Goal: Information Seeking & Learning: Learn about a topic

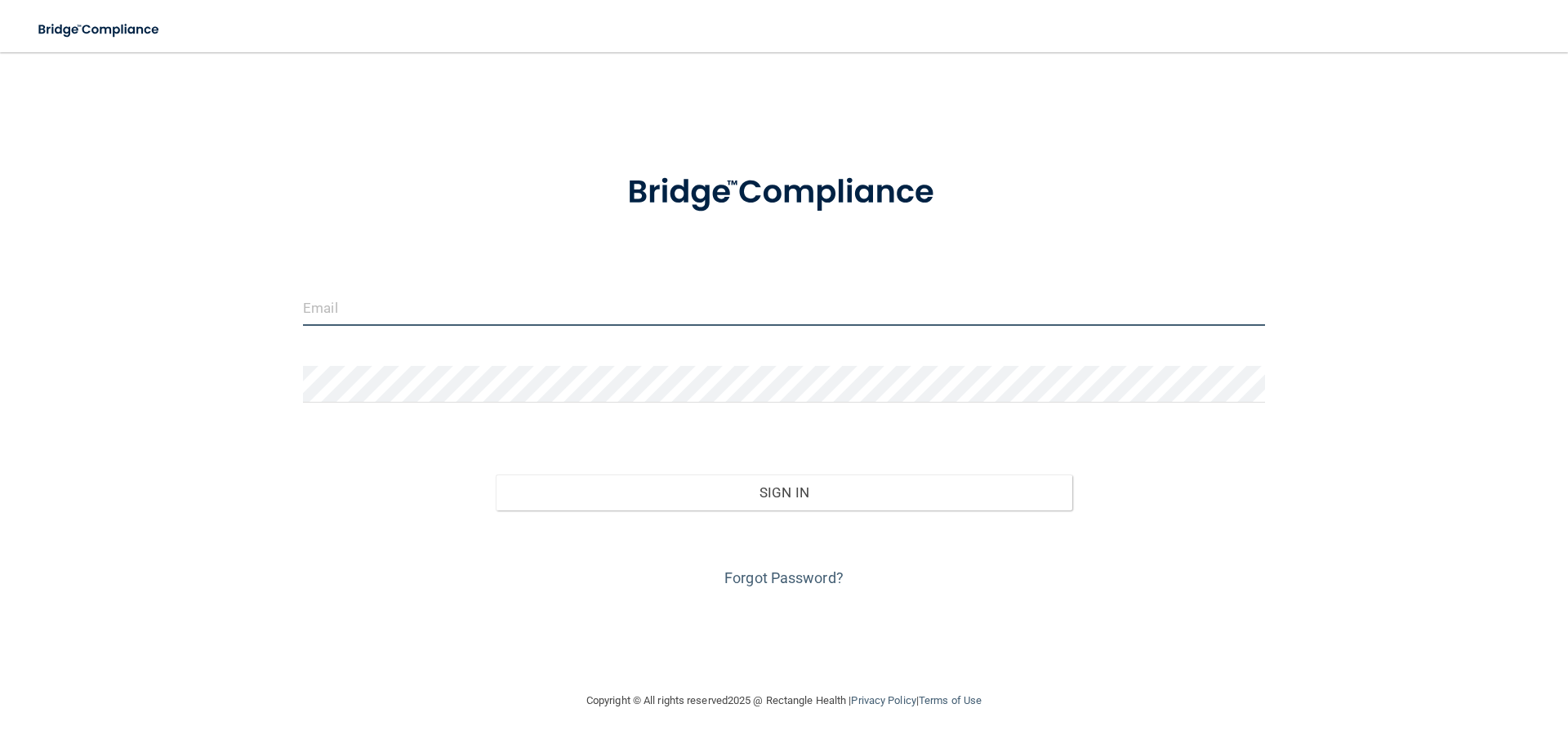
click at [442, 305] on input "email" at bounding box center [784, 307] width 962 height 37
type input "[EMAIL_ADDRESS][DOMAIN_NAME]"
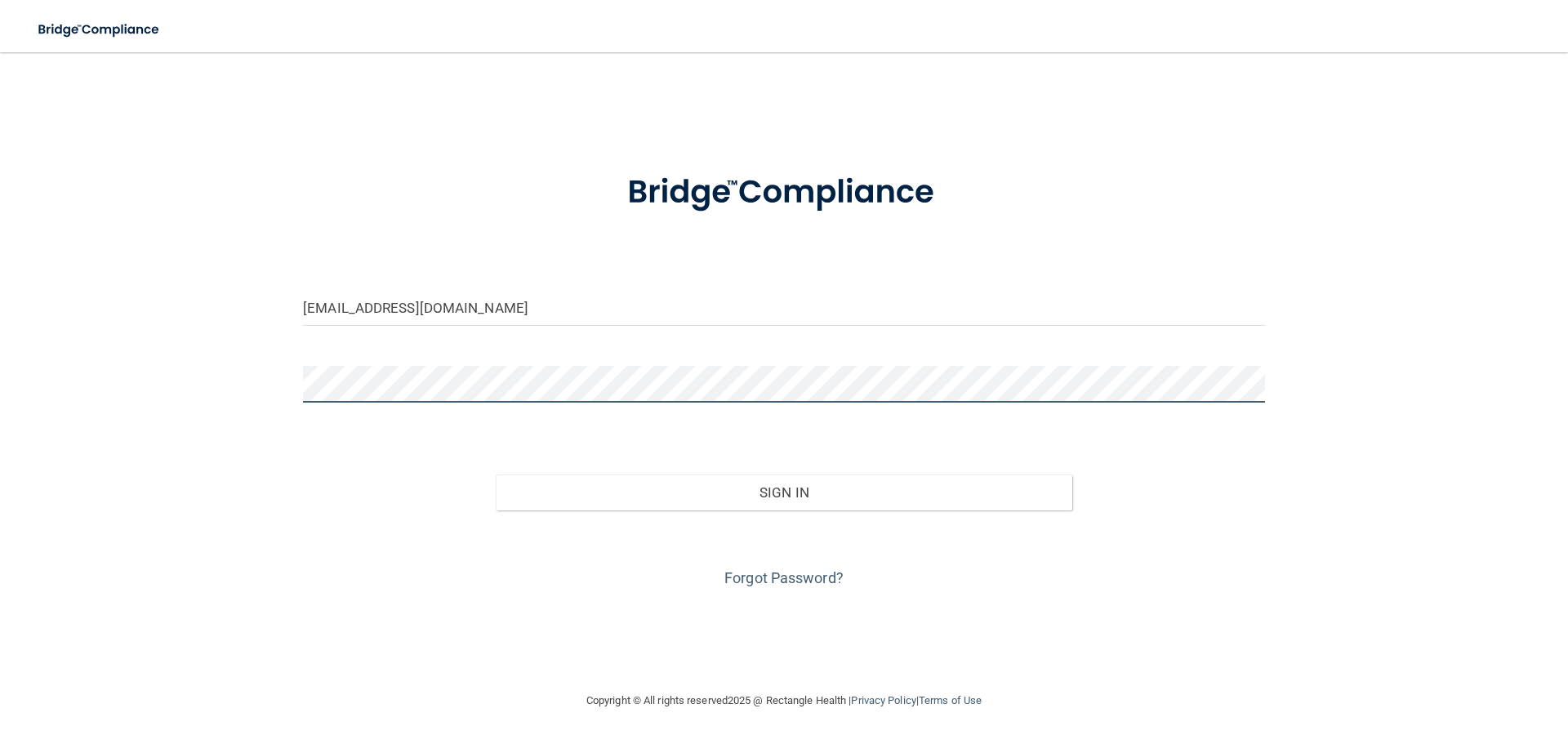
click at [495, 475] on button "Sign In" at bounding box center [784, 492] width 578 height 36
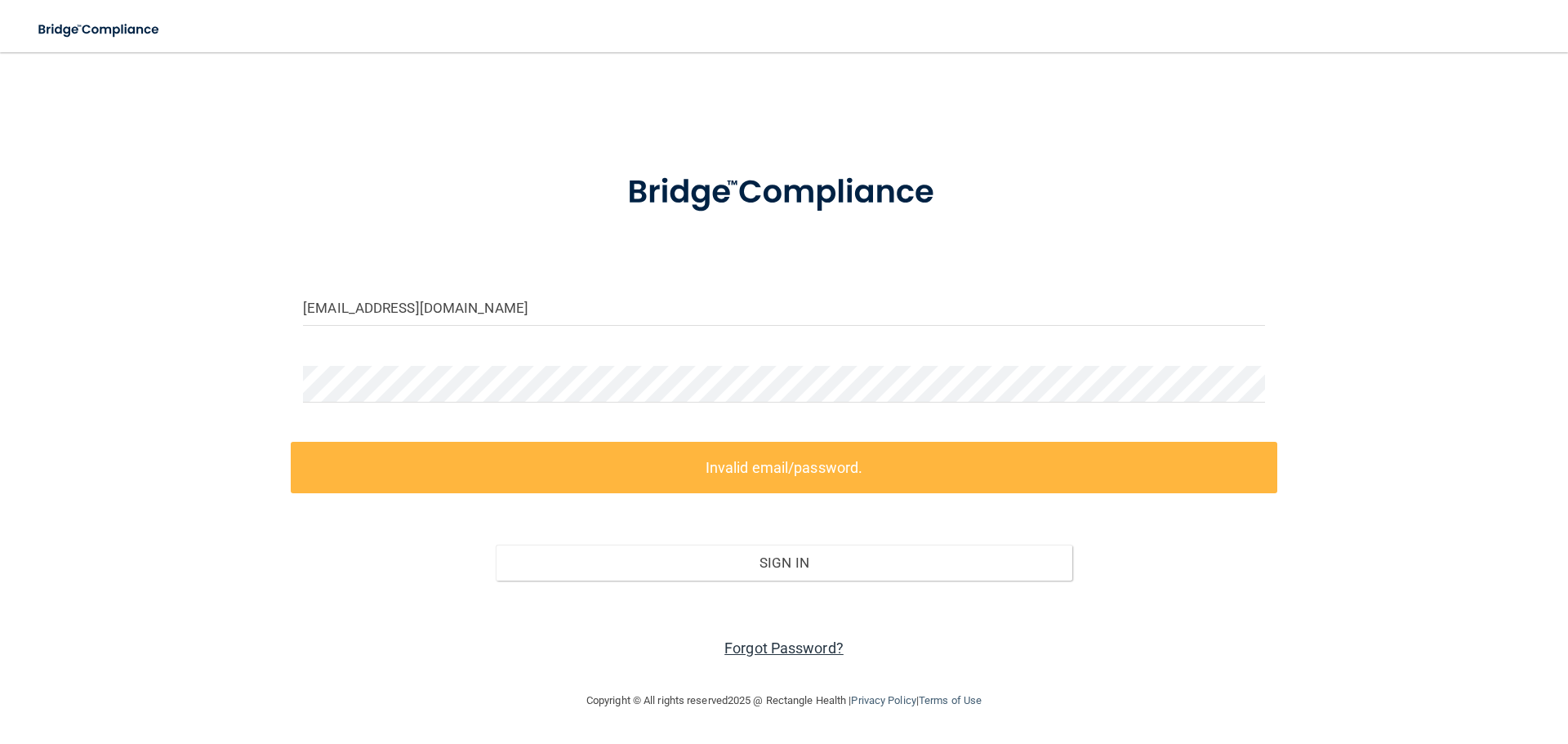
click at [768, 642] on link "Forgot Password?" at bounding box center [783, 648] width 119 height 17
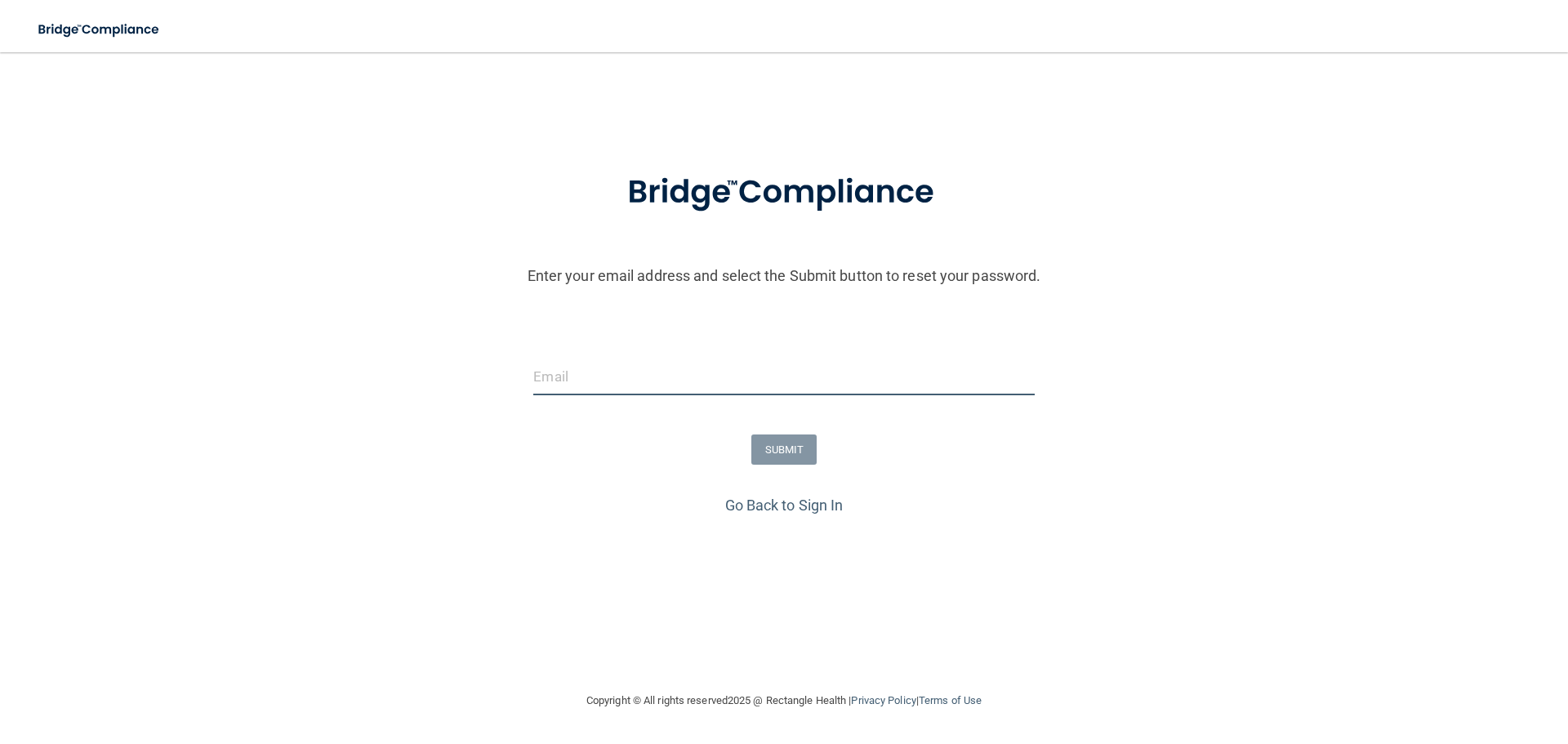
click at [674, 371] on input "email" at bounding box center [783, 377] width 501 height 37
type input "[EMAIL_ADDRESS][DOMAIN_NAME]"
click at [782, 454] on button "SUBMIT" at bounding box center [784, 449] width 66 height 30
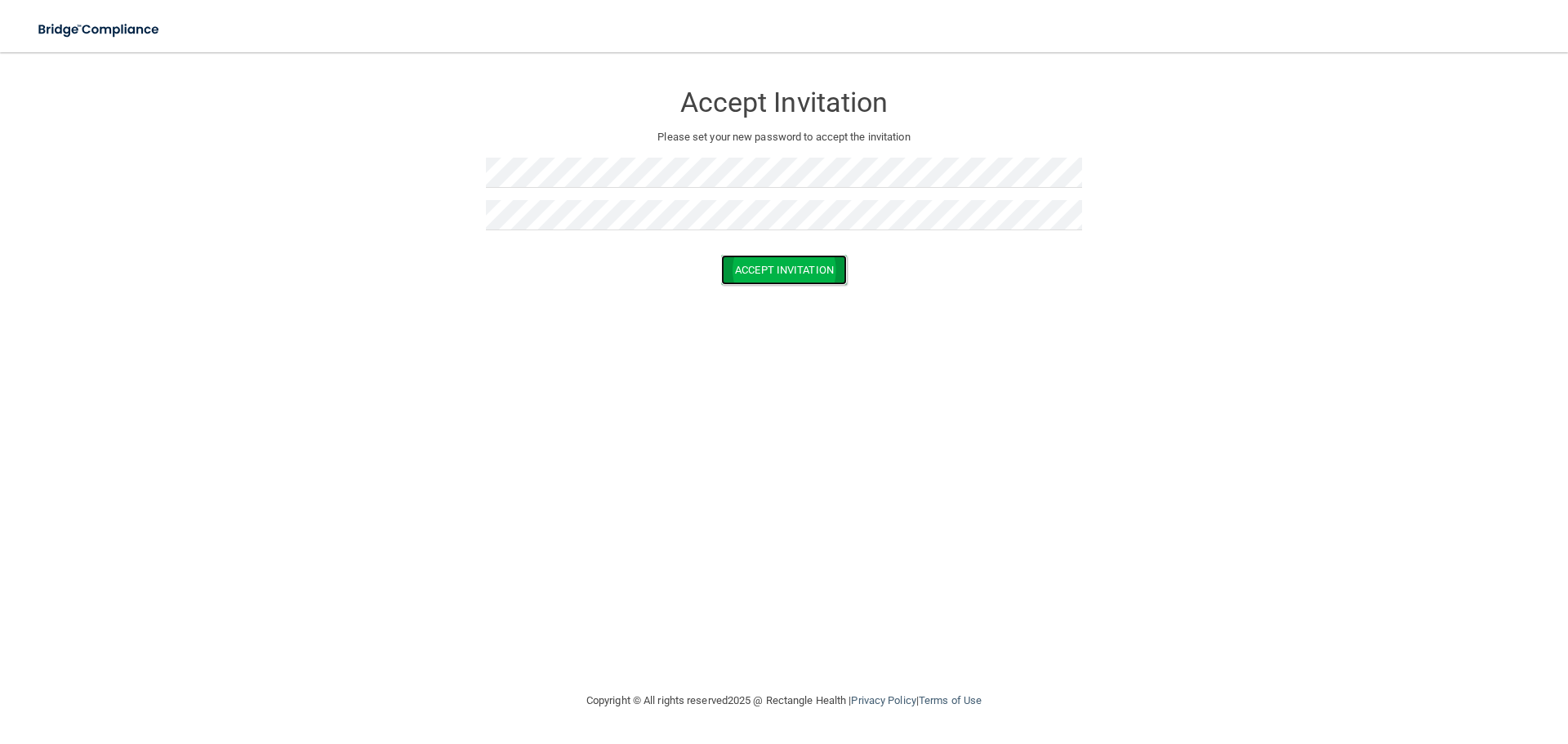
click at [828, 277] on button "Accept Invitation" at bounding box center [784, 269] width 126 height 30
click at [791, 292] on button "Accept Invitation" at bounding box center [784, 293] width 126 height 30
click at [604, 398] on div "Accept Invitation Please set your new password to accept the invitation Token i…" at bounding box center [784, 371] width 1503 height 605
click at [828, 295] on button "Accept Invitation" at bounding box center [784, 293] width 126 height 30
click at [813, 273] on button "Accept Invitation" at bounding box center [784, 269] width 126 height 30
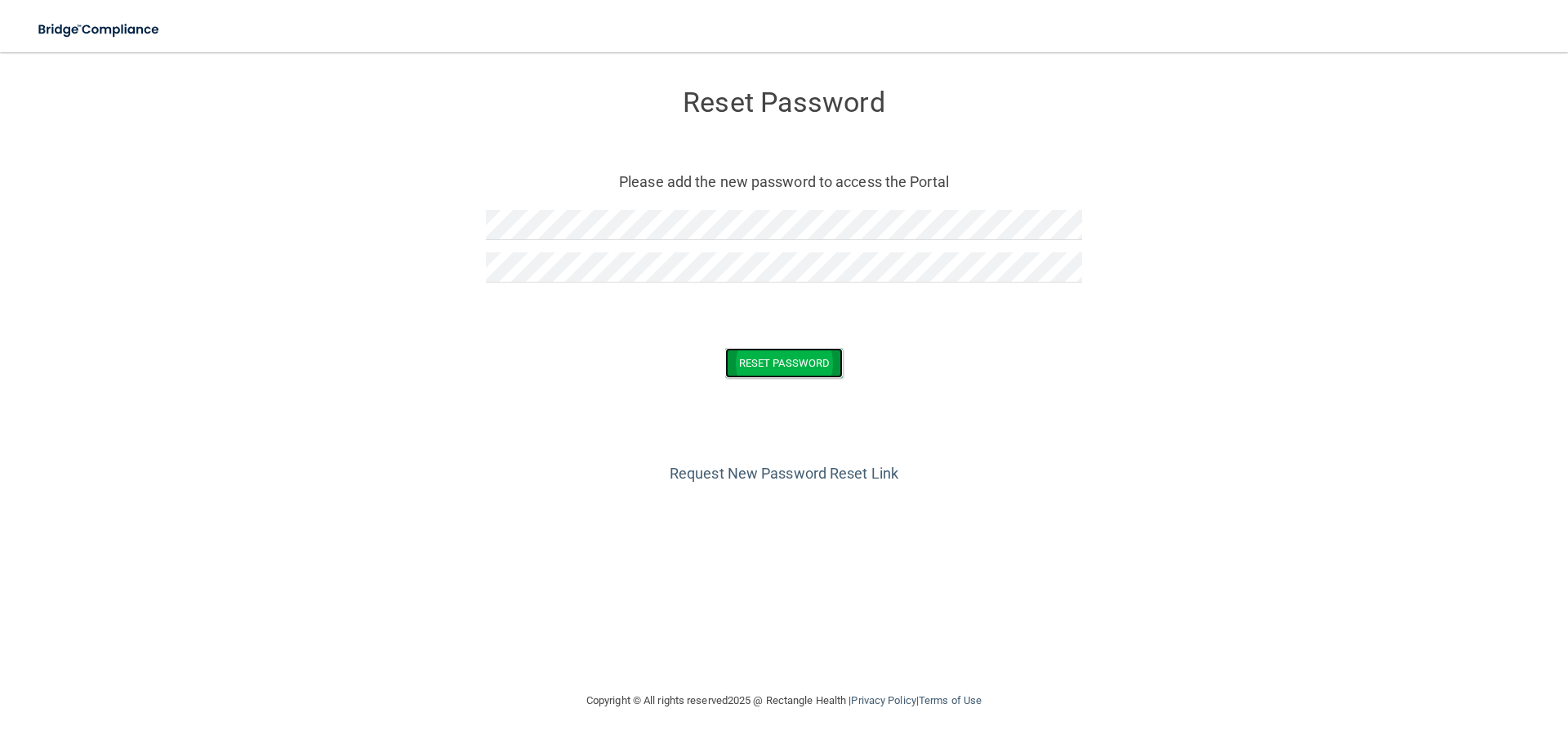
click at [795, 360] on button "Reset Password" at bounding box center [783, 362] width 117 height 30
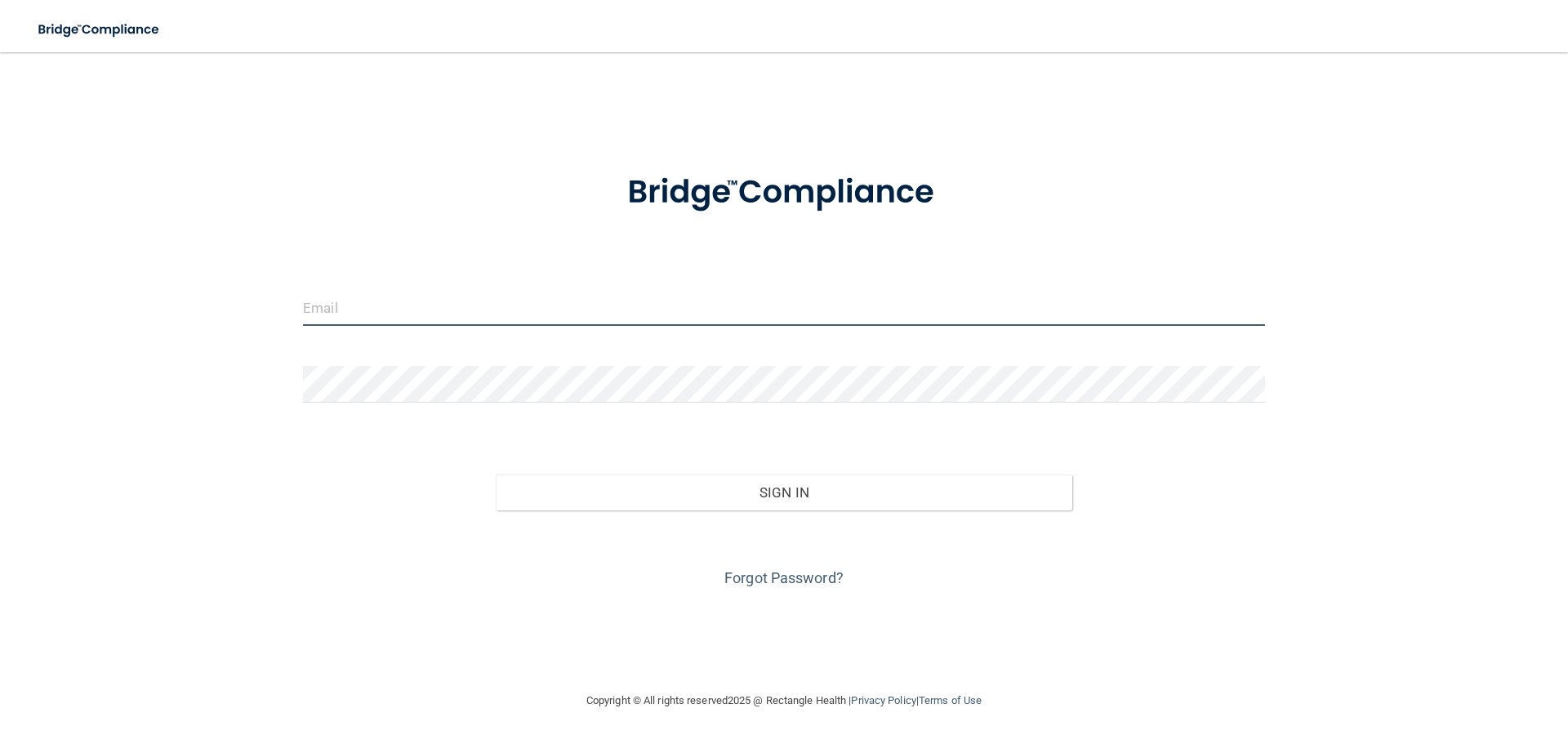
click at [489, 299] on input "email" at bounding box center [784, 307] width 962 height 37
type input "[EMAIL_ADDRESS][DOMAIN_NAME]"
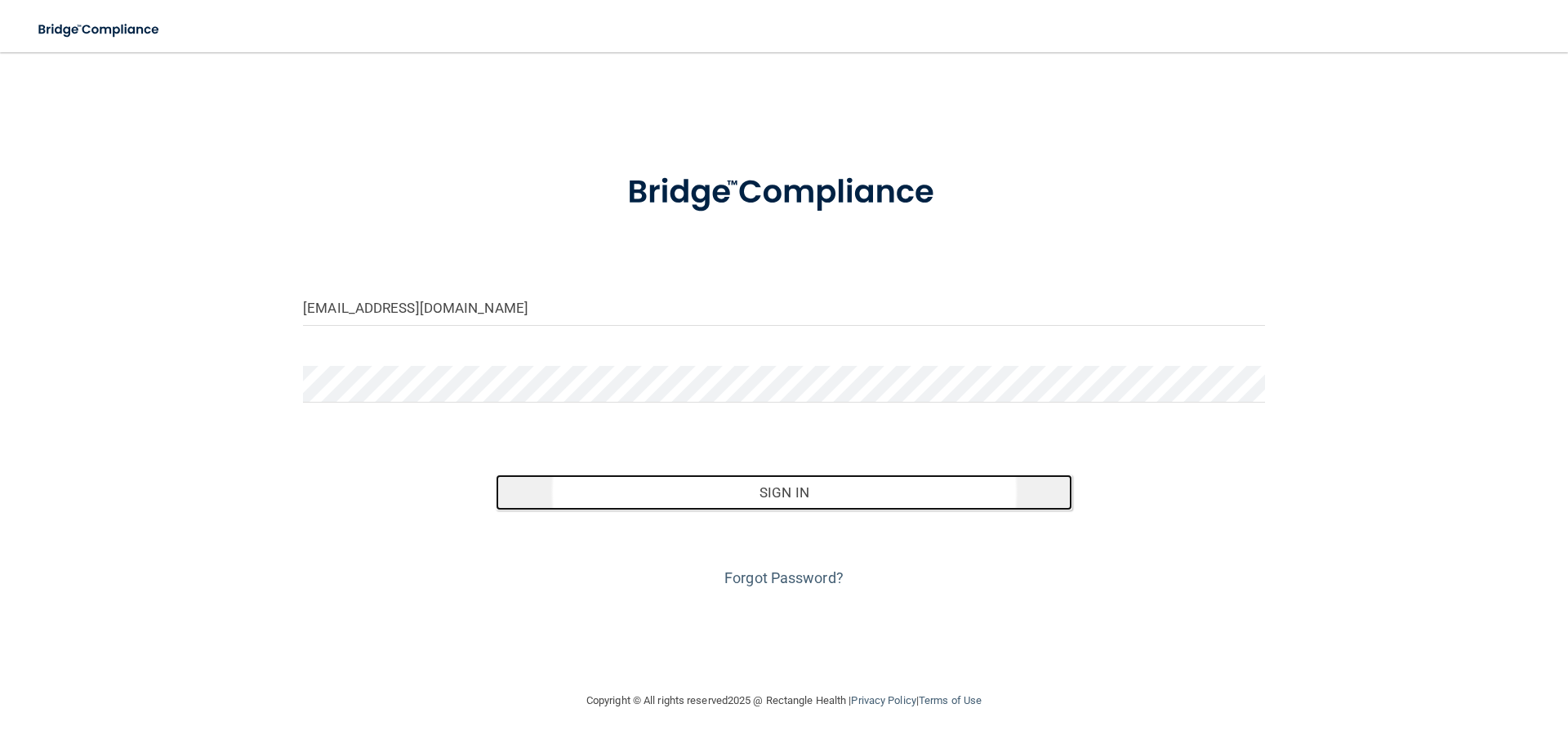
click at [646, 505] on button "Sign In" at bounding box center [784, 492] width 578 height 36
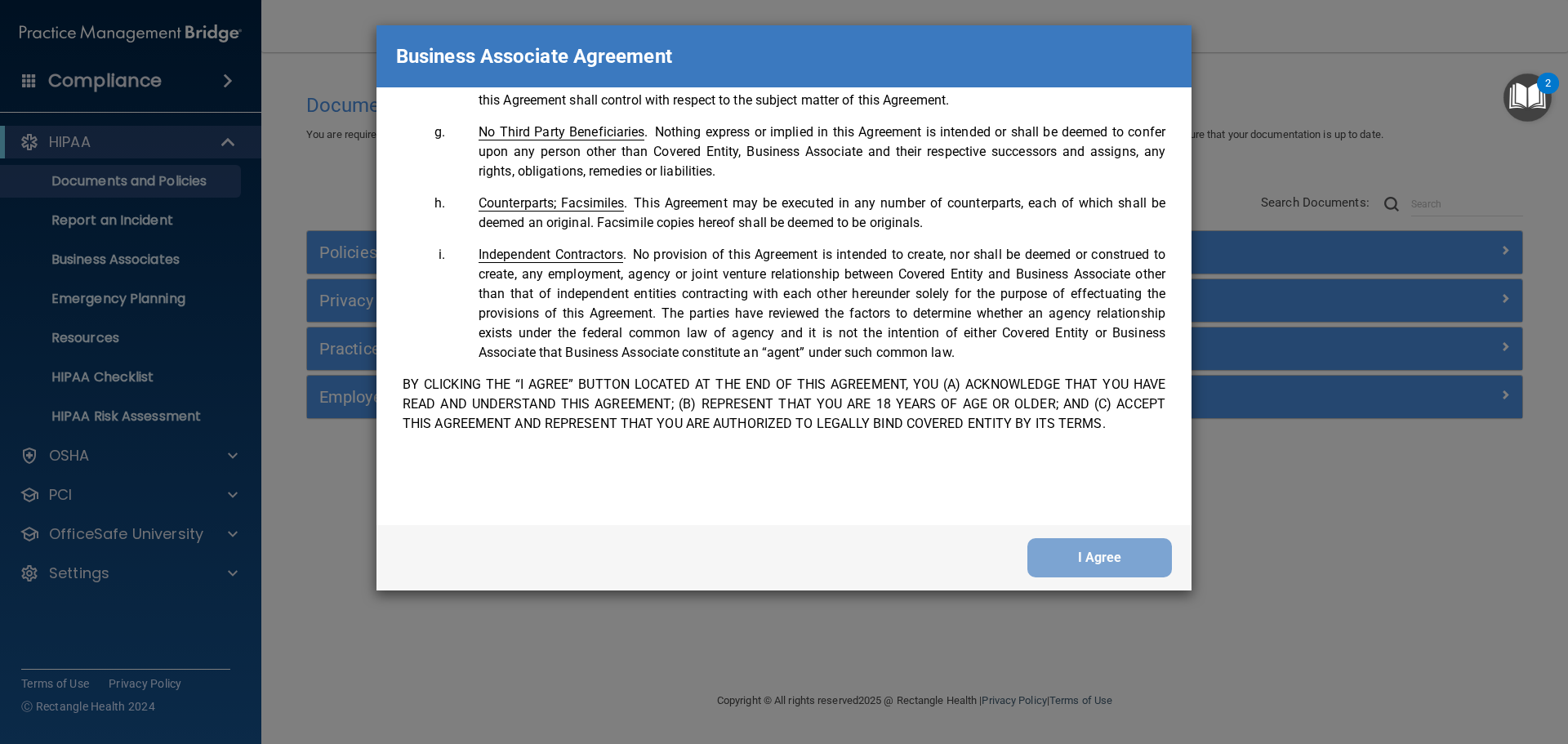
scroll to position [3329, 0]
click at [1082, 548] on button "I Agree" at bounding box center [1099, 557] width 144 height 39
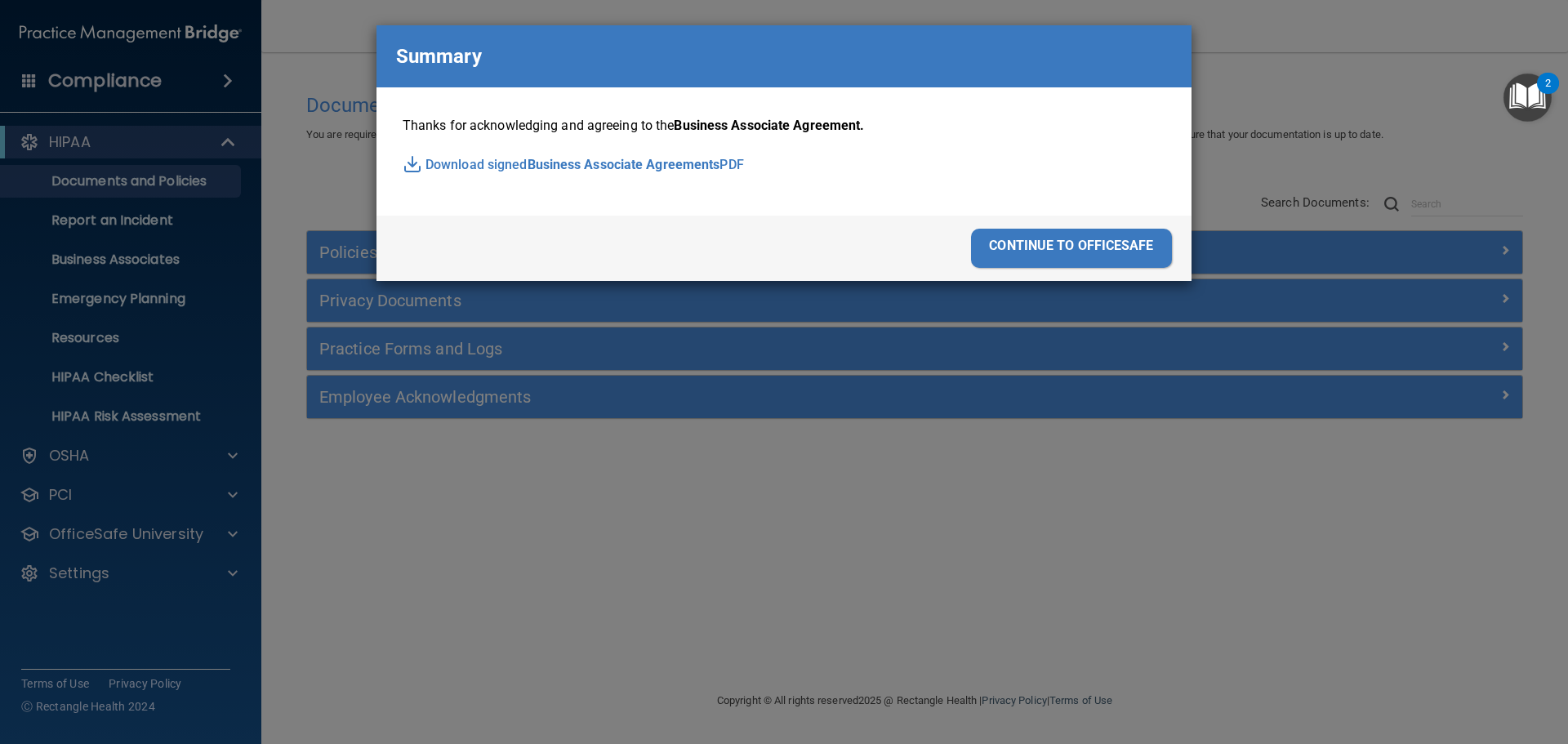
click at [1027, 253] on div "continue to officesafe" at bounding box center [1071, 248] width 201 height 39
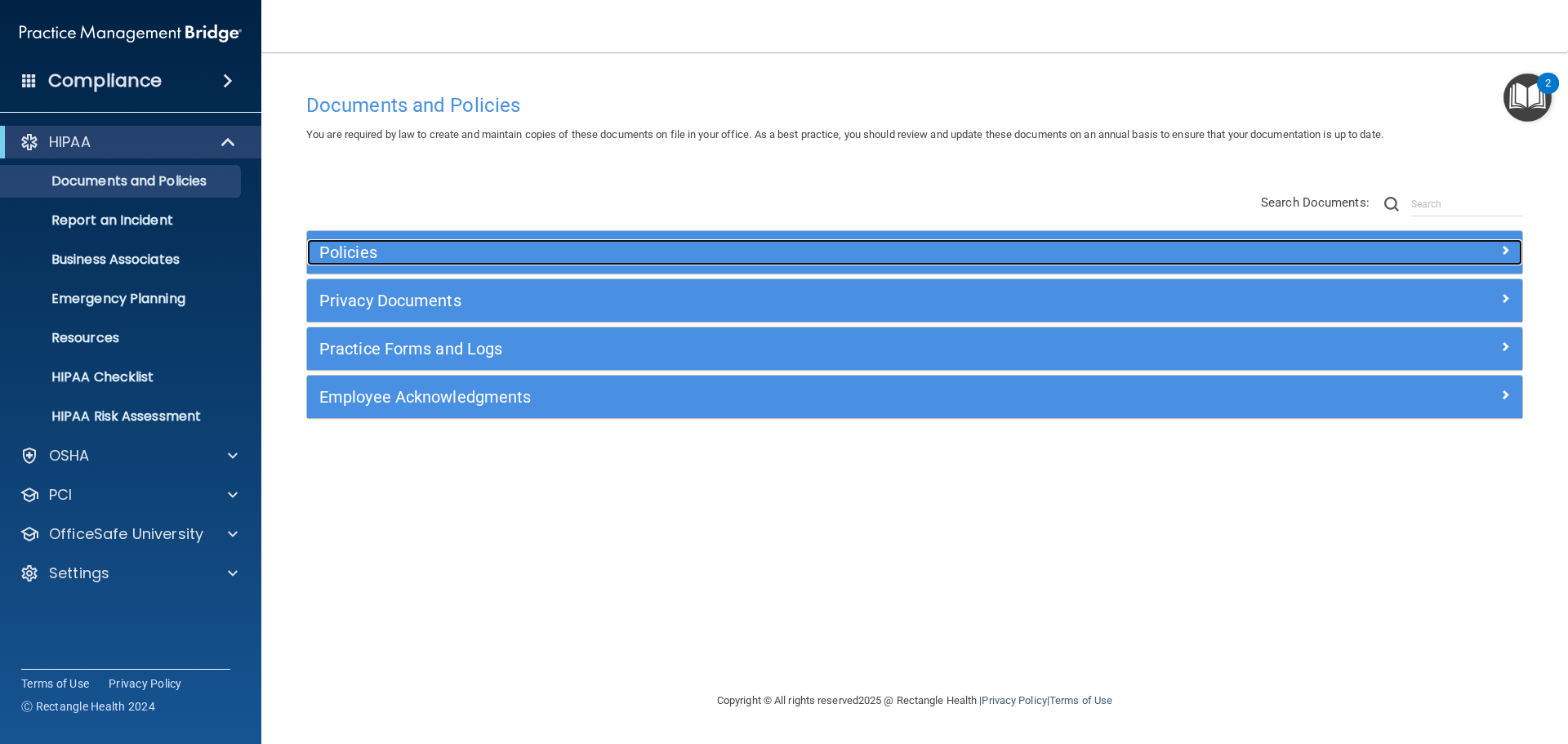
click at [1157, 252] on h5 "Policies" at bounding box center [762, 252] width 887 height 18
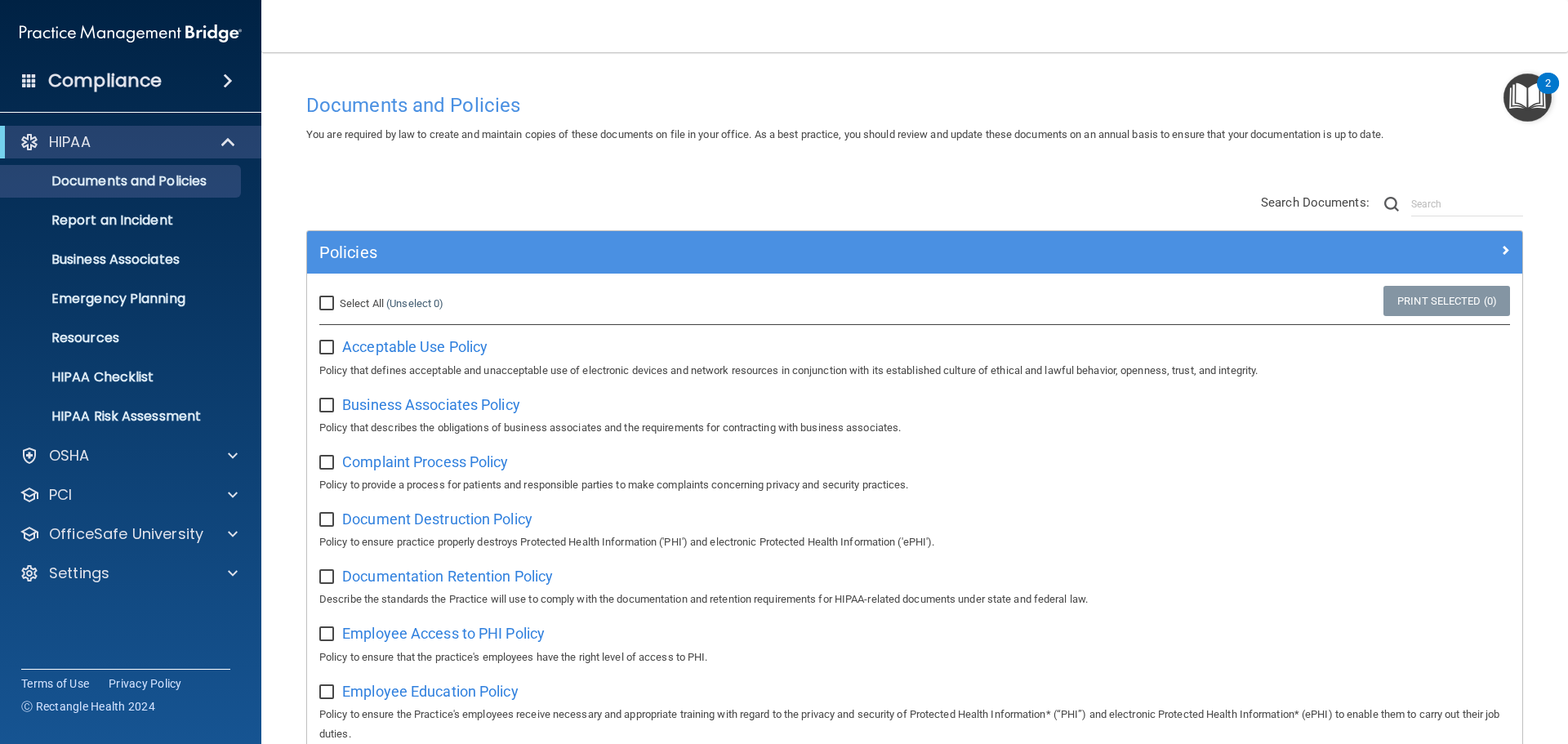
click at [1529, 101] on img "Open Resource Center, 2 new notifications" at bounding box center [1527, 98] width 48 height 48
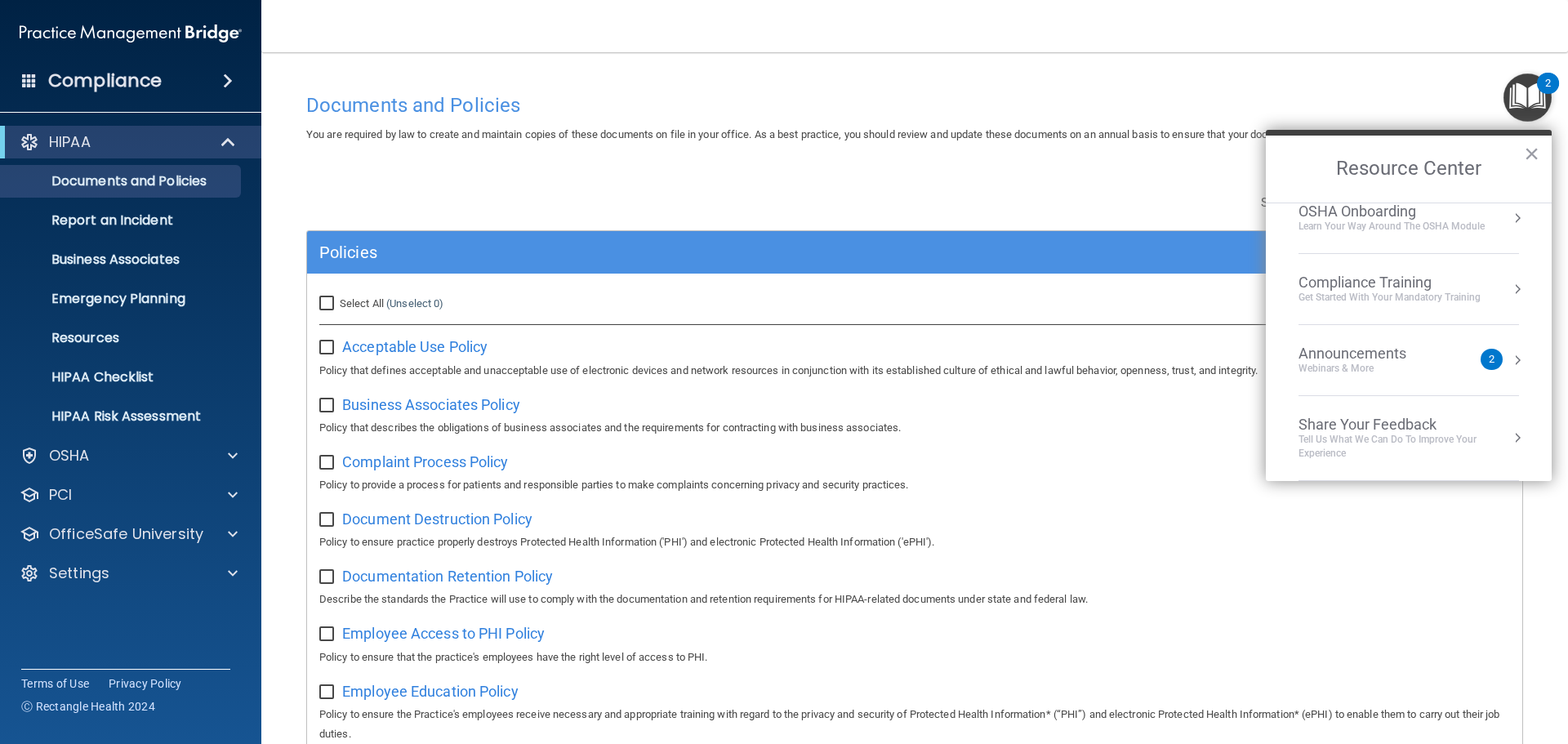
scroll to position [0, 0]
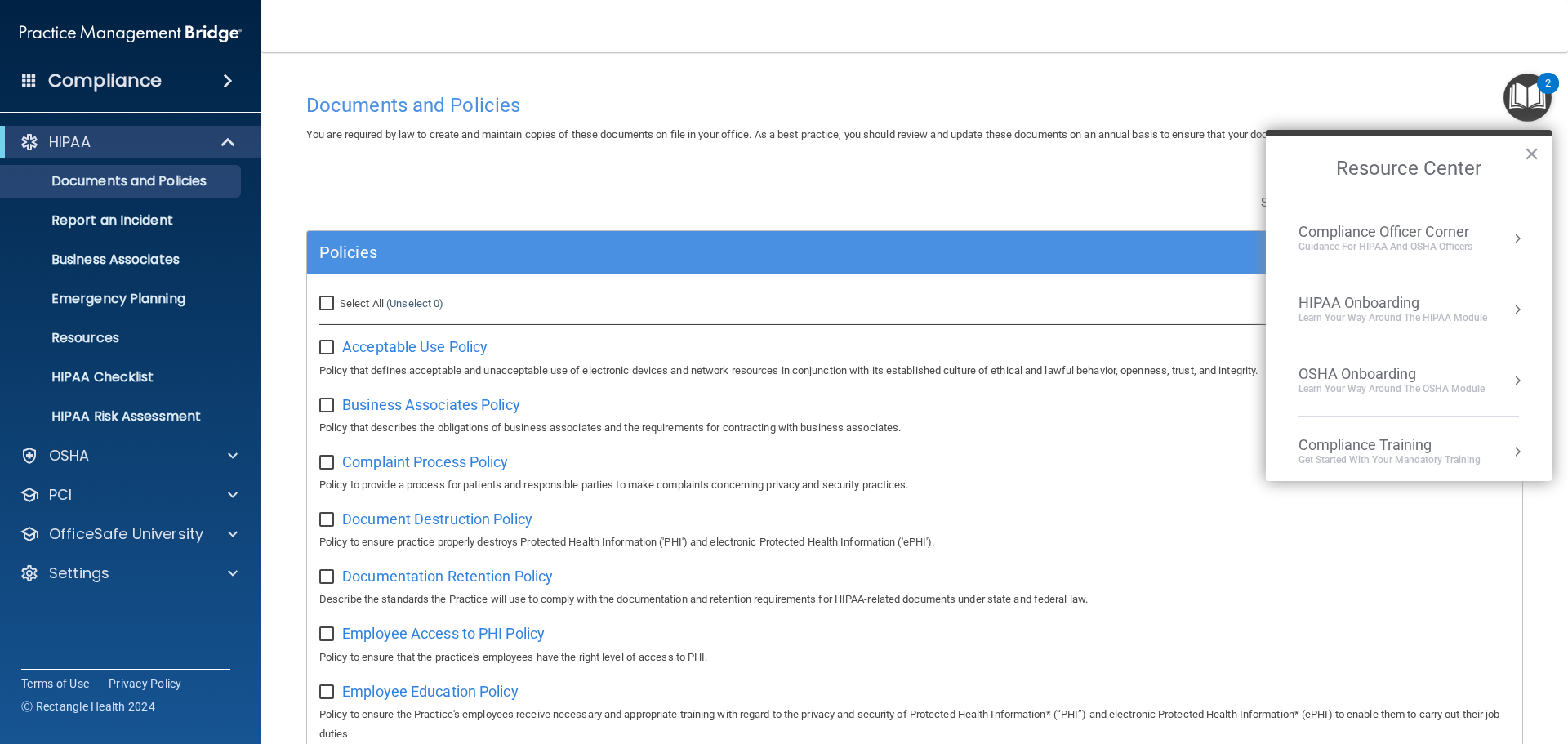
click at [1423, 250] on div "Guidance for HIPAA and OSHA Officers" at bounding box center [1385, 247] width 173 height 14
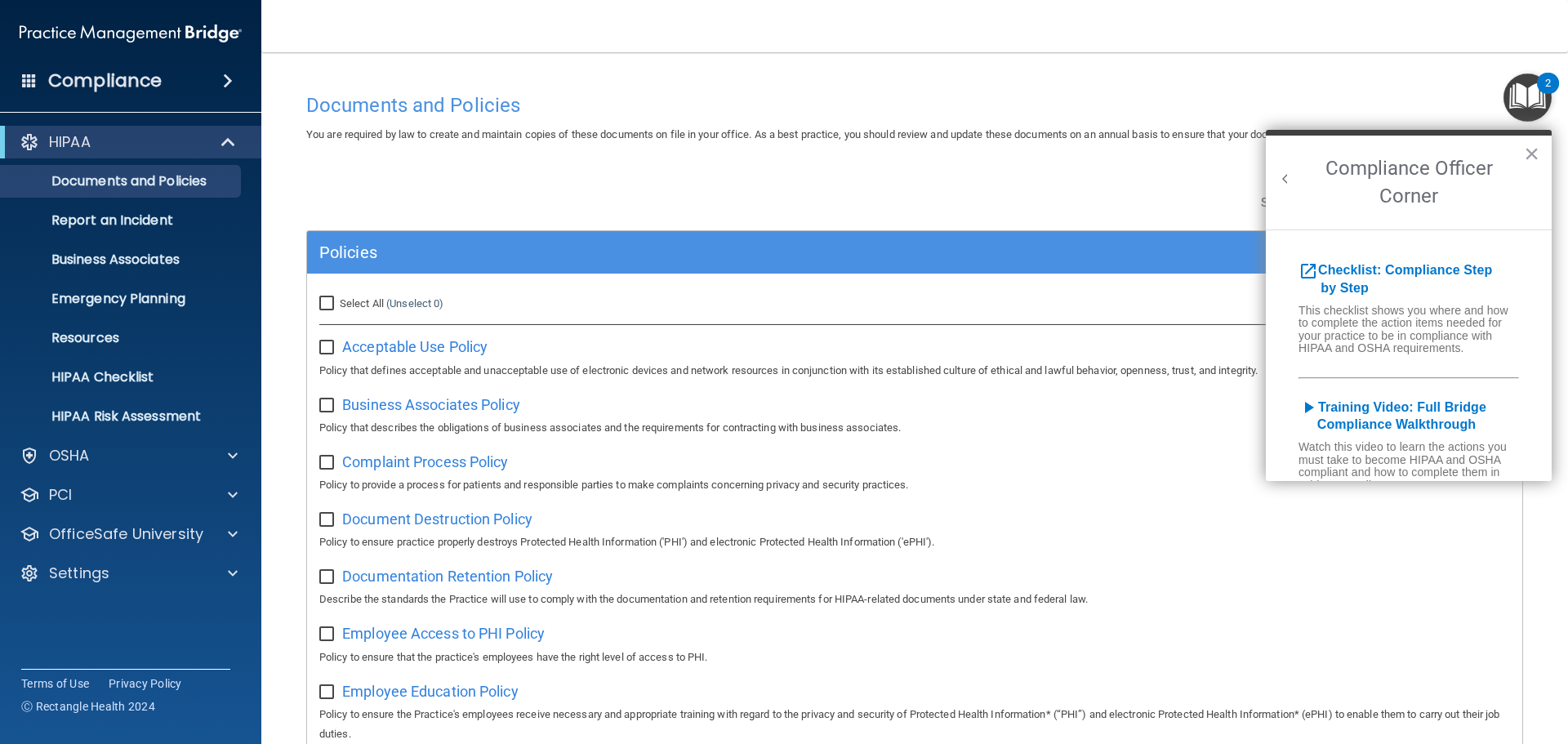
click at [1223, 121] on div "Documents and Policies" at bounding box center [914, 105] width 1241 height 40
click at [1424, 432] on b "Training Video: Full Bridge Compliance Walkthrough" at bounding box center [1393, 416] width 188 height 32
click at [153, 147] on div "HIPAA" at bounding box center [109, 142] width 202 height 19
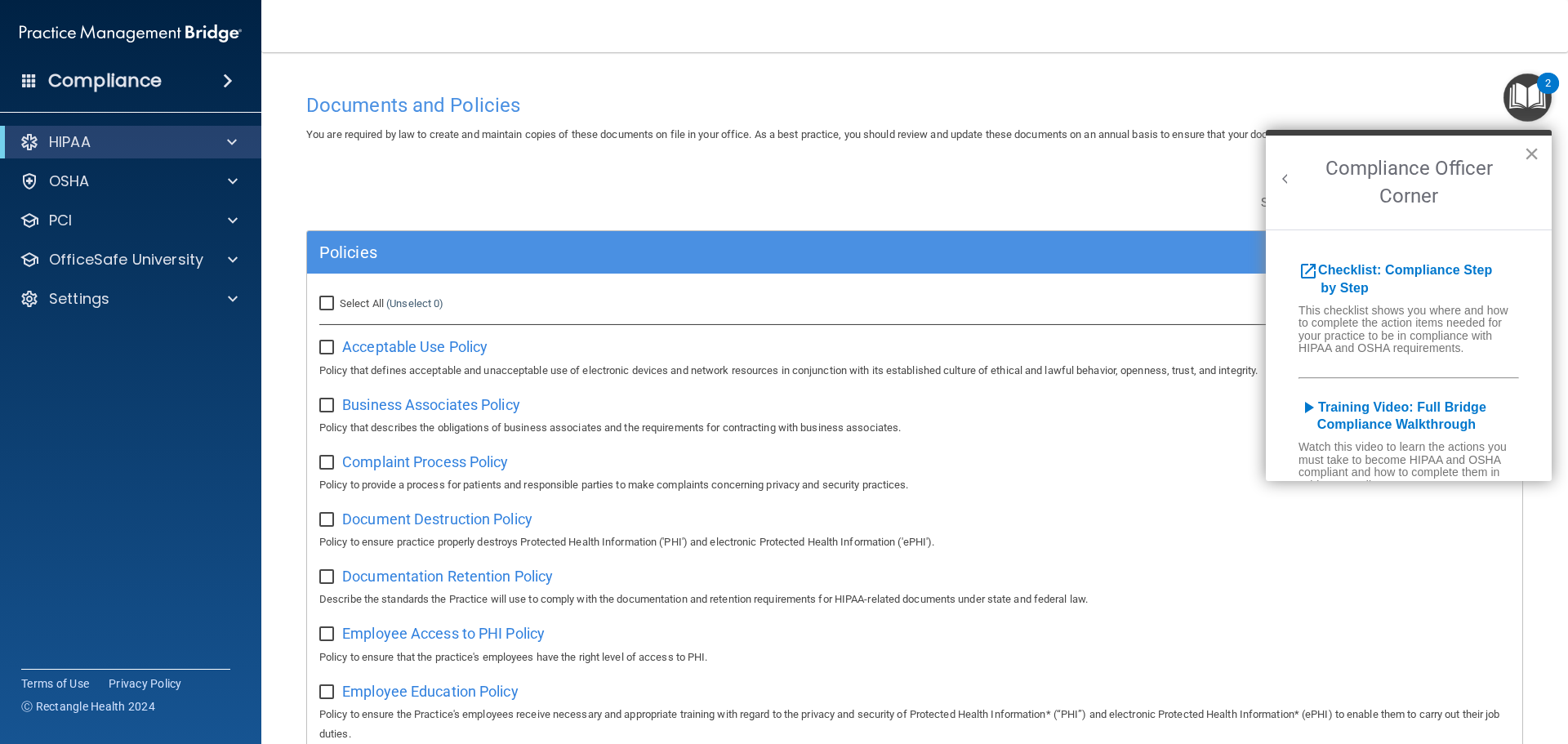
click at [1538, 156] on button "×" at bounding box center [1531, 153] width 16 height 26
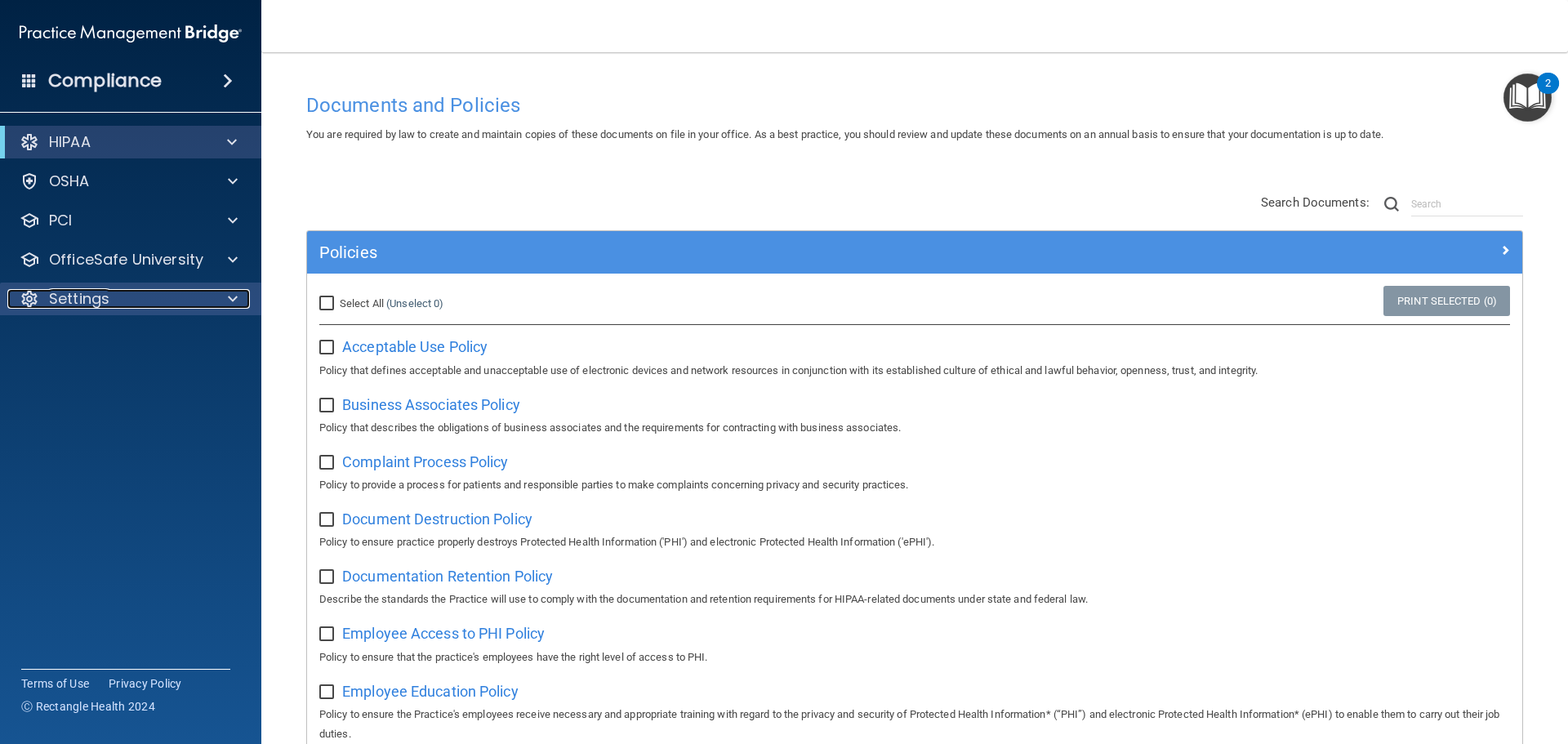
click at [201, 289] on div "Settings" at bounding box center [109, 298] width 203 height 19
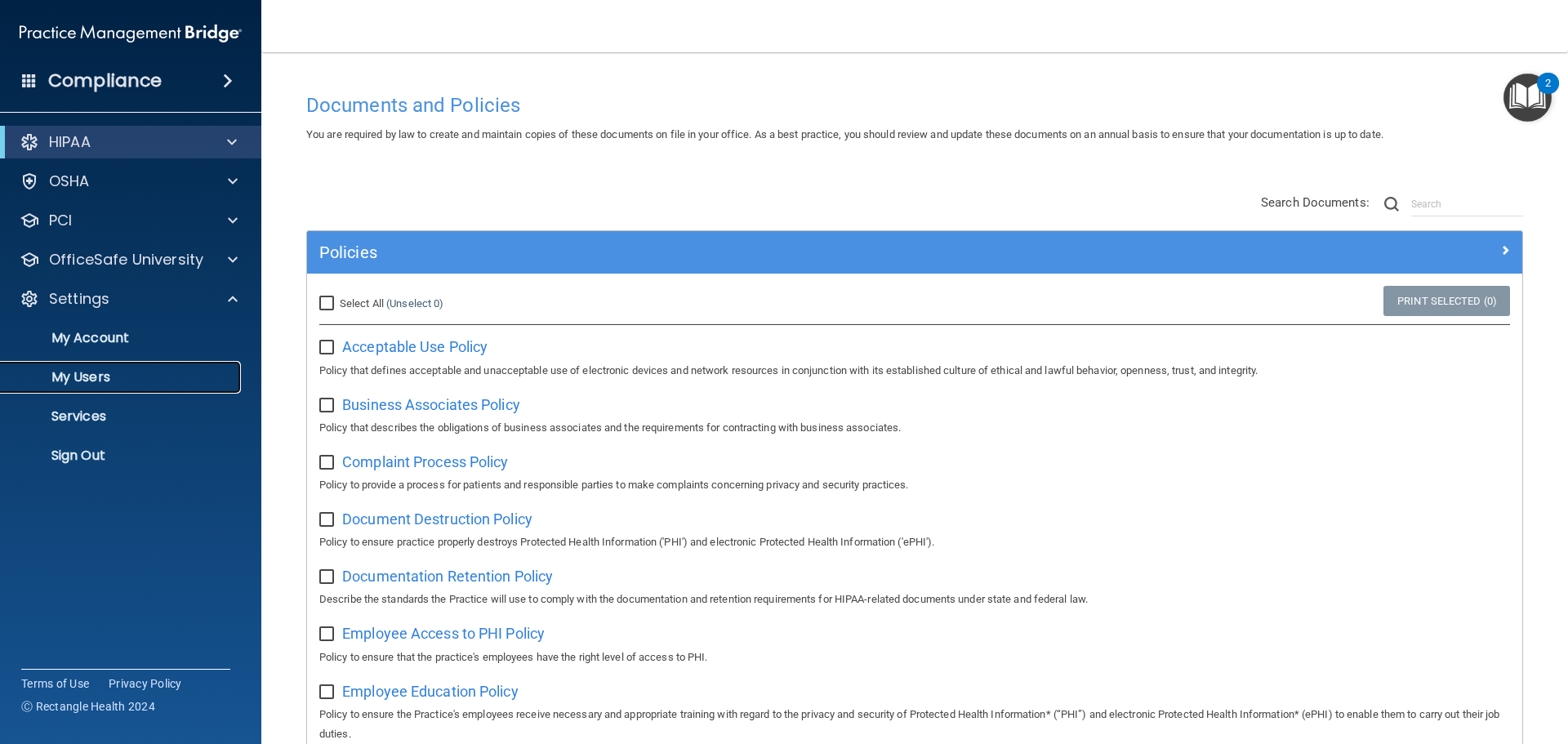
click at [126, 377] on p "My Users" at bounding box center [122, 377] width 223 height 16
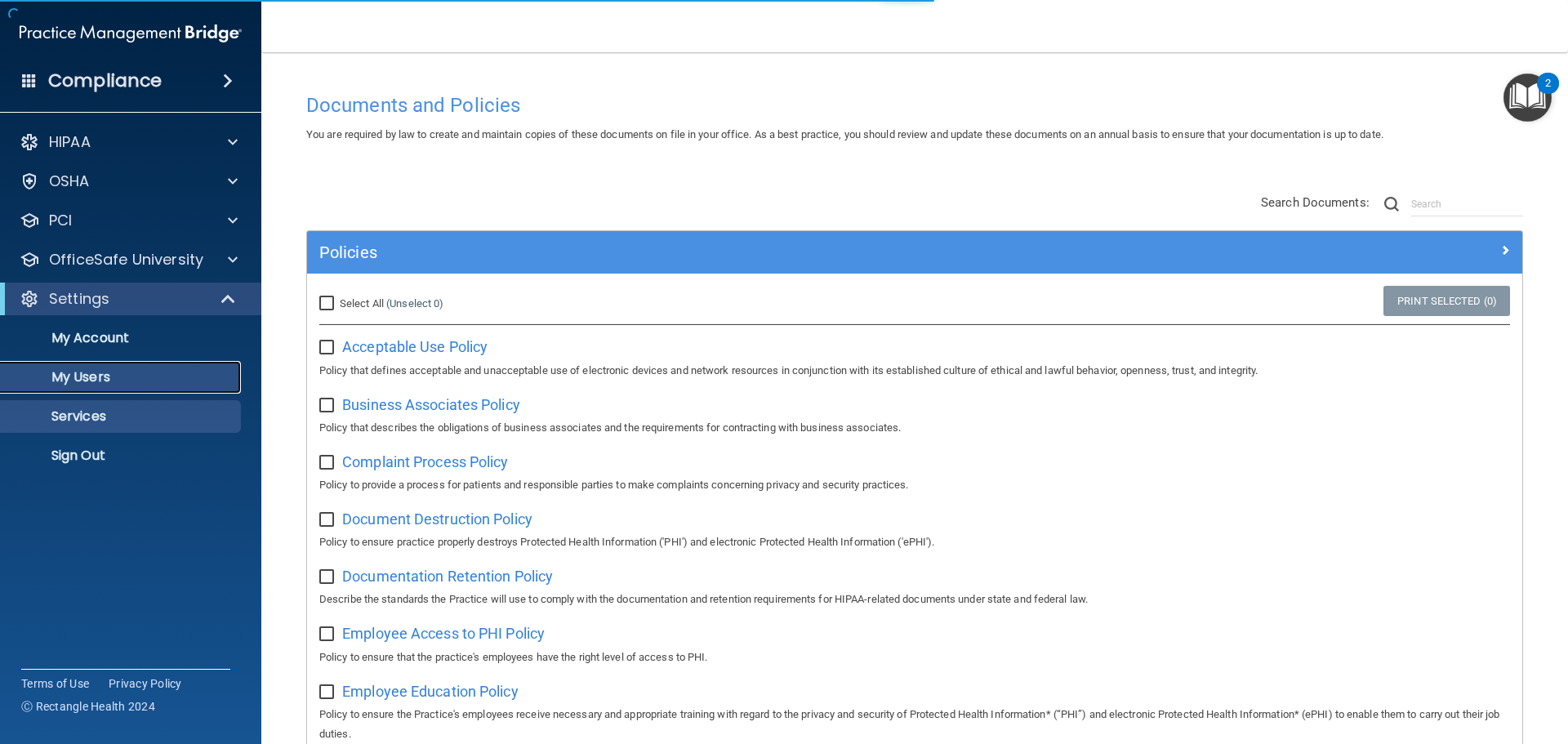
select select "20"
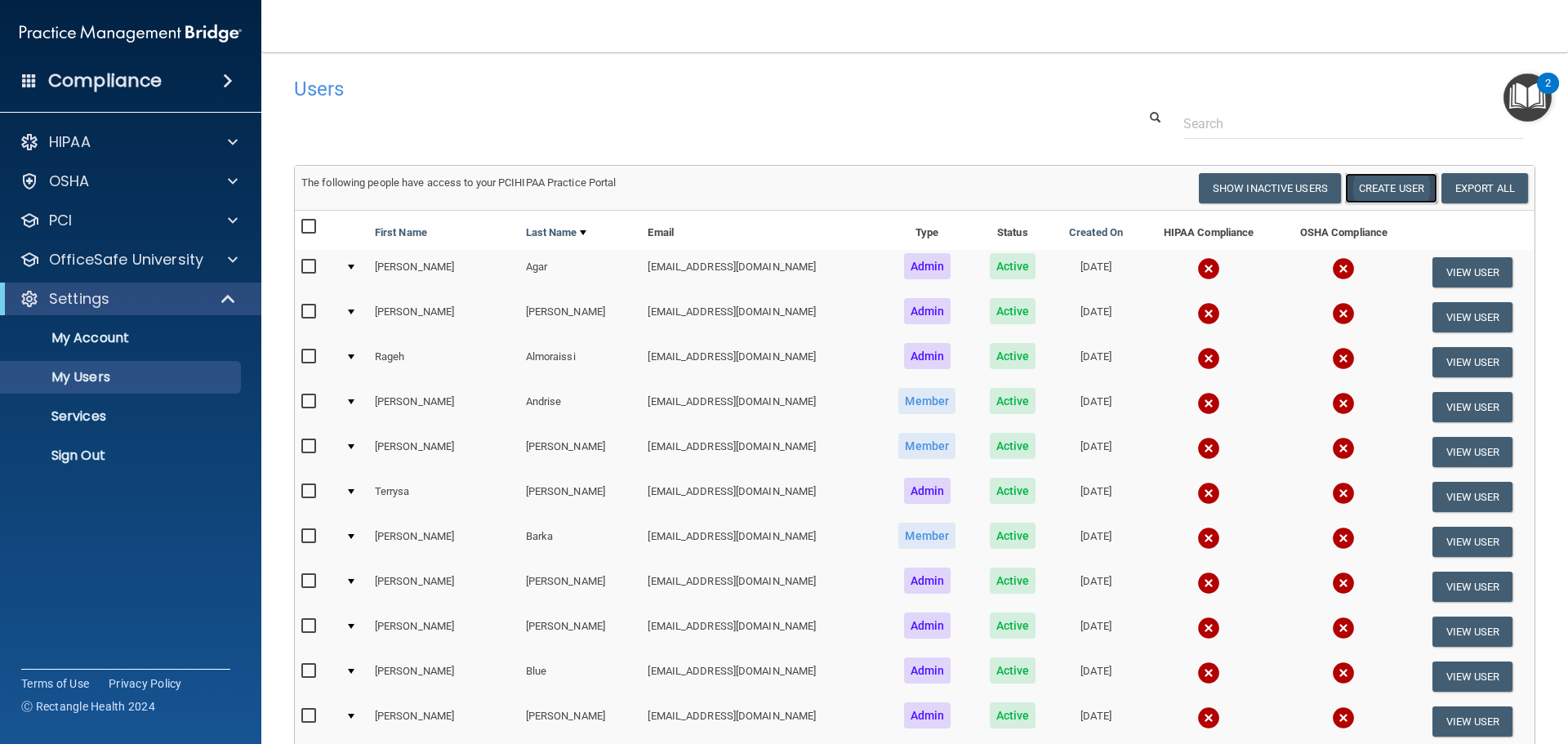
click at [1404, 188] on button "Create User" at bounding box center [1391, 188] width 92 height 30
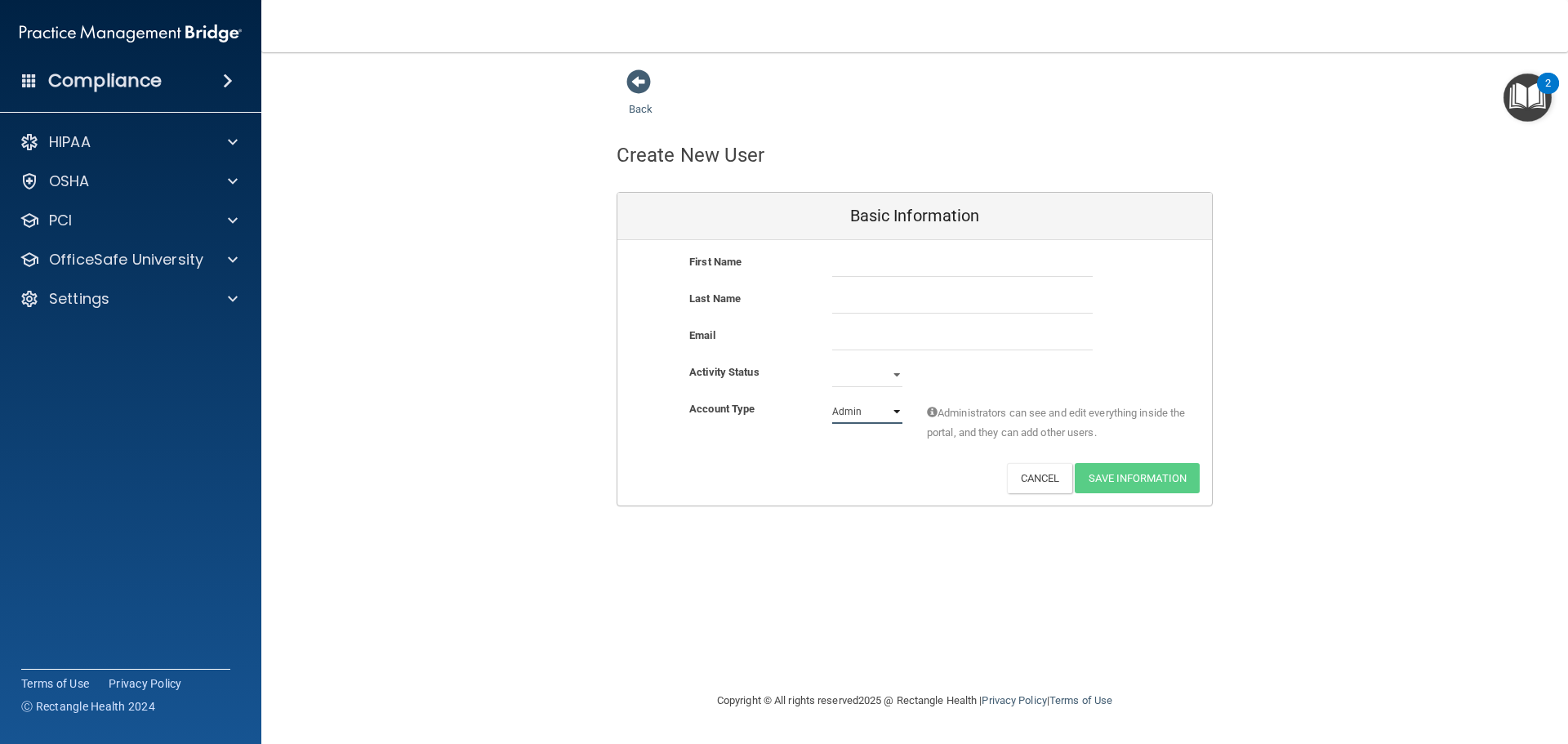
click at [895, 416] on select "Admin Member" at bounding box center [867, 411] width 70 height 24
click at [639, 82] on span at bounding box center [638, 81] width 24 height 24
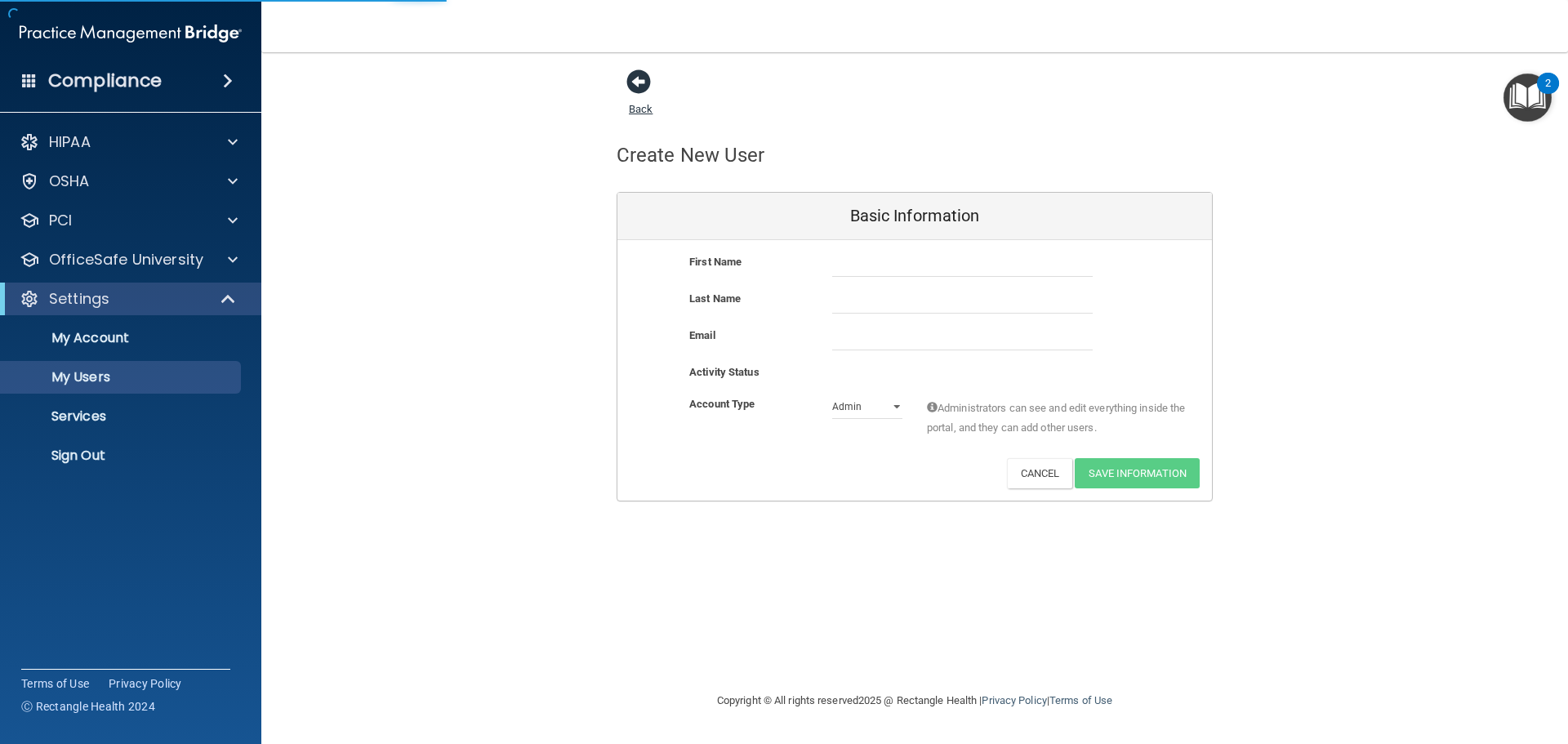
select select "20"
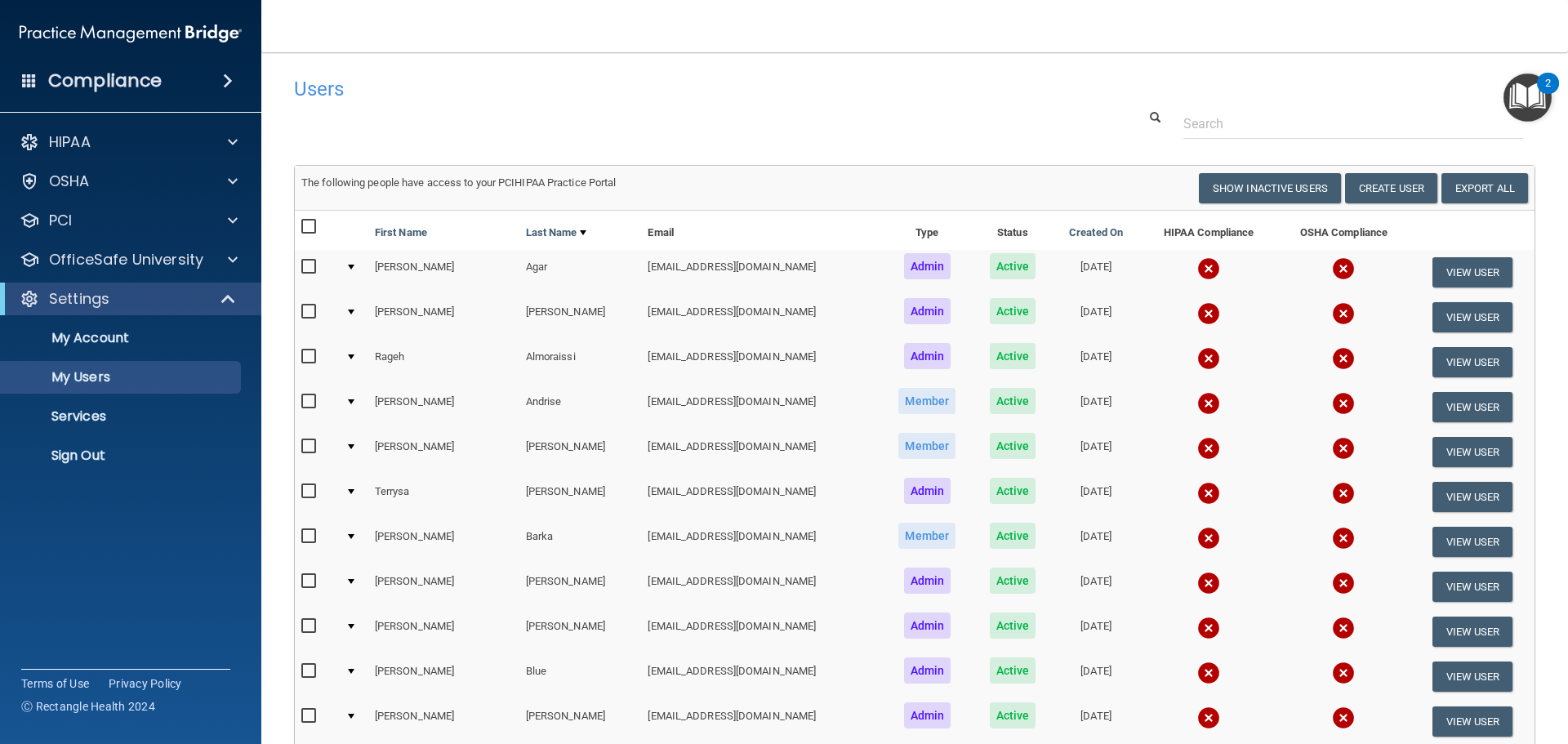
click at [1197, 267] on img at bounding box center [1208, 268] width 23 height 23
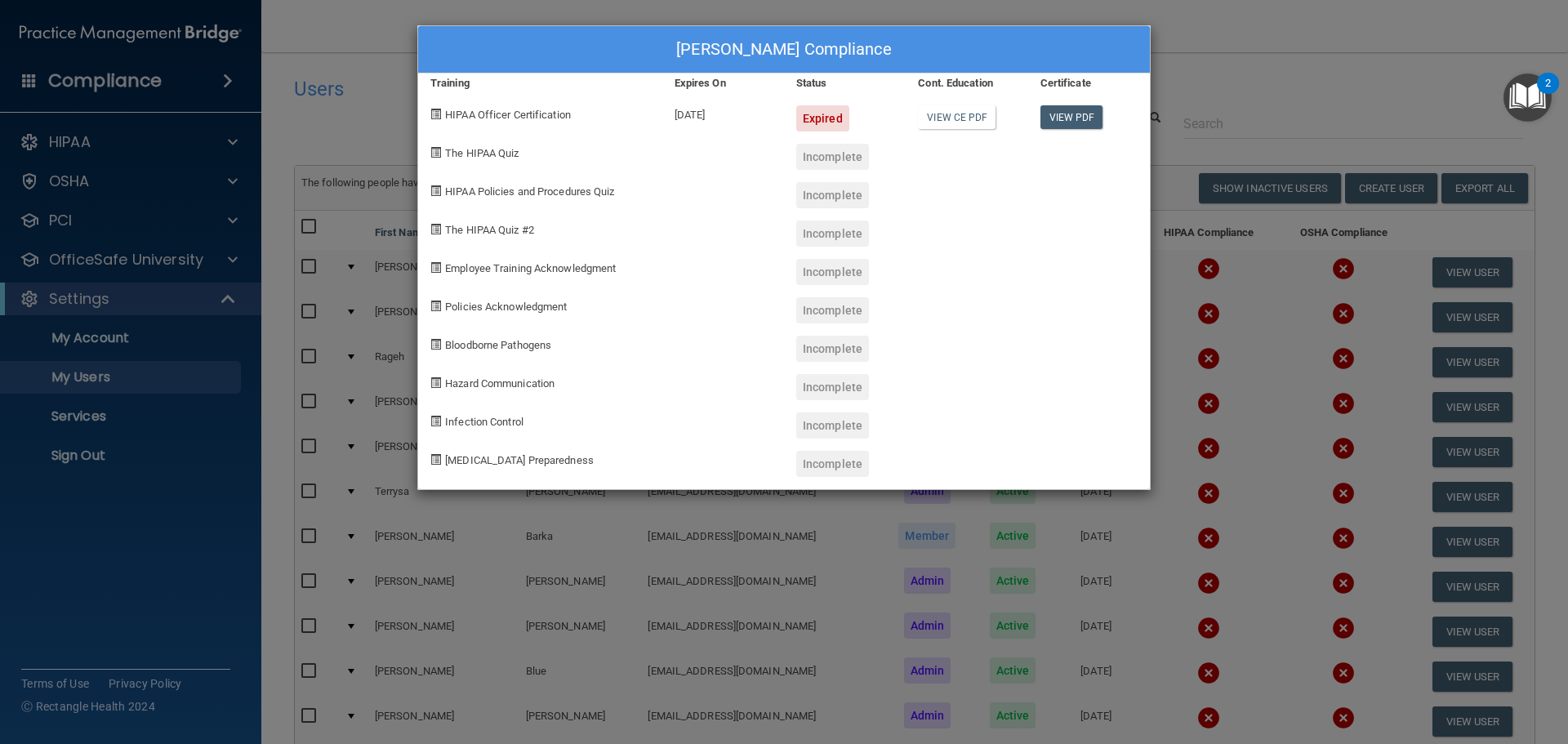
click at [1242, 77] on div "Jason Agar's Compliance Training Expires On Status Cont. Education Certificate …" at bounding box center [784, 372] width 1568 height 744
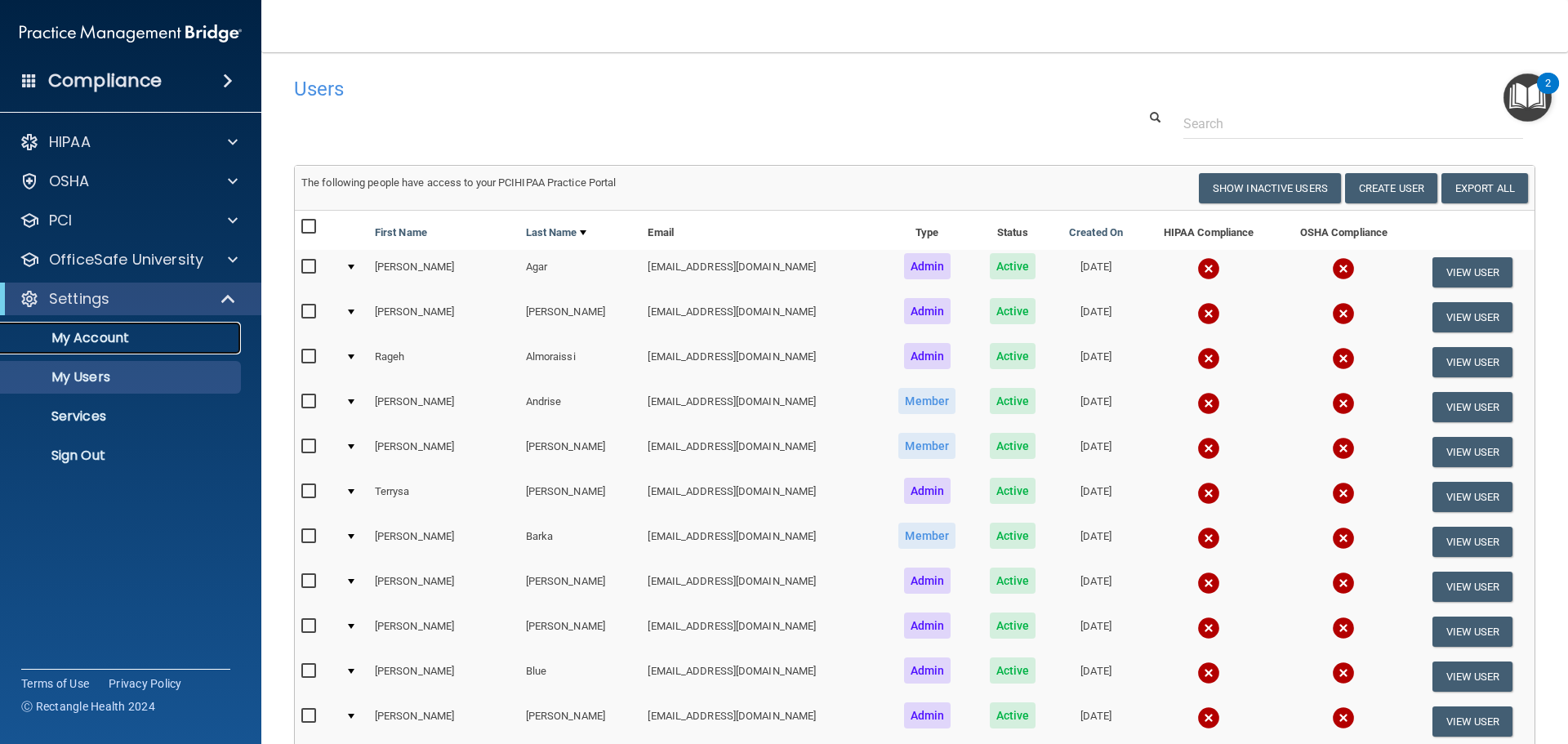
click at [64, 350] on link "My Account" at bounding box center [111, 338] width 257 height 33
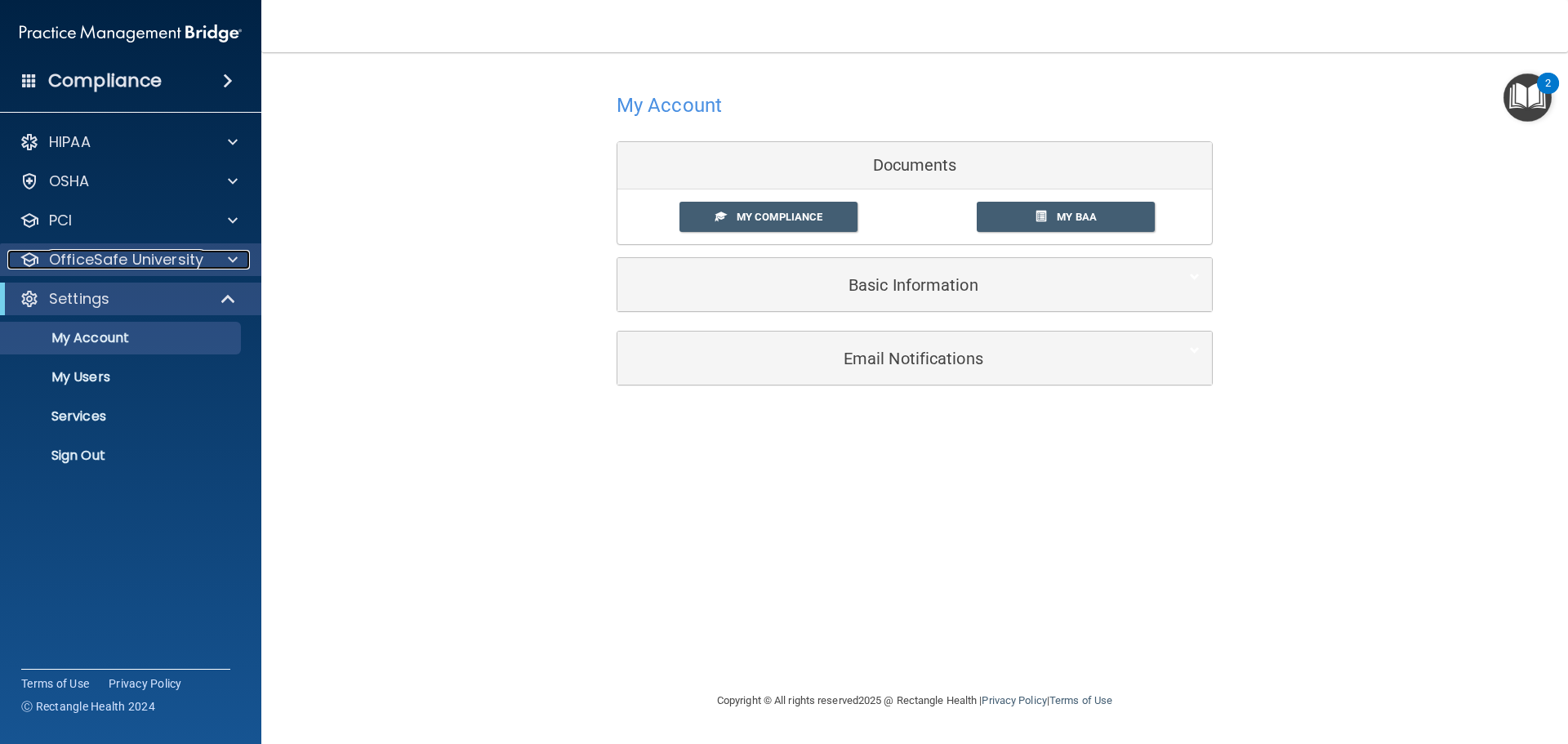
click at [126, 252] on p "OfficeSafe University" at bounding box center [126, 260] width 154 height 19
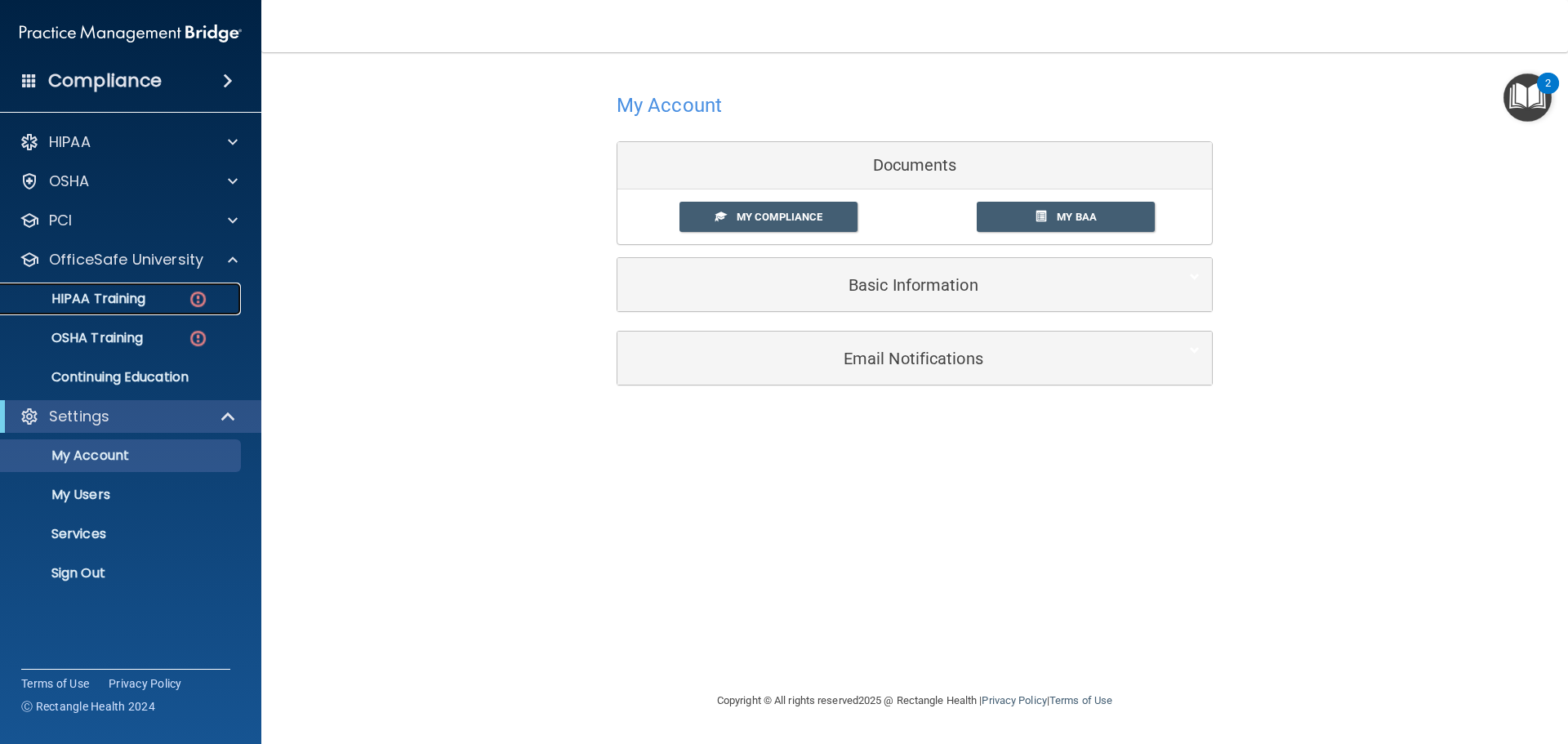
click at [68, 298] on p "HIPAA Training" at bounding box center [78, 298] width 135 height 16
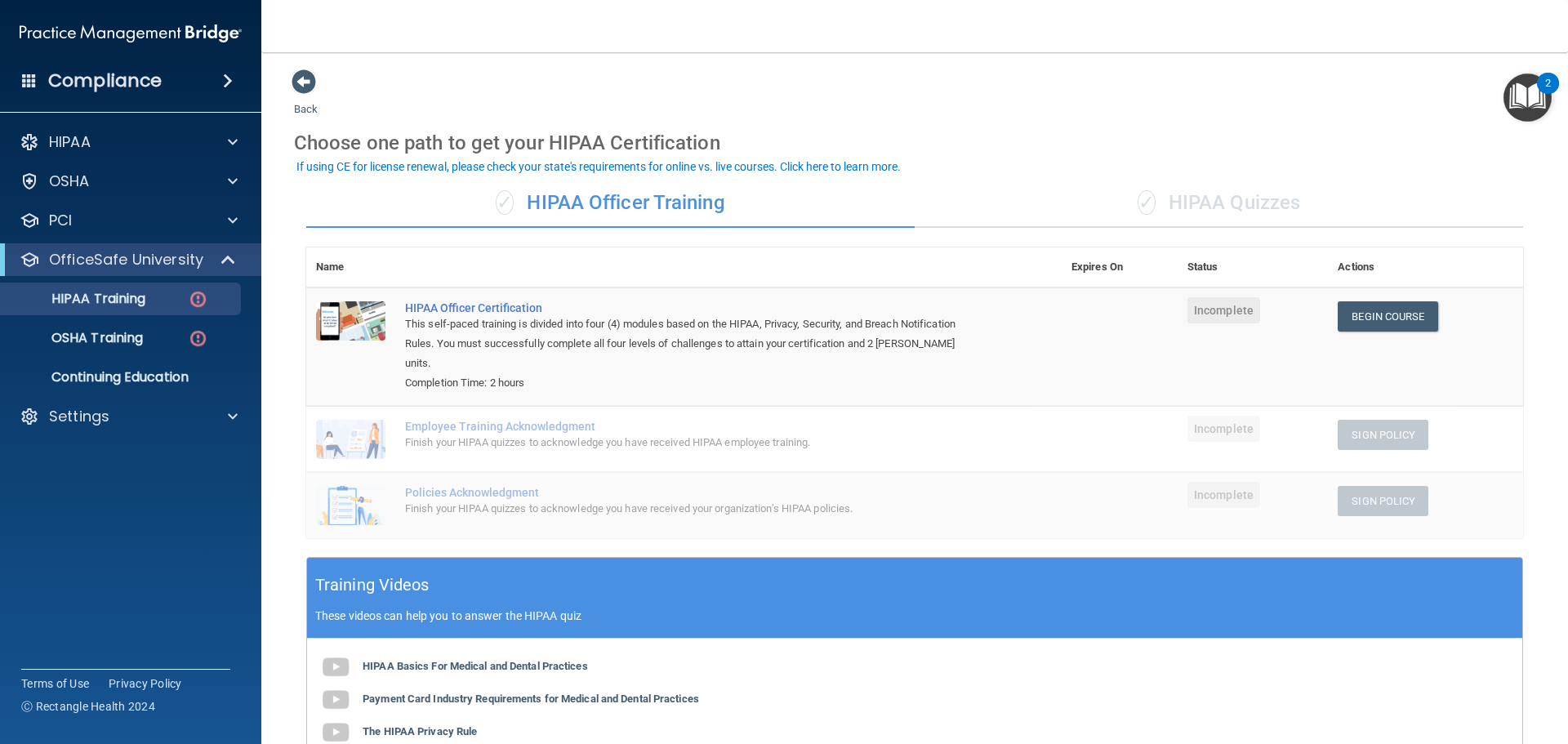
click at [1238, 203] on div "✓ HIPAA Quizzes" at bounding box center [1219, 203] width 609 height 49
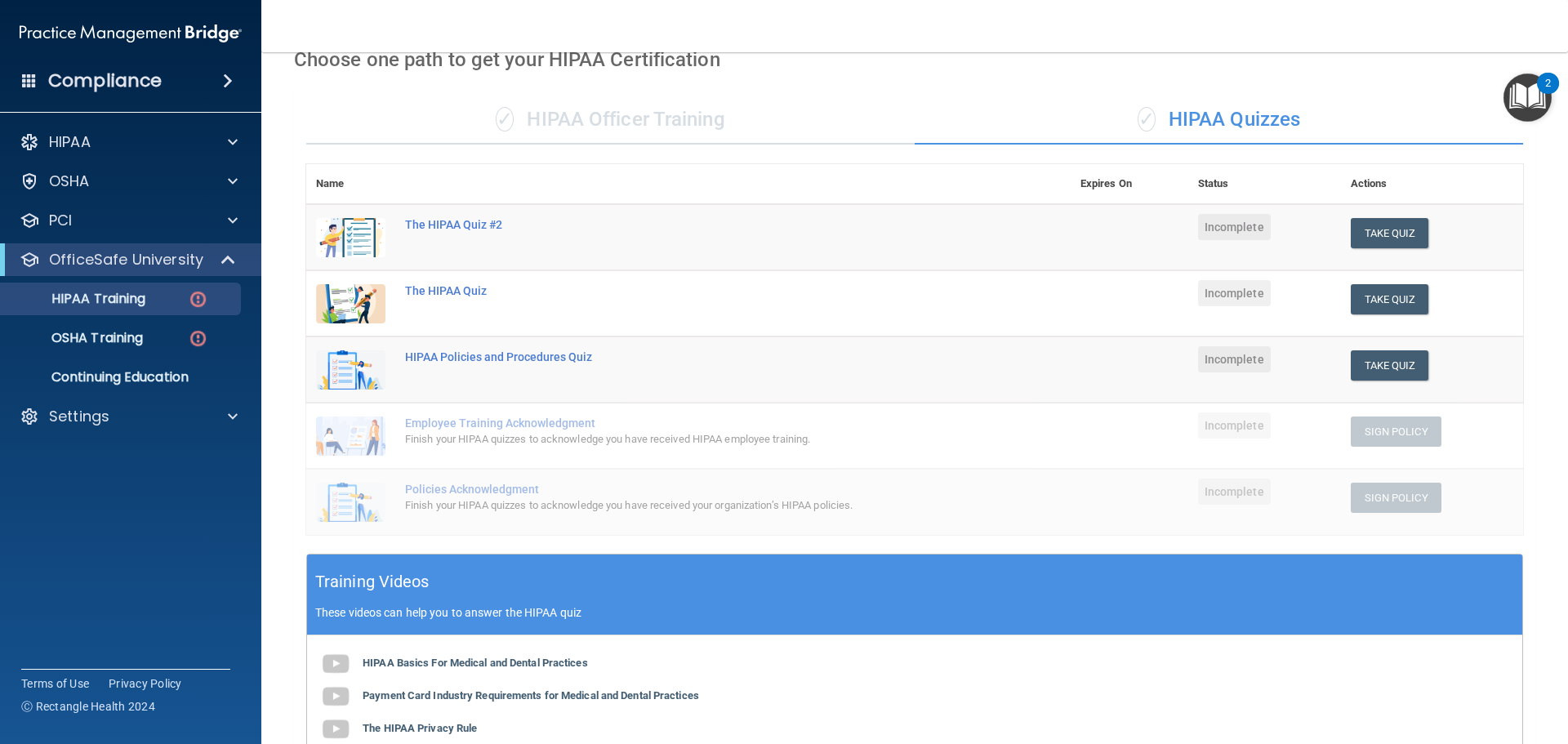
scroll to position [81, 0]
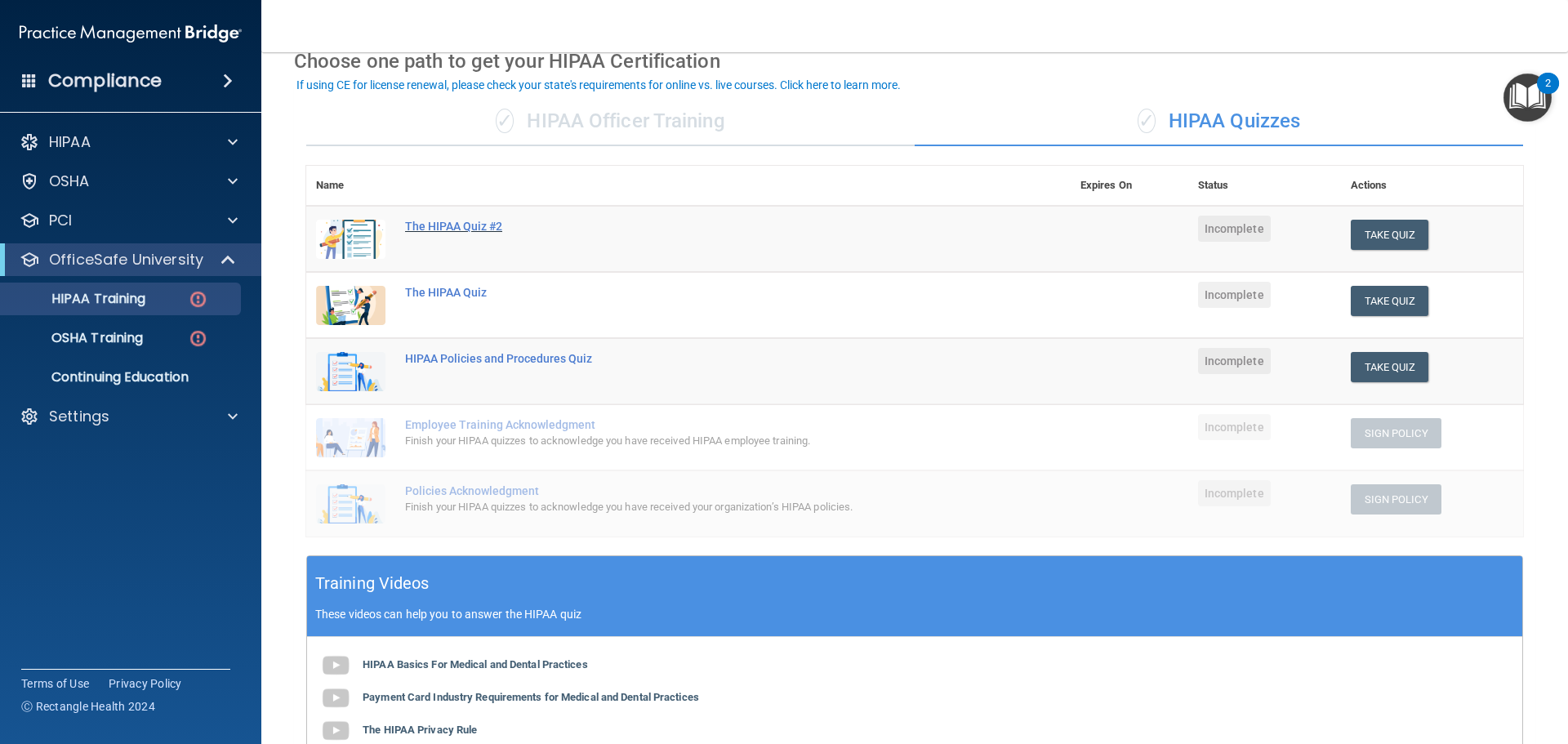
click at [464, 223] on div "The HIPAA Quiz #2" at bounding box center [697, 226] width 584 height 13
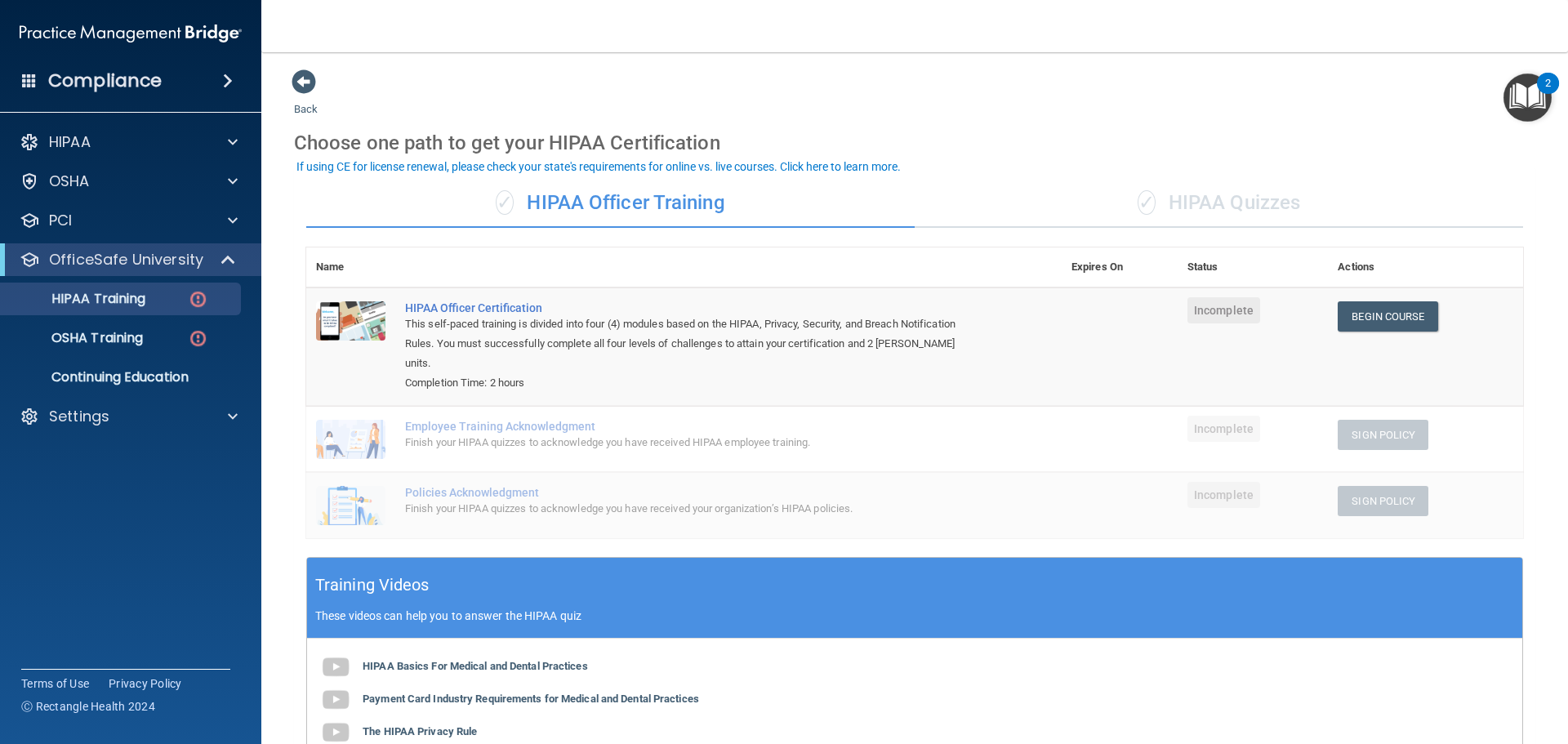
click at [1210, 219] on div "✓ HIPAA Quizzes" at bounding box center [1219, 203] width 609 height 49
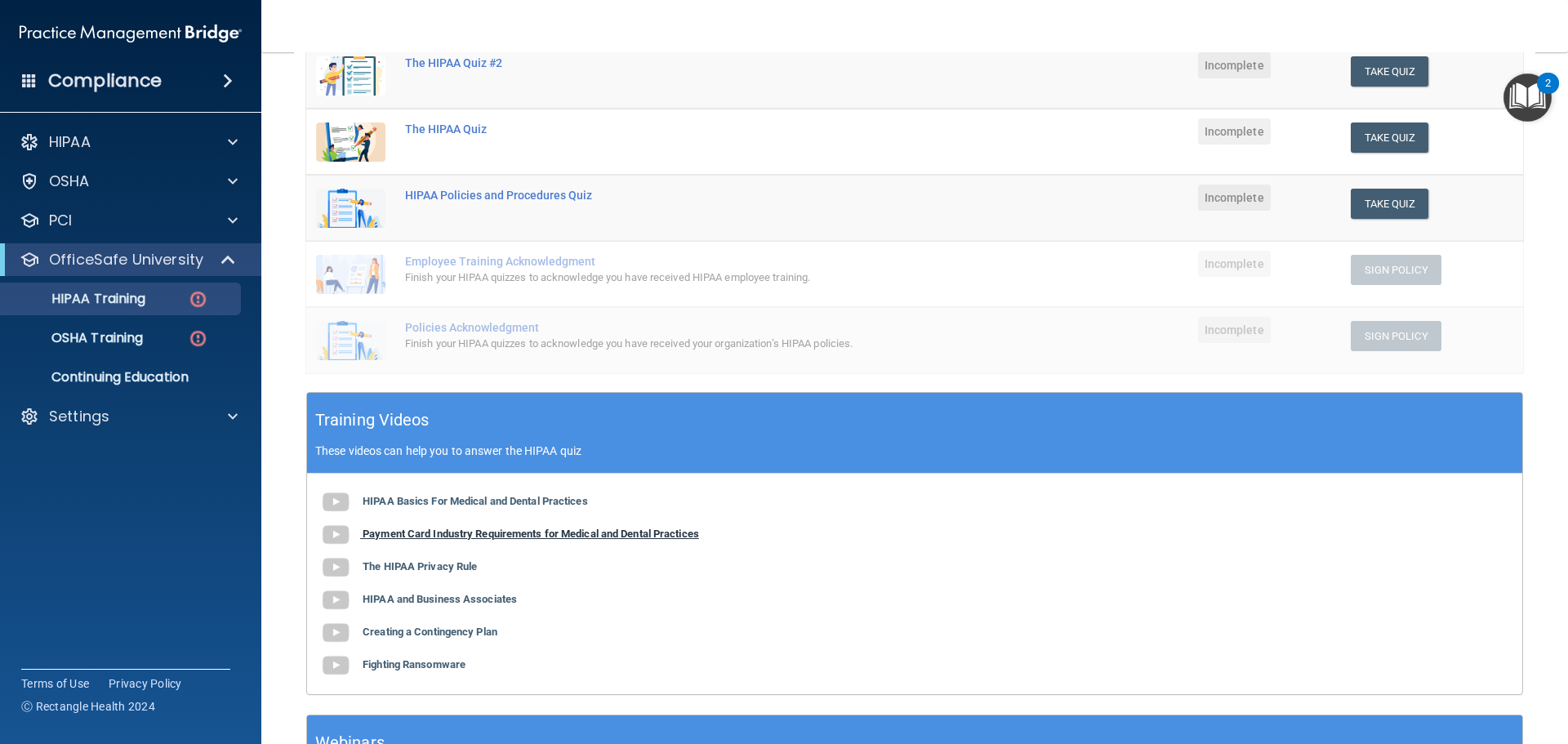
scroll to position [400, 0]
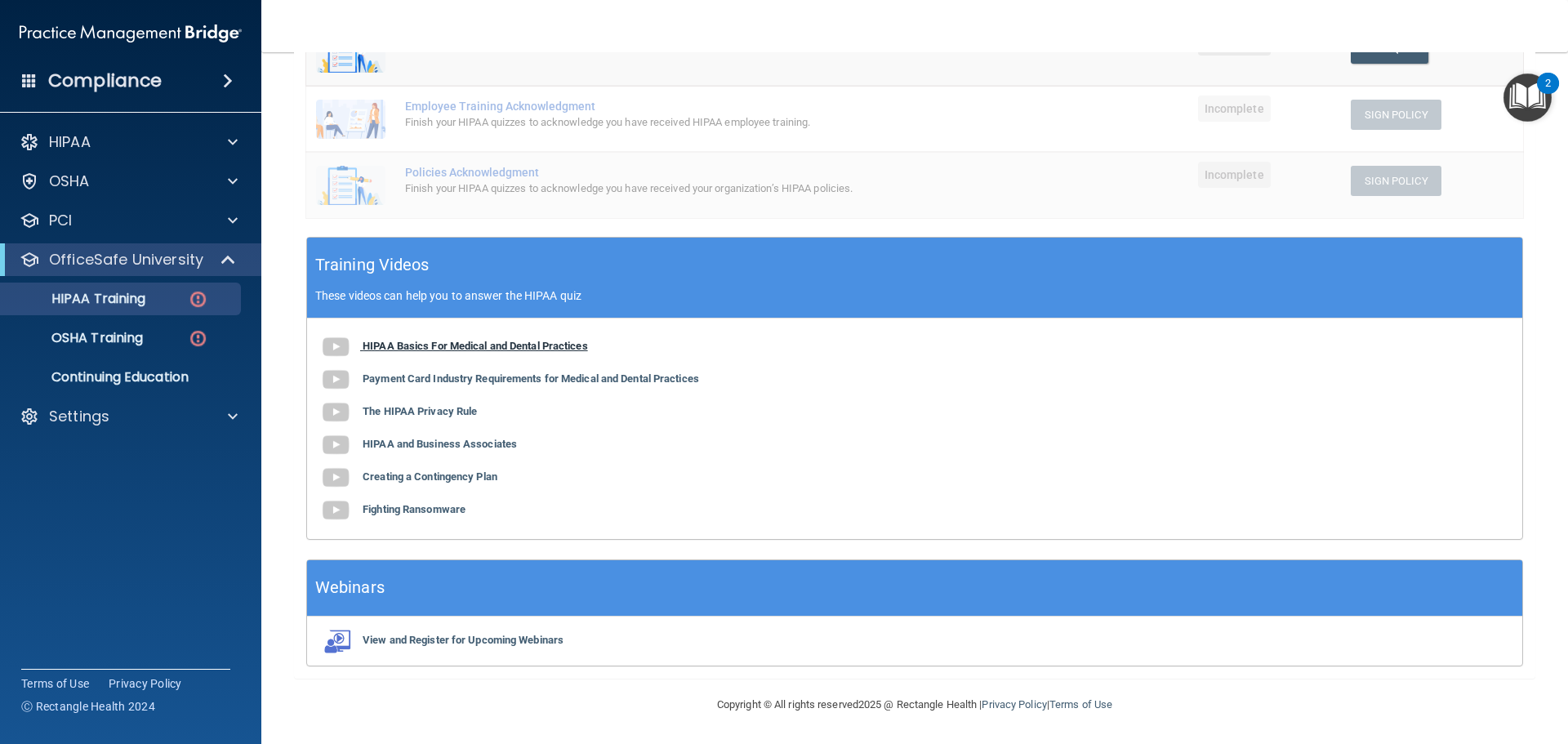
click at [551, 349] on b "HIPAA Basics For Medical and Dental Practices" at bounding box center [475, 346] width 226 height 13
click at [132, 338] on p "OSHA Training" at bounding box center [77, 337] width 133 height 16
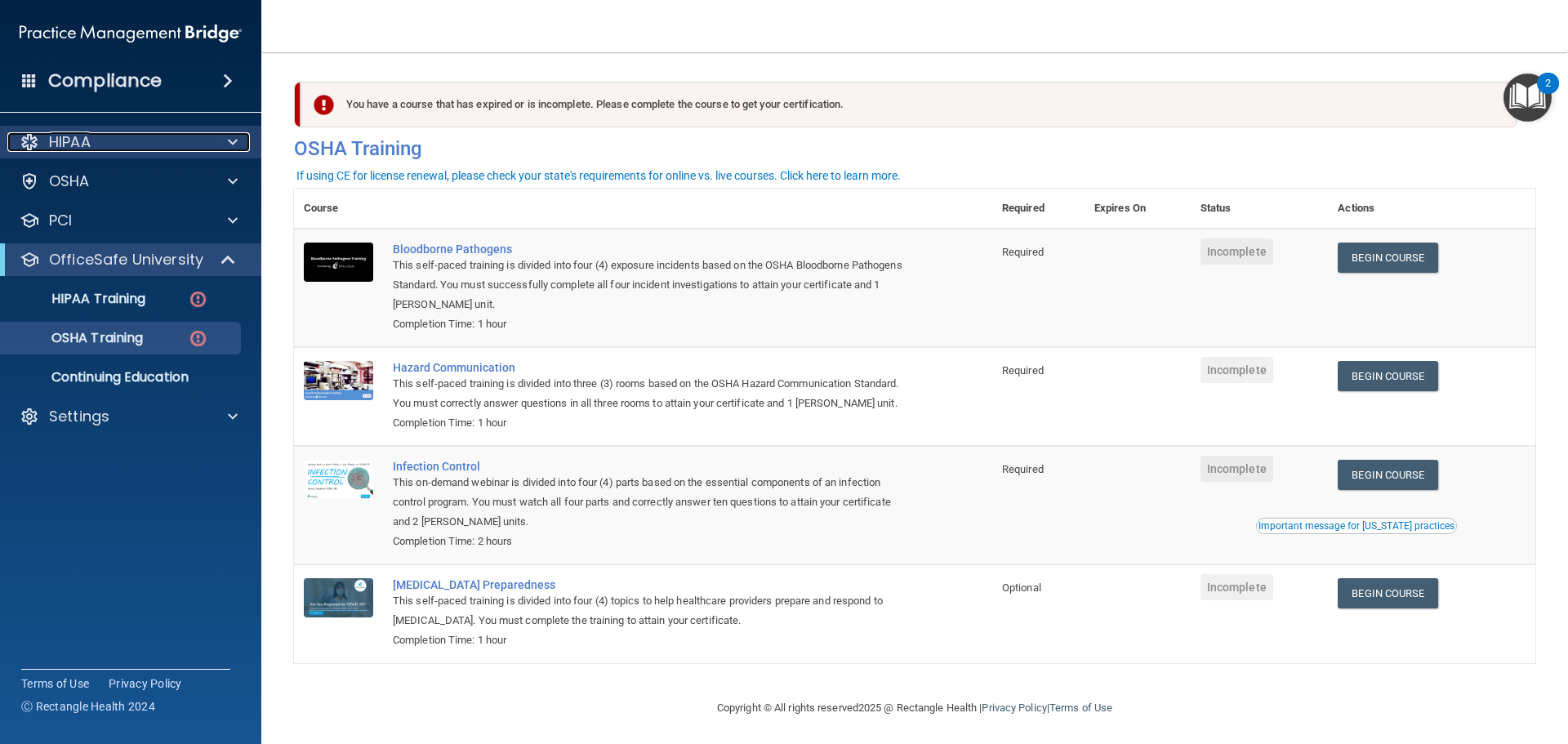
click at [155, 146] on div "HIPAA" at bounding box center [109, 142] width 203 height 19
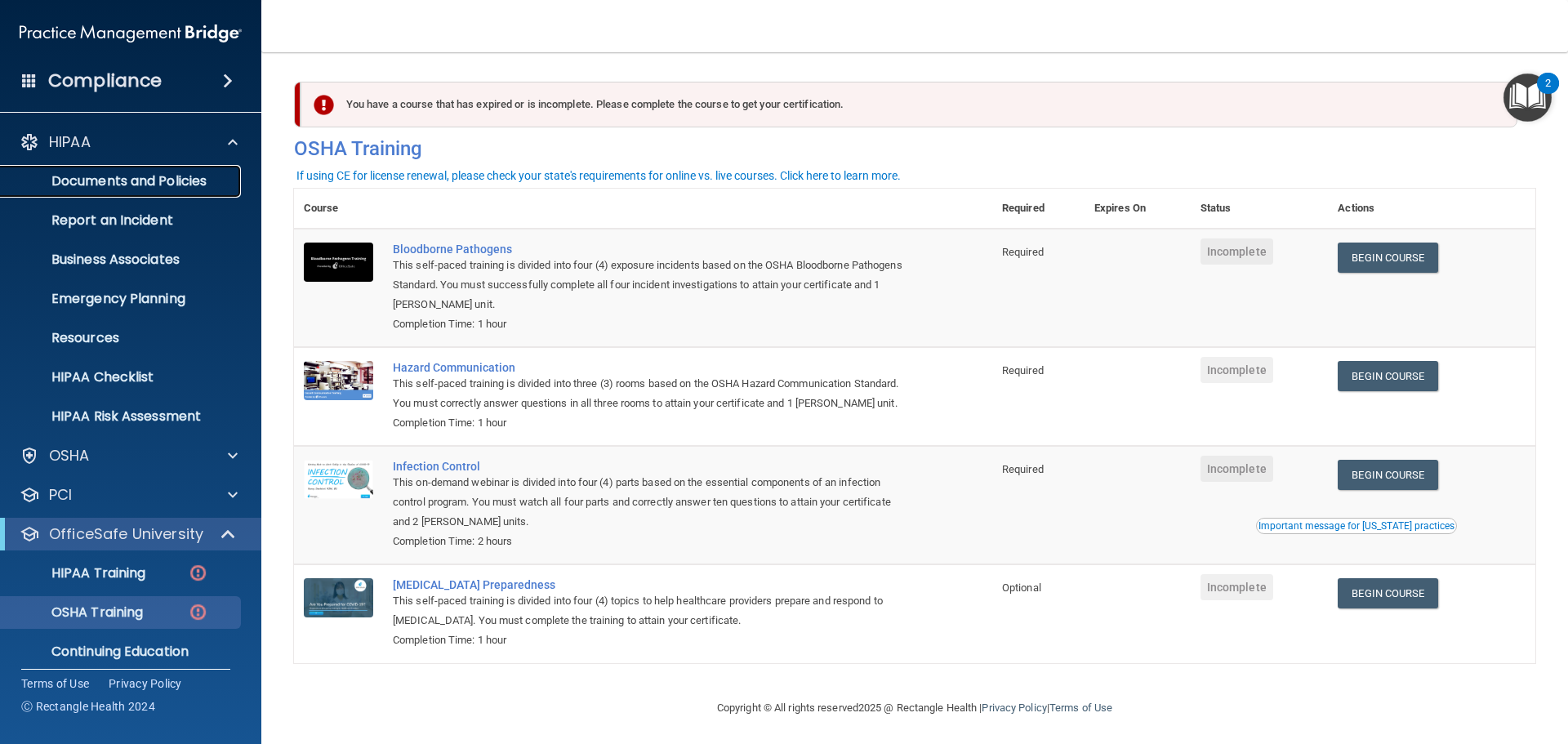
click at [138, 176] on p "Documents and Policies" at bounding box center [122, 181] width 223 height 16
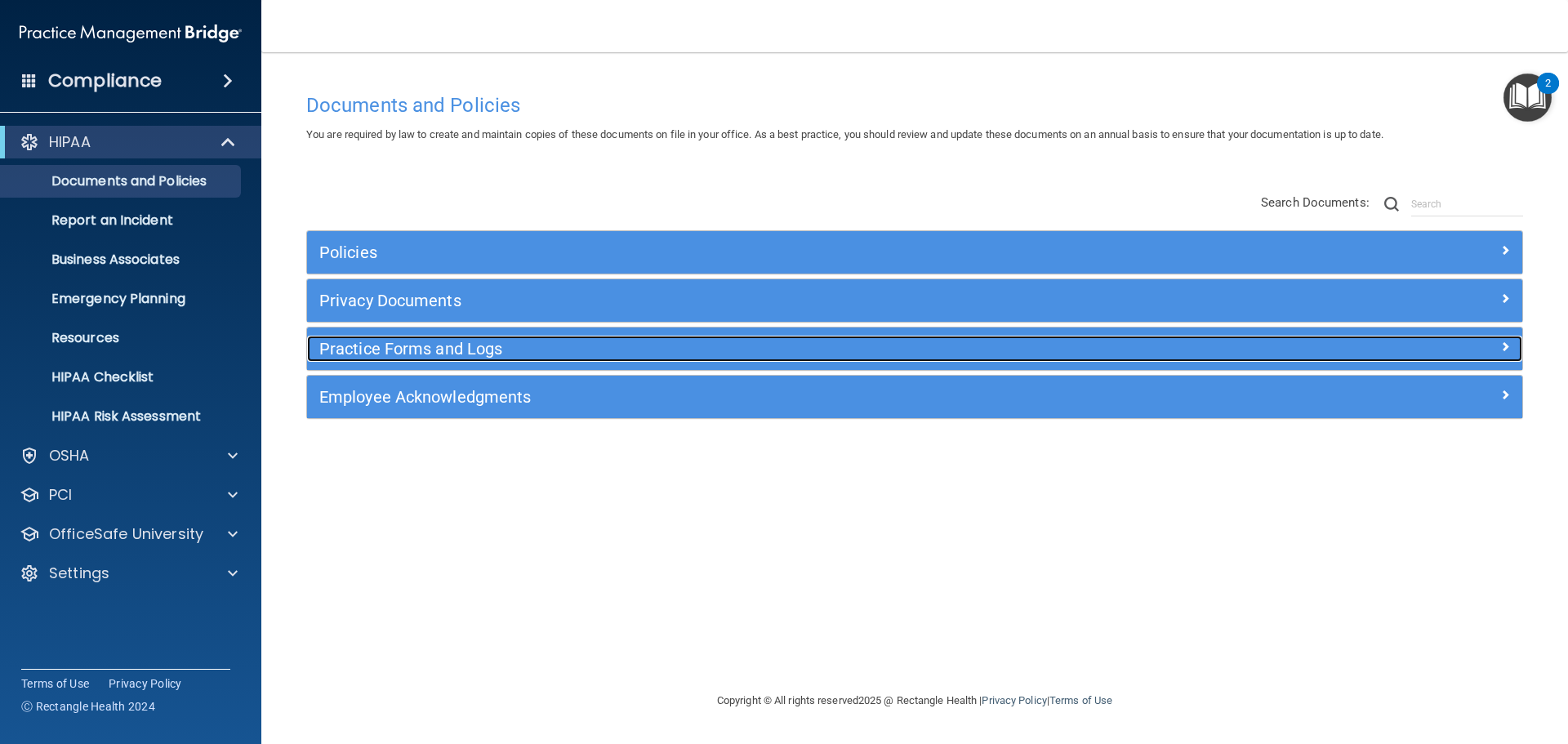
click at [1503, 353] on span at bounding box center [1505, 346] width 10 height 19
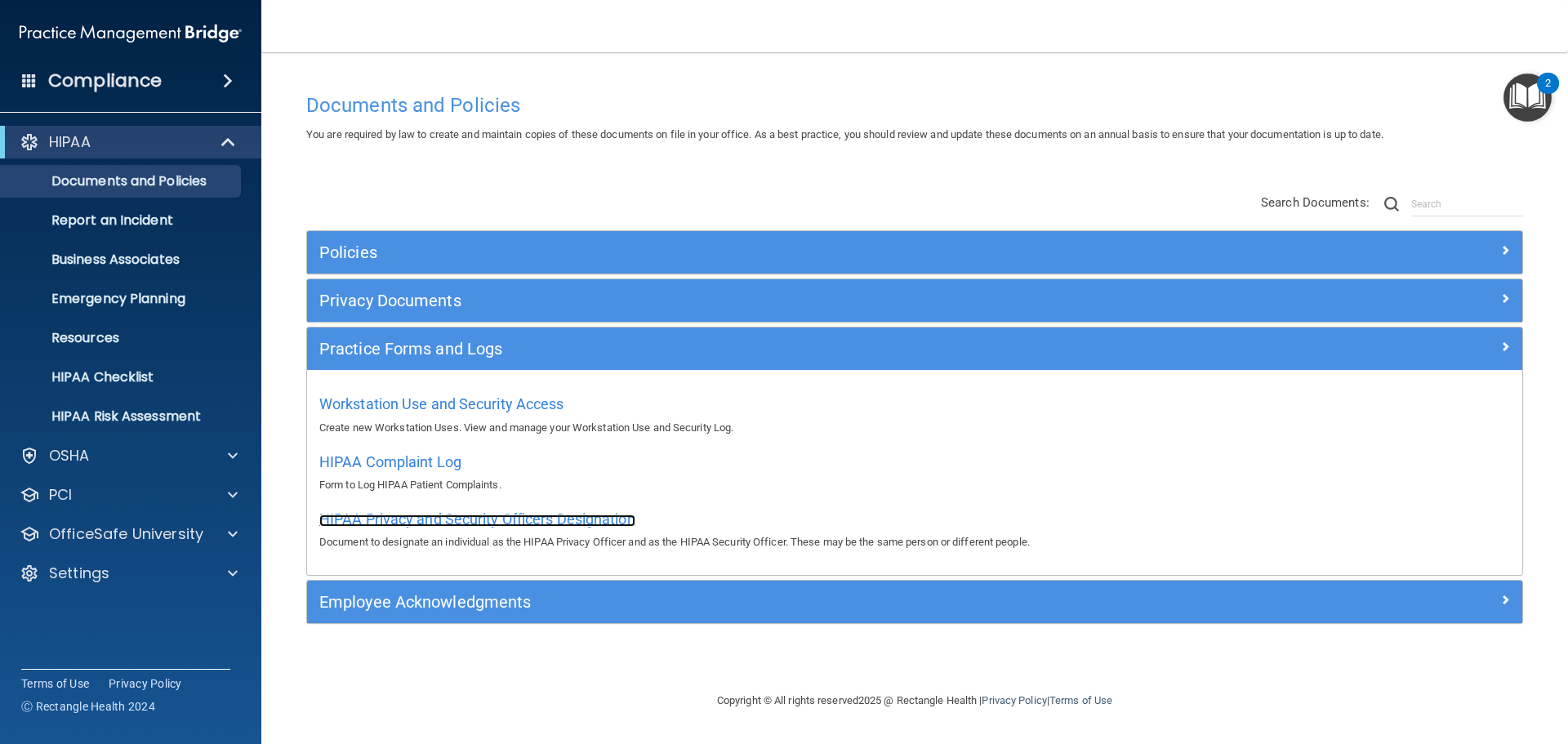
click at [557, 515] on span "HIPAA Privacy and Security Officers Designation" at bounding box center [477, 519] width 316 height 17
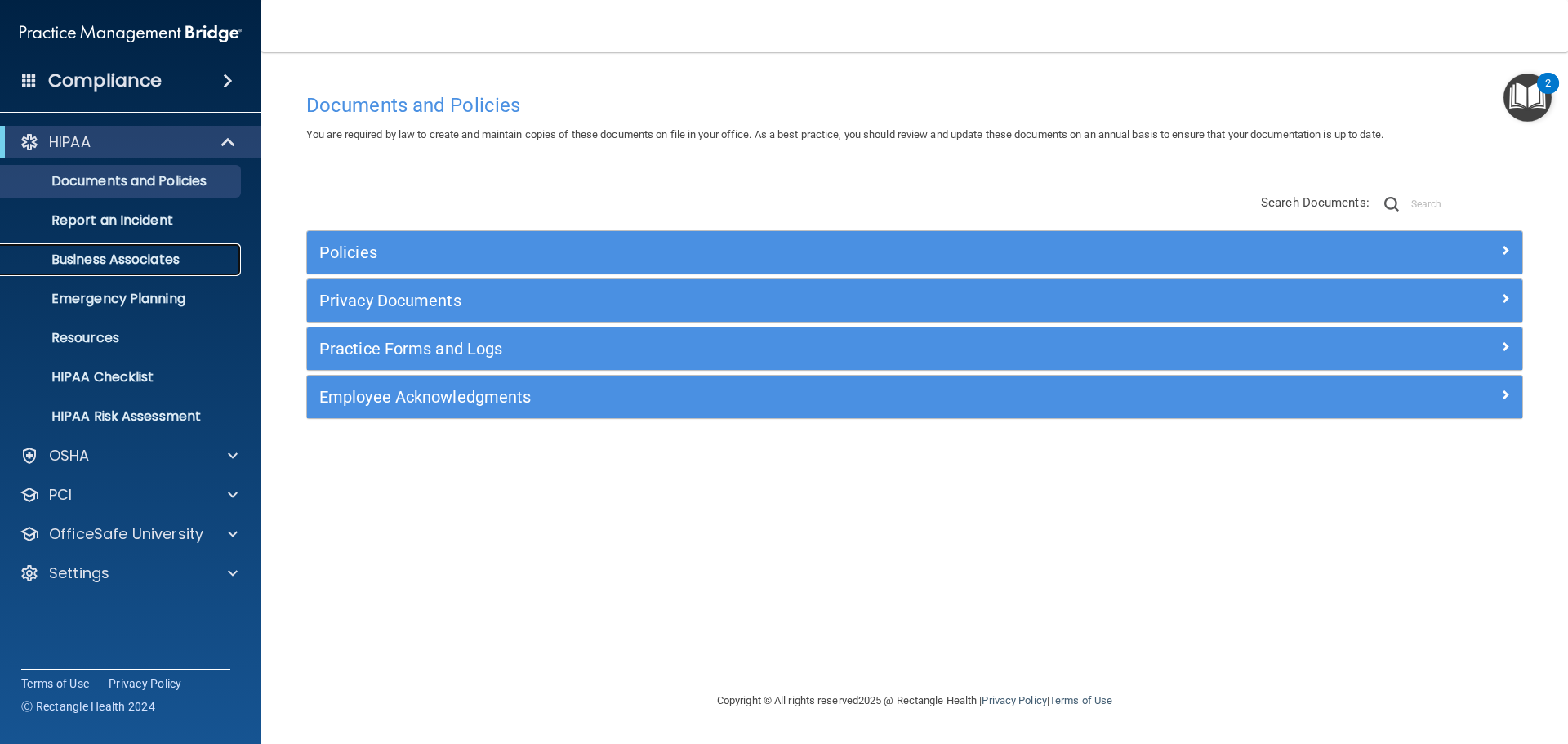
click at [211, 252] on p "Business Associates" at bounding box center [122, 260] width 223 height 16
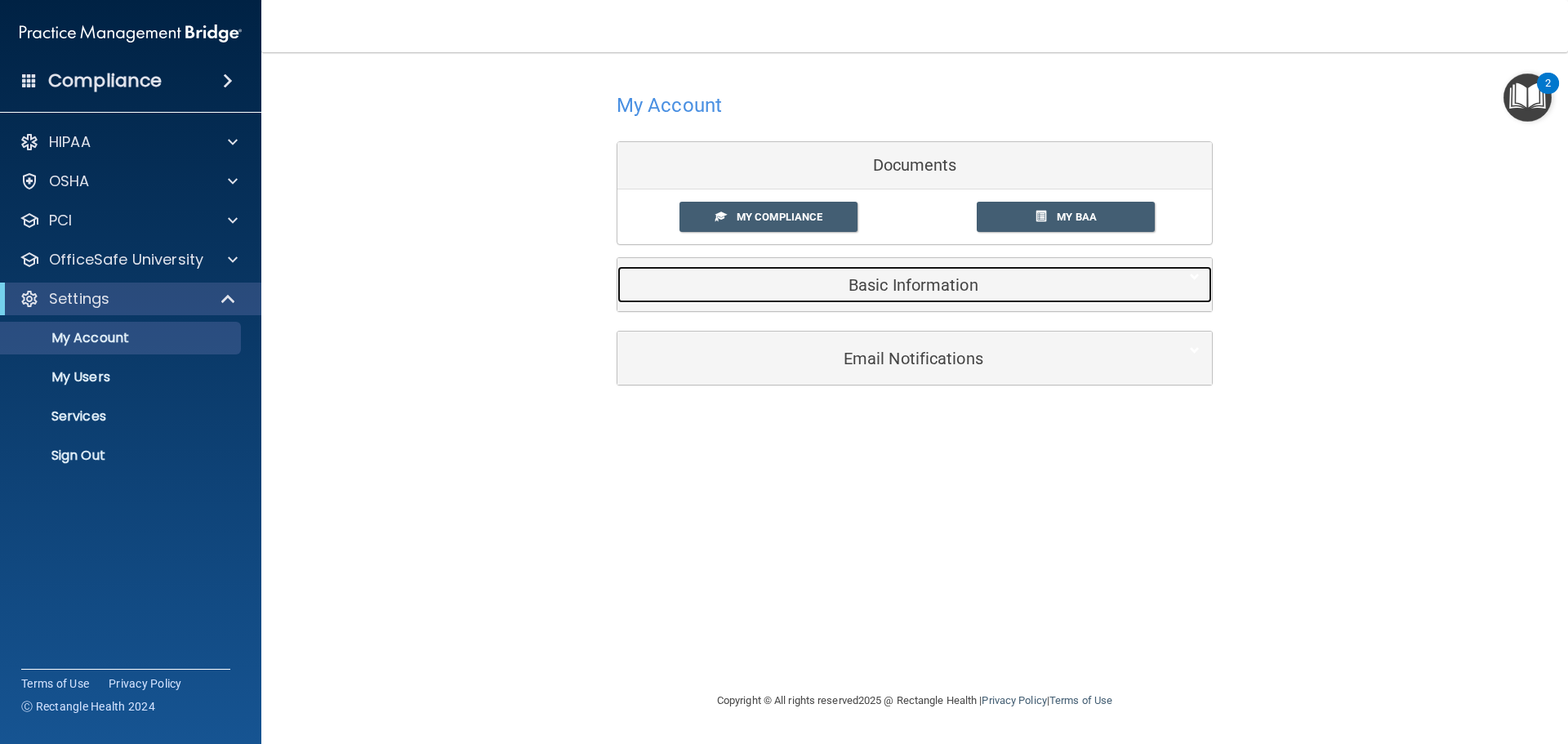
click at [863, 281] on h5 "Basic Information" at bounding box center [890, 285] width 520 height 18
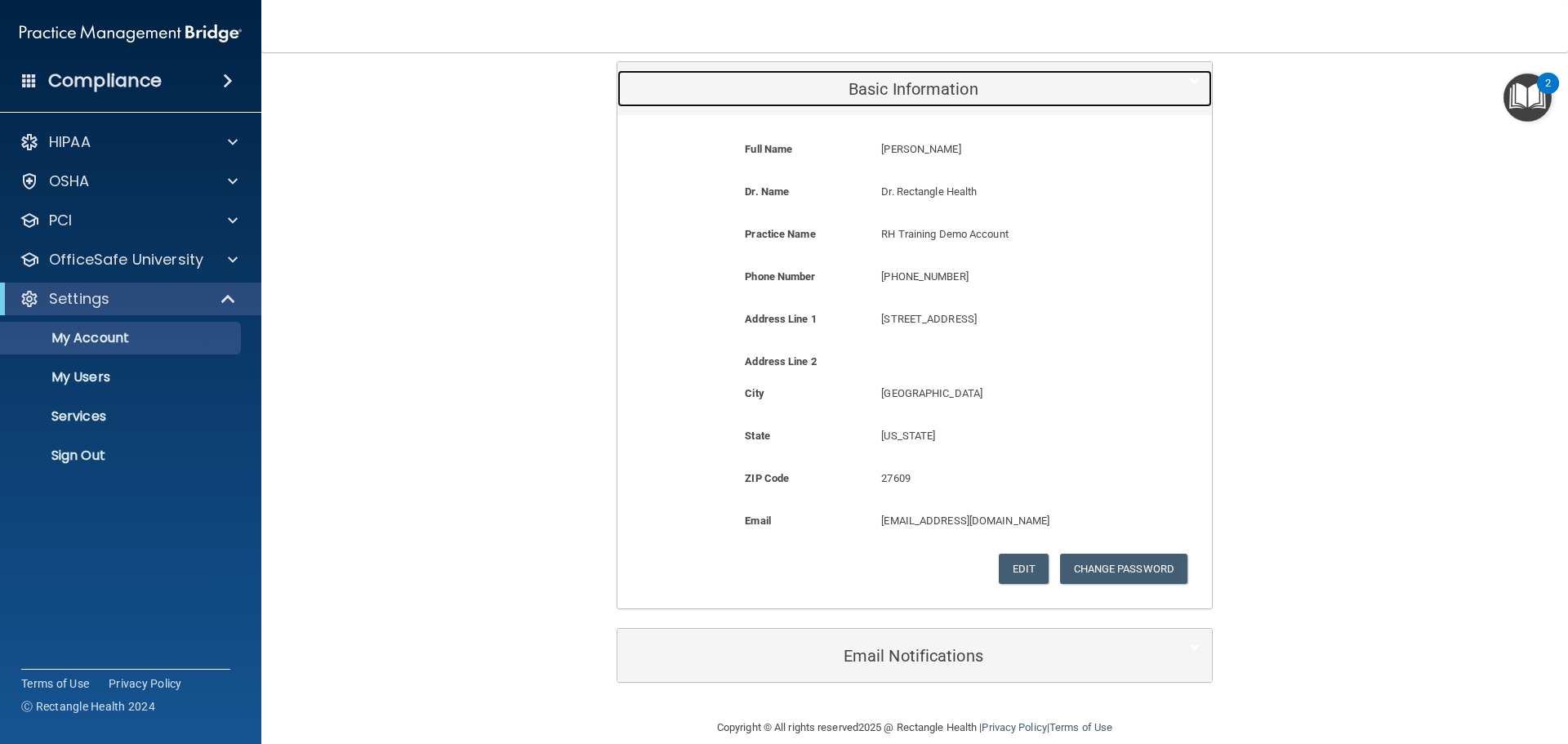
scroll to position [219, 0]
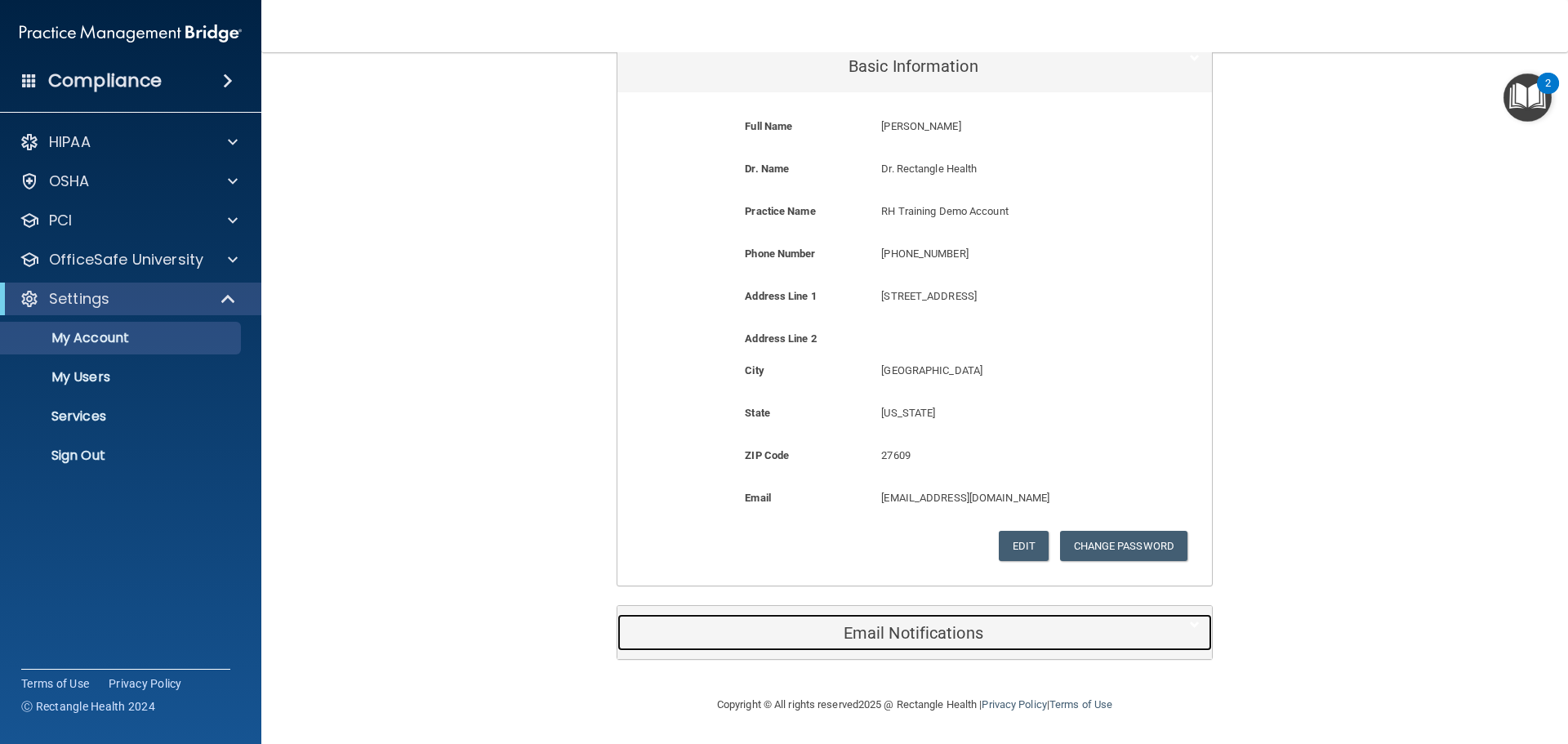
click at [926, 631] on h5 "Email Notifications" at bounding box center [890, 633] width 520 height 18
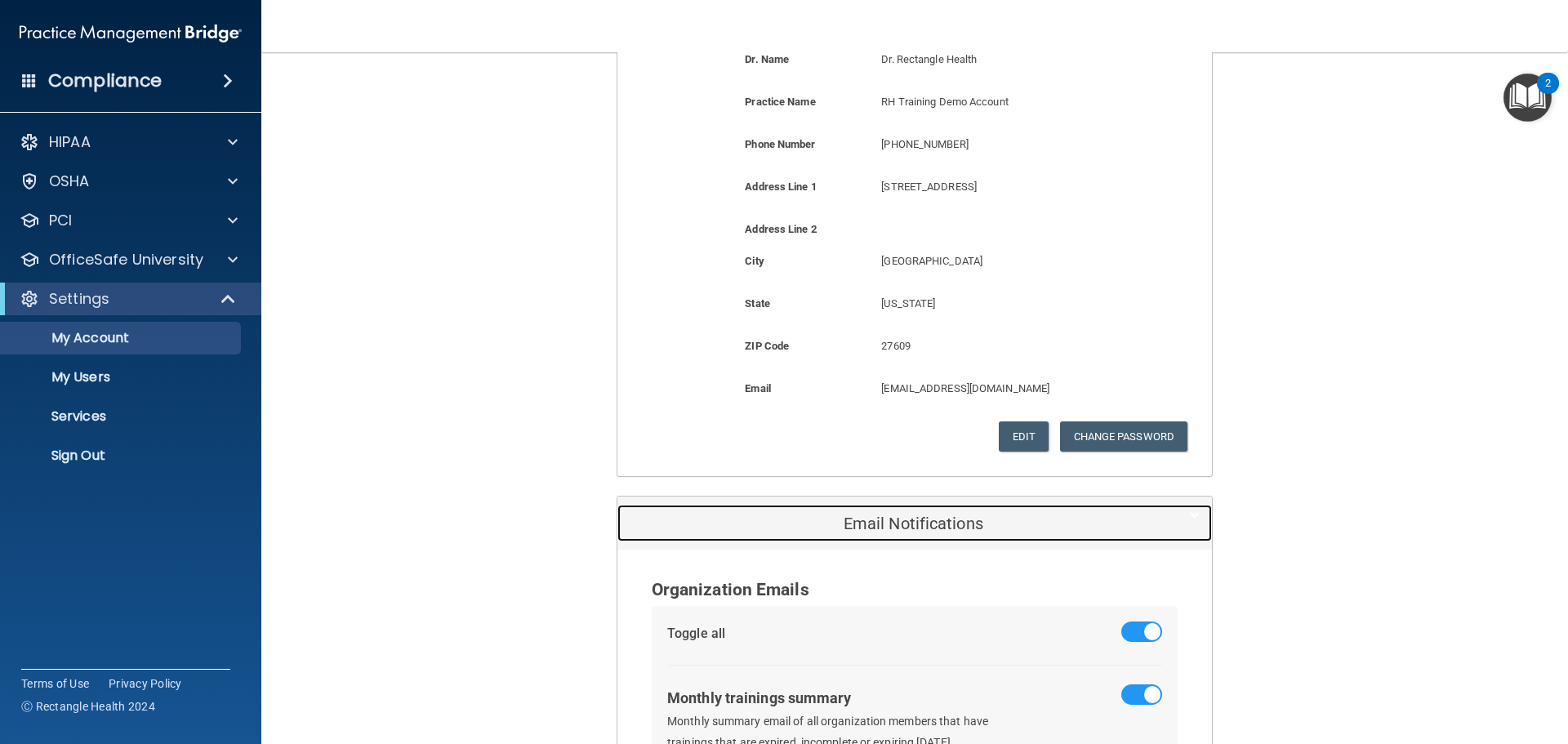
scroll to position [0, 0]
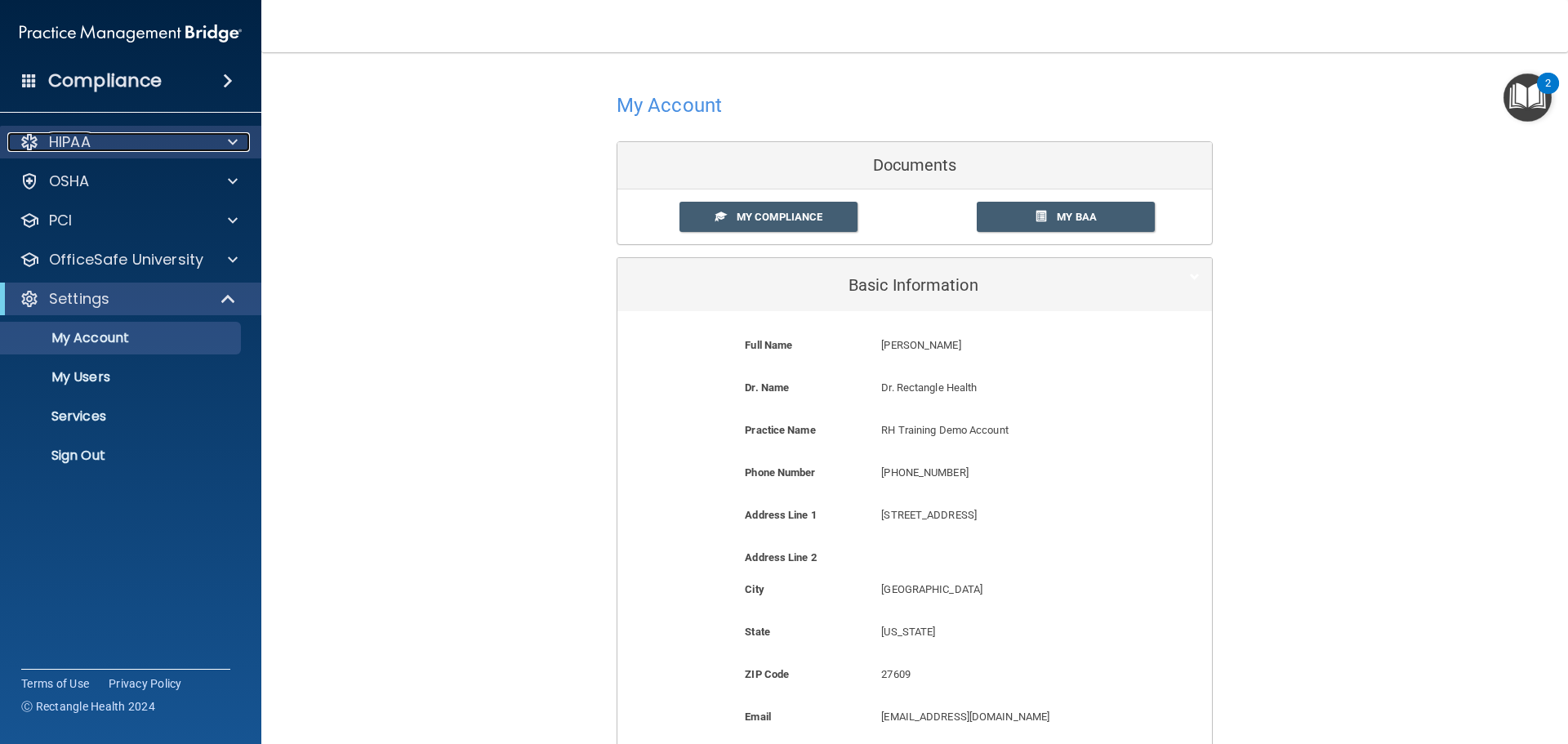
click at [218, 133] on div at bounding box center [231, 142] width 41 height 19
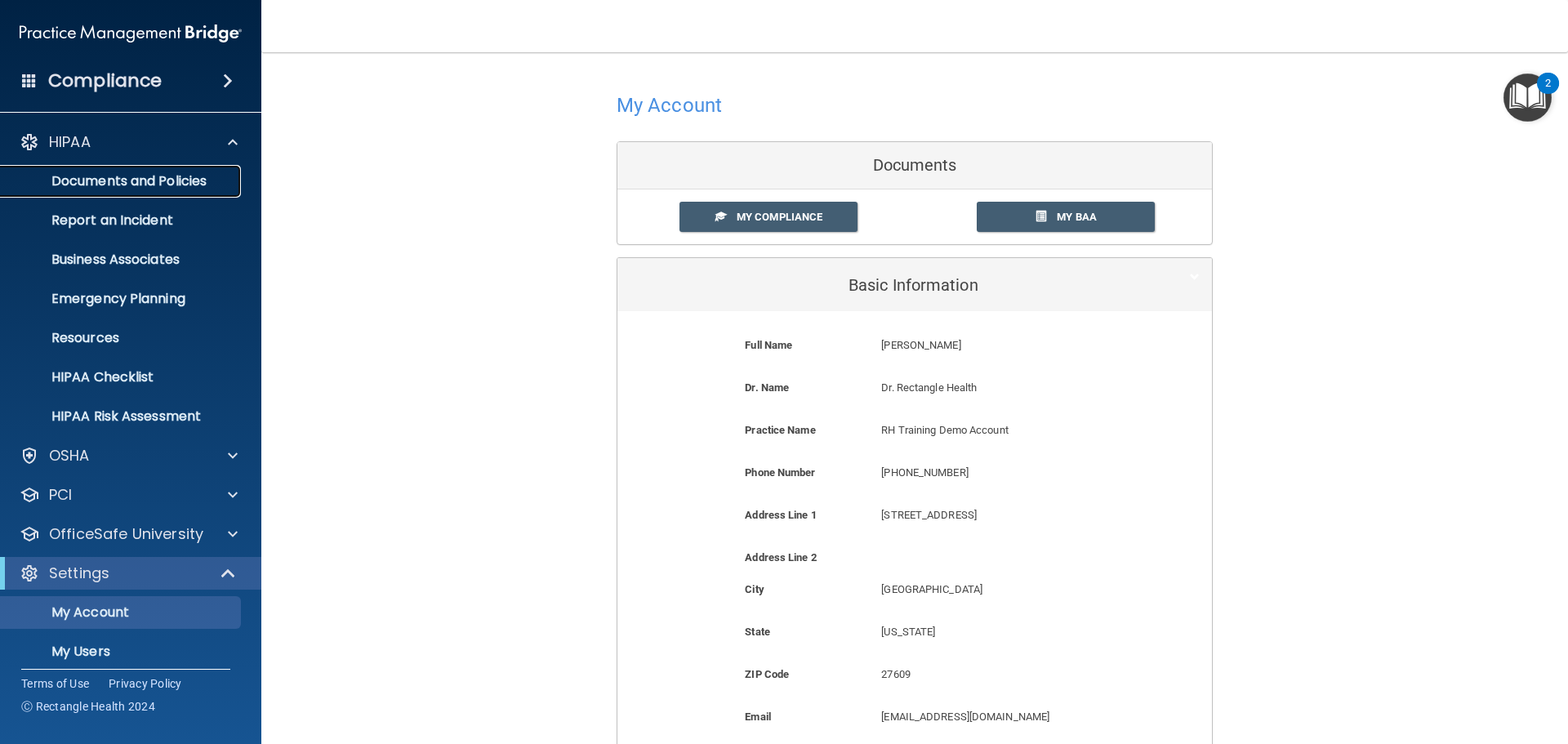
click at [193, 178] on p "Documents and Policies" at bounding box center [122, 181] width 223 height 16
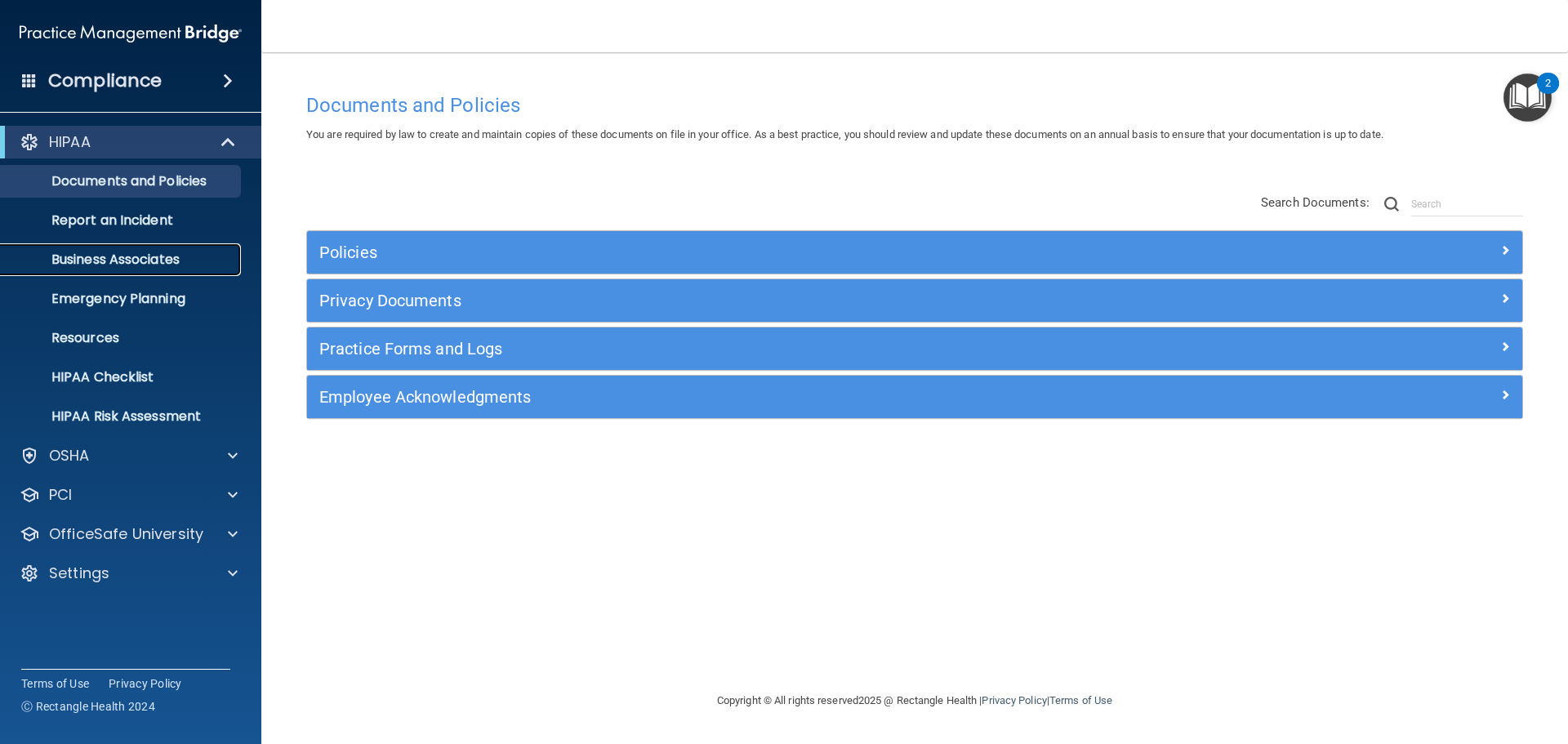
click at [146, 261] on p "Business Associates" at bounding box center [122, 260] width 223 height 16
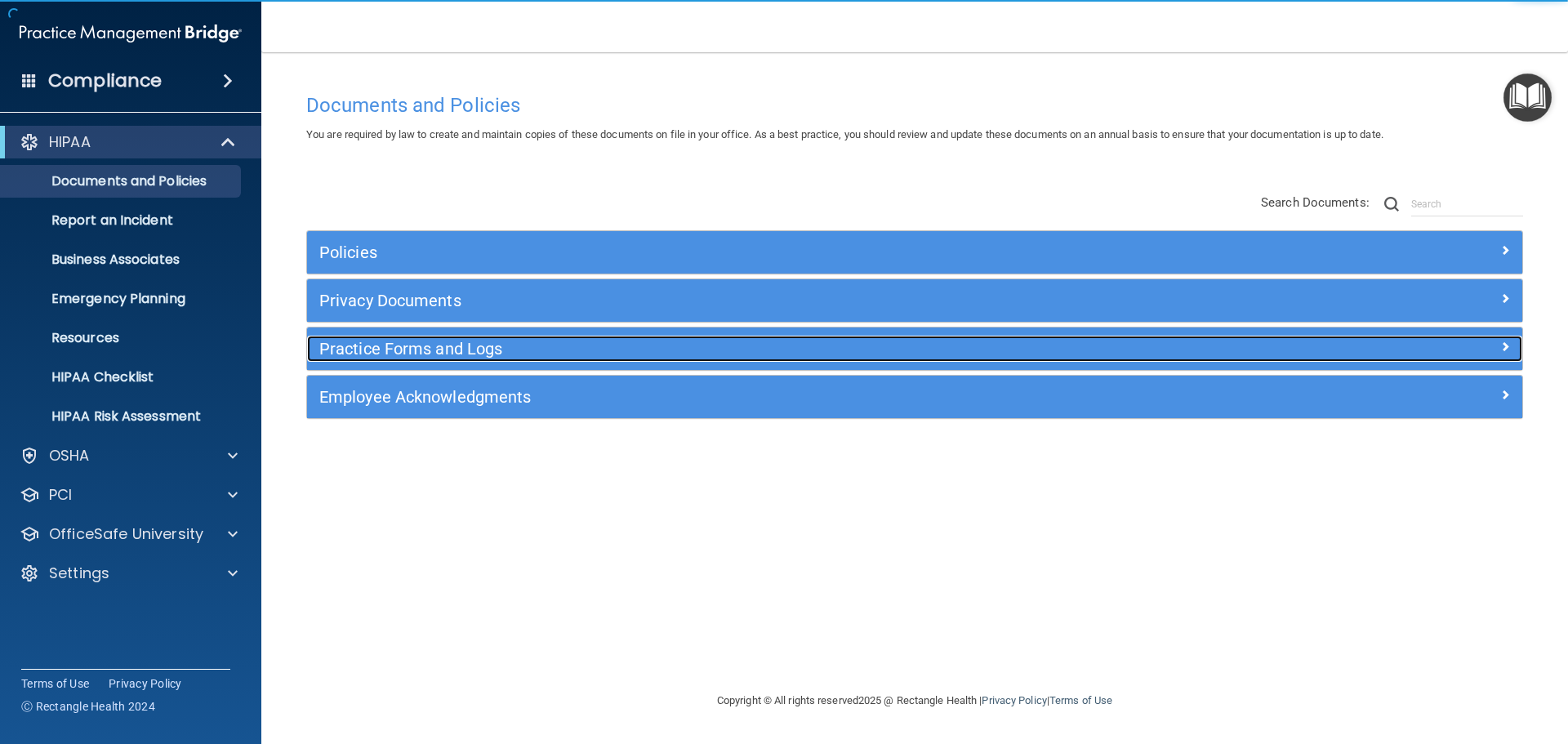
click at [455, 347] on h5 "Practice Forms and Logs" at bounding box center [762, 349] width 887 height 18
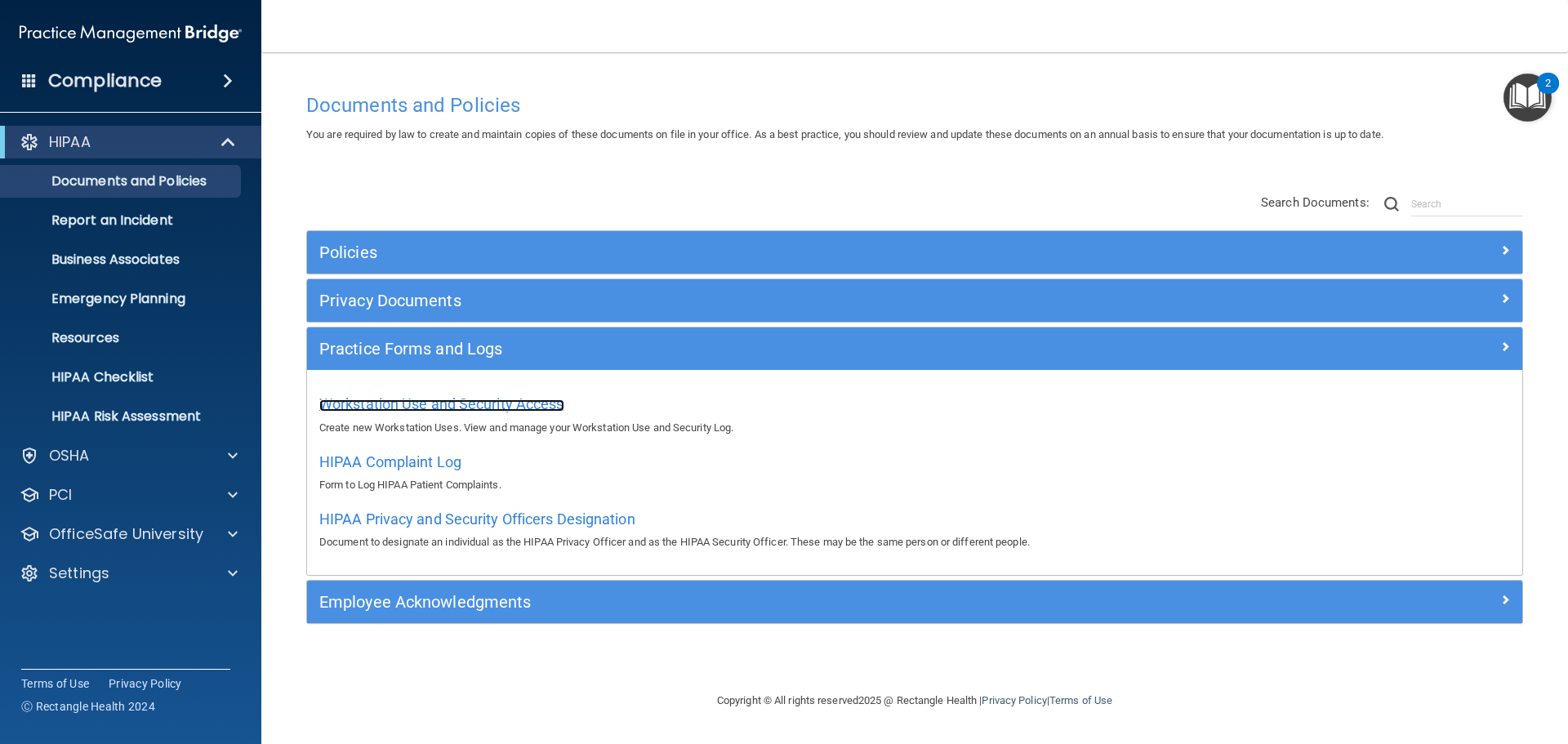
click at [497, 405] on span "Workstation Use and Security Access" at bounding box center [441, 404] width 245 height 17
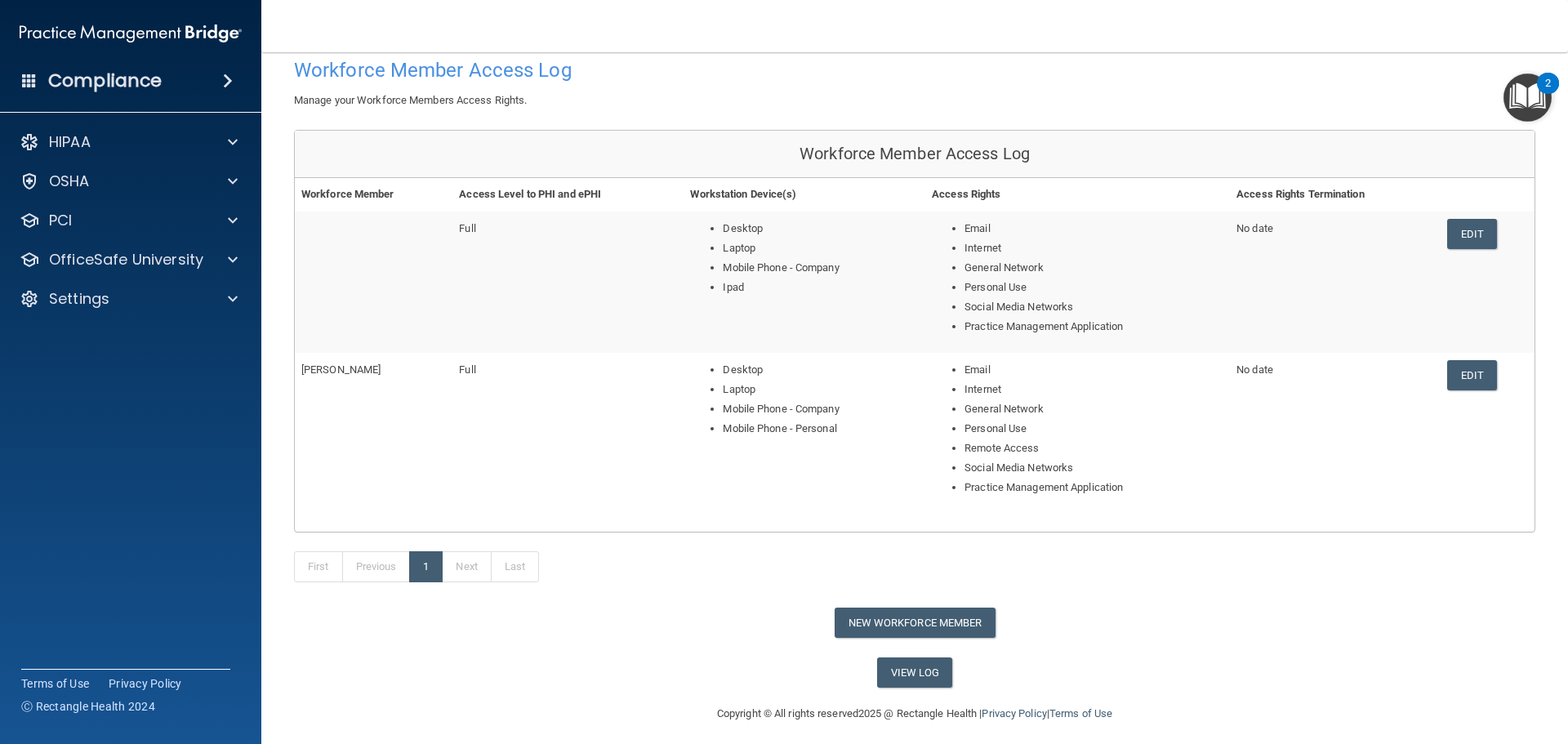
scroll to position [97, 0]
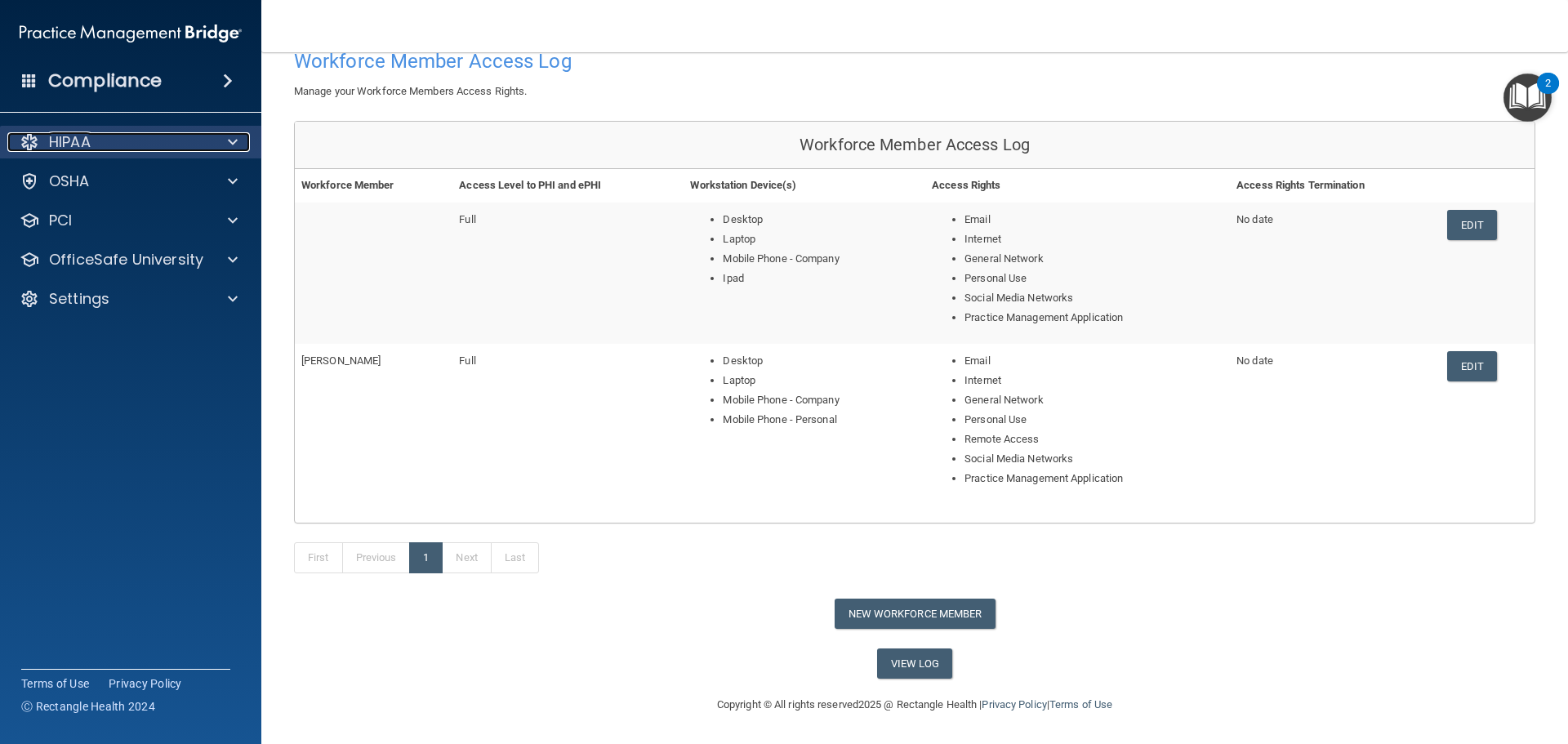
click at [193, 148] on div "HIPAA" at bounding box center [109, 142] width 203 height 19
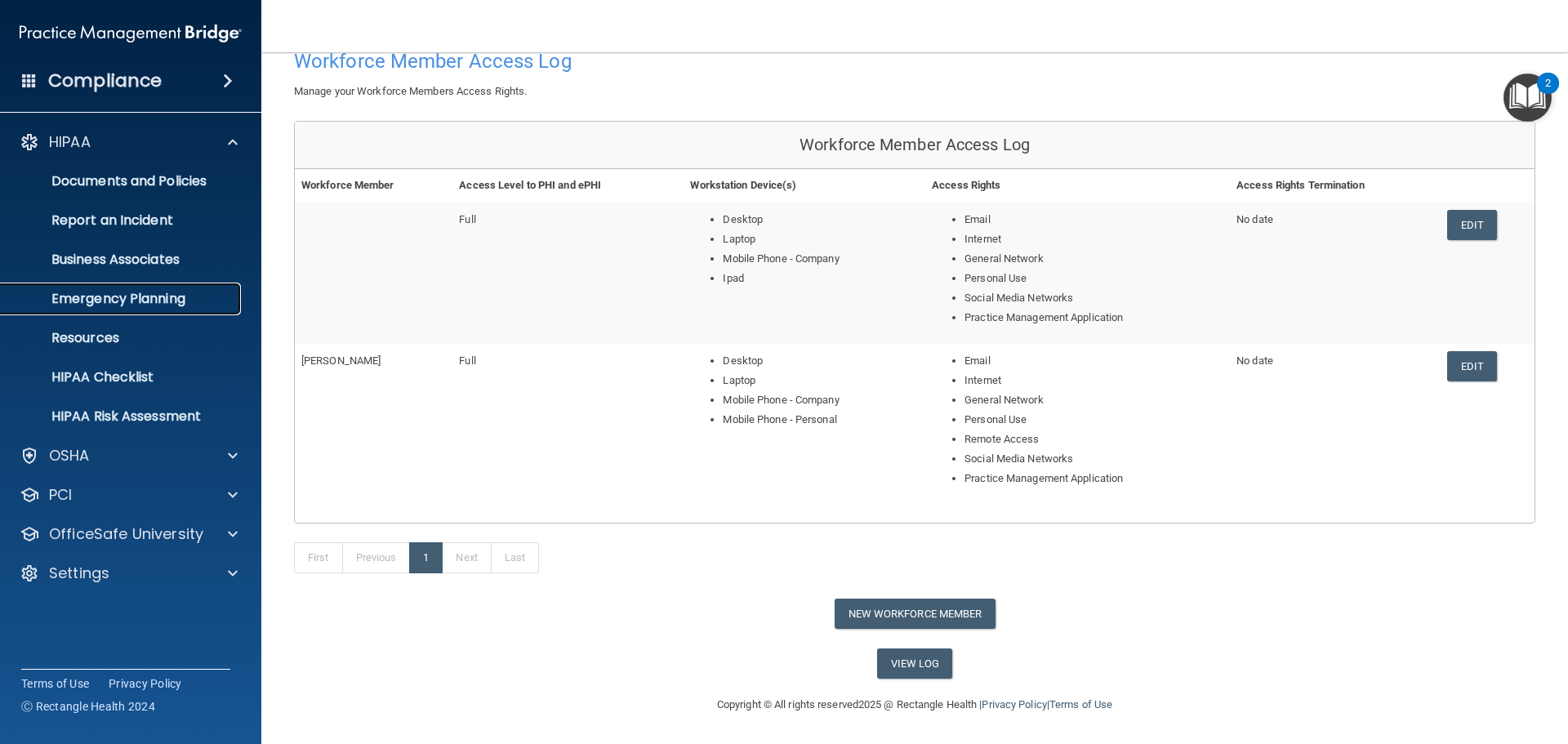
click at [170, 294] on p "Emergency Planning" at bounding box center [122, 298] width 223 height 16
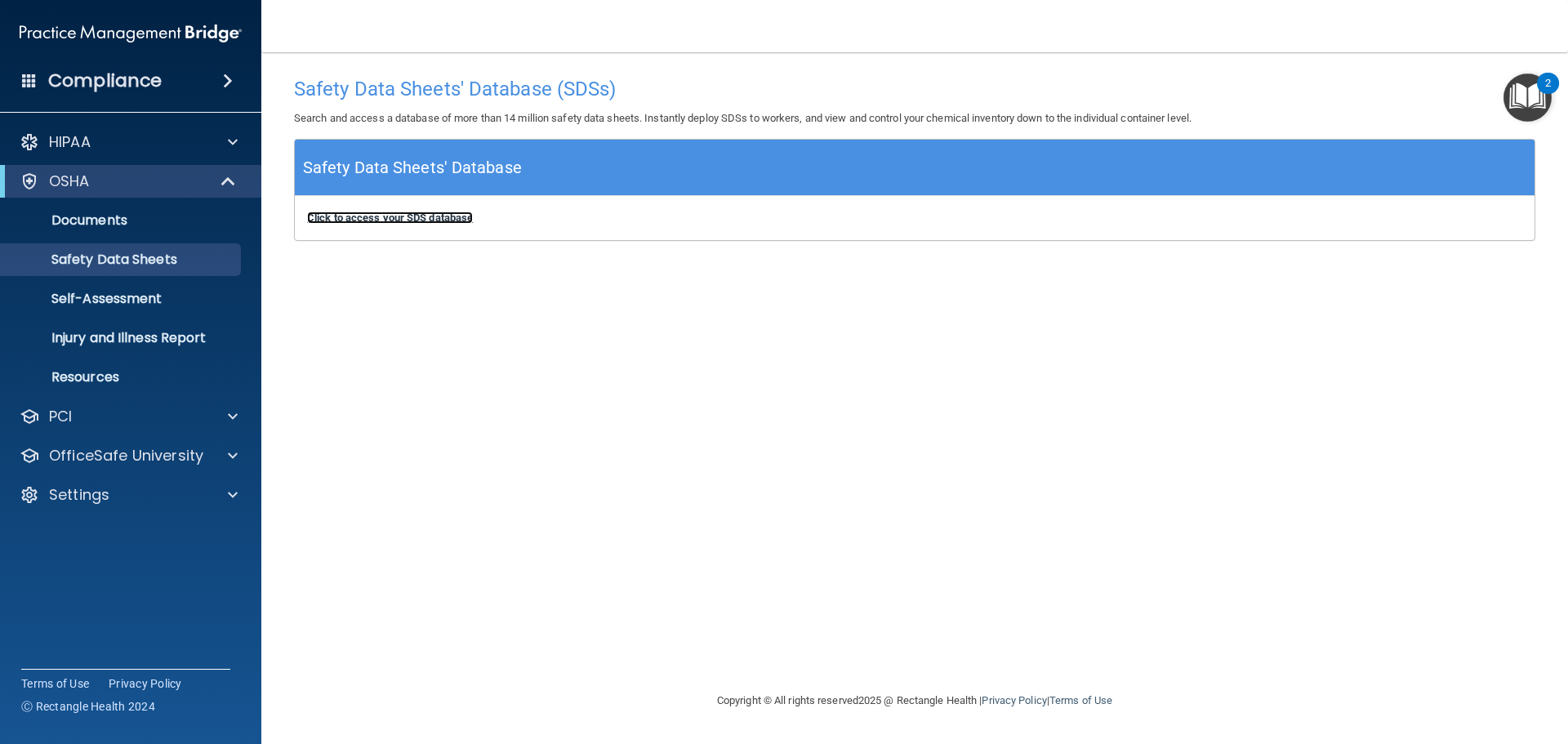
click at [438, 220] on b "Click to access your SDS database" at bounding box center [390, 217] width 166 height 13
click at [432, 217] on b "Click to access your SDS database" at bounding box center [390, 217] width 166 height 13
click at [383, 217] on b "Click to access your SDS database" at bounding box center [390, 217] width 166 height 13
click at [148, 308] on link "Self-Assessment" at bounding box center [111, 299] width 257 height 33
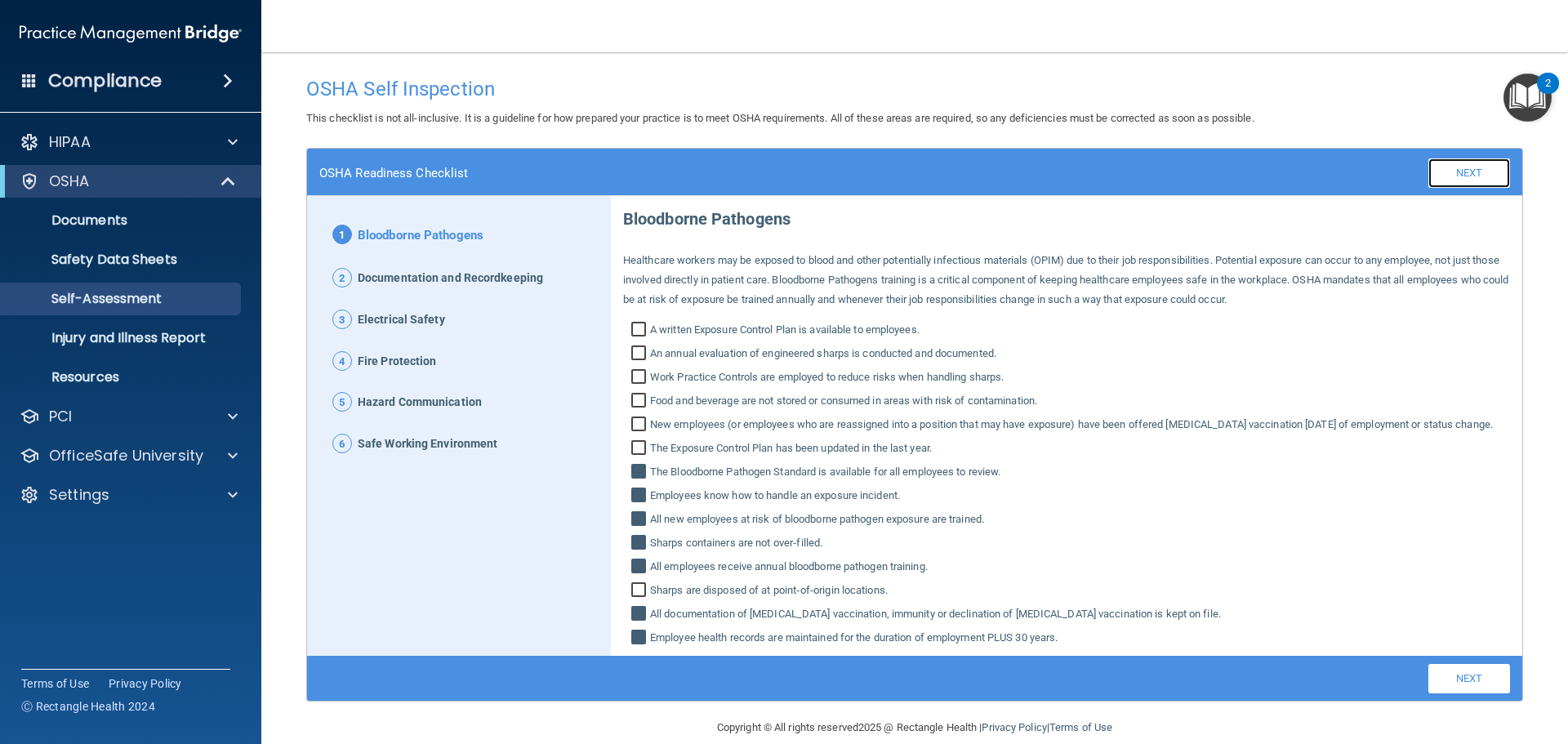
click at [1453, 182] on link "Next" at bounding box center [1469, 172] width 81 height 29
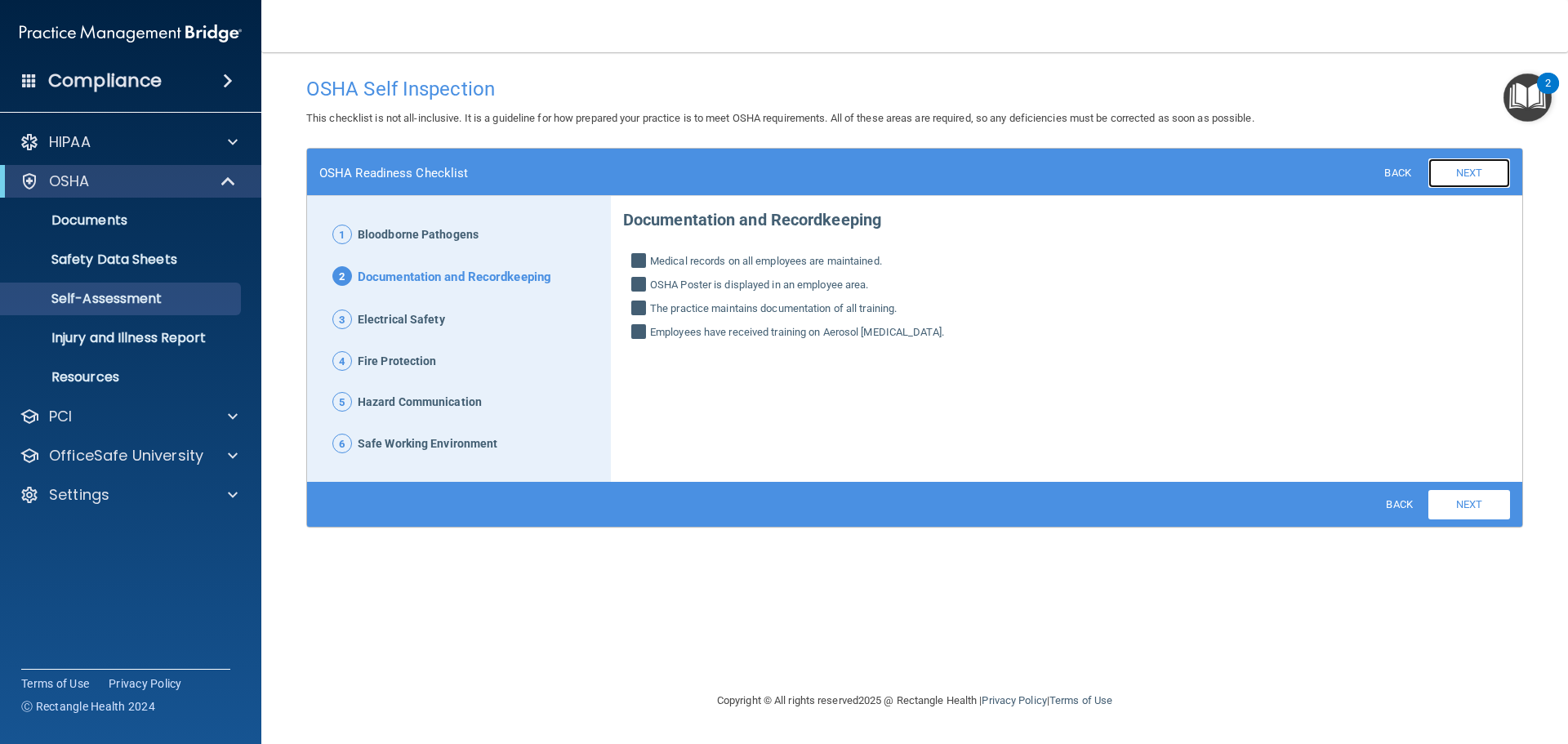
click at [1453, 182] on link "Next" at bounding box center [1469, 172] width 81 height 29
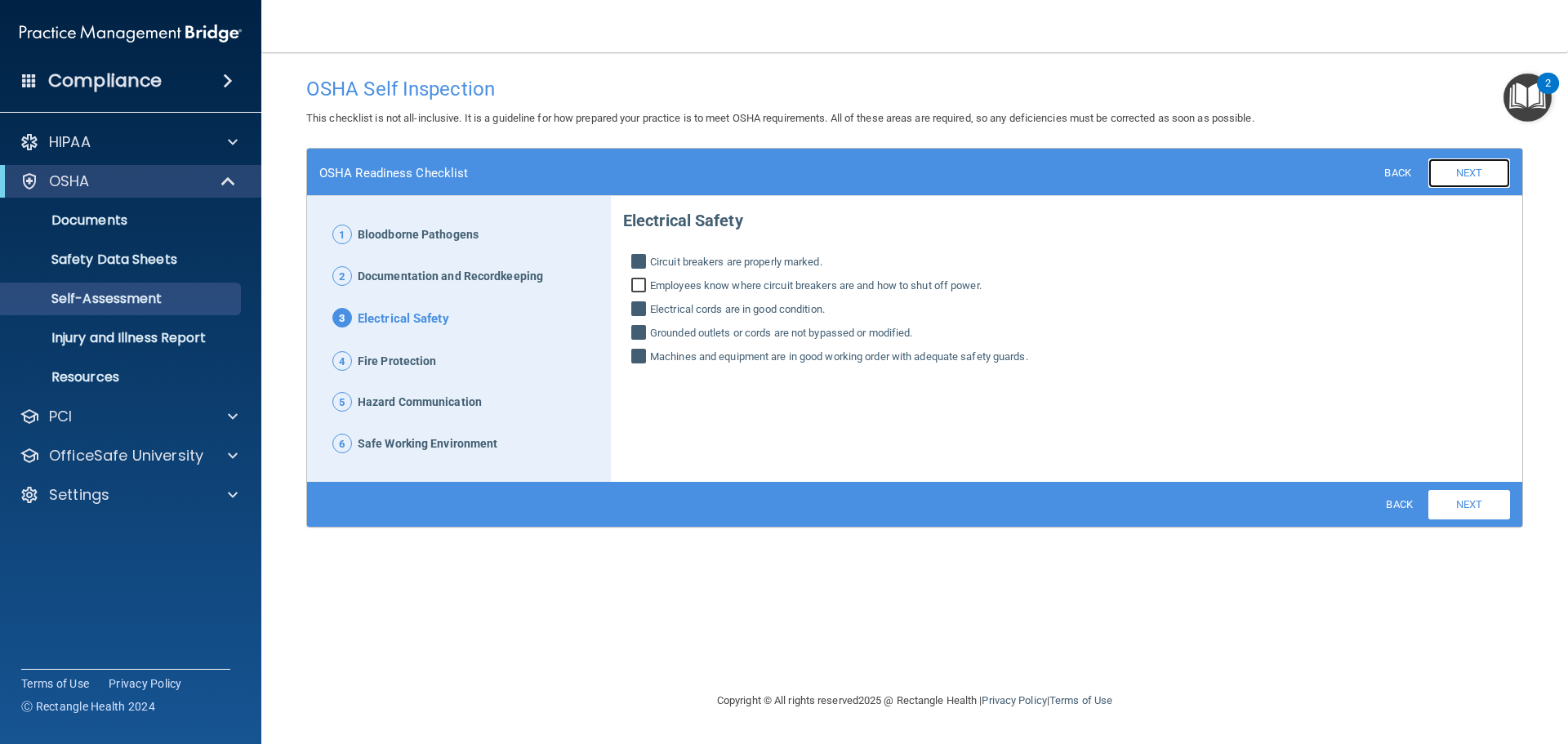
click at [1453, 182] on link "Next" at bounding box center [1469, 172] width 81 height 29
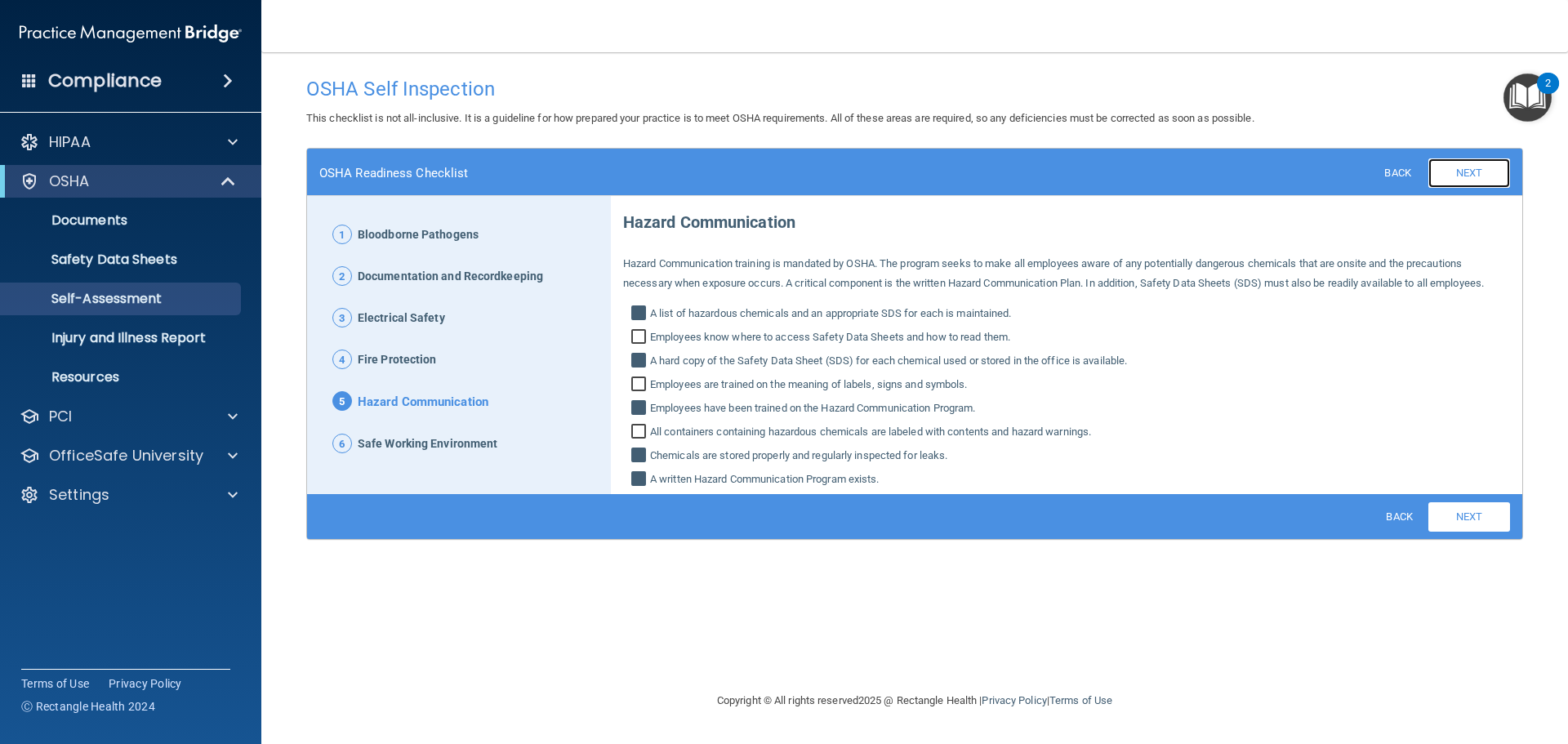
click at [1453, 182] on link "Next" at bounding box center [1469, 172] width 81 height 29
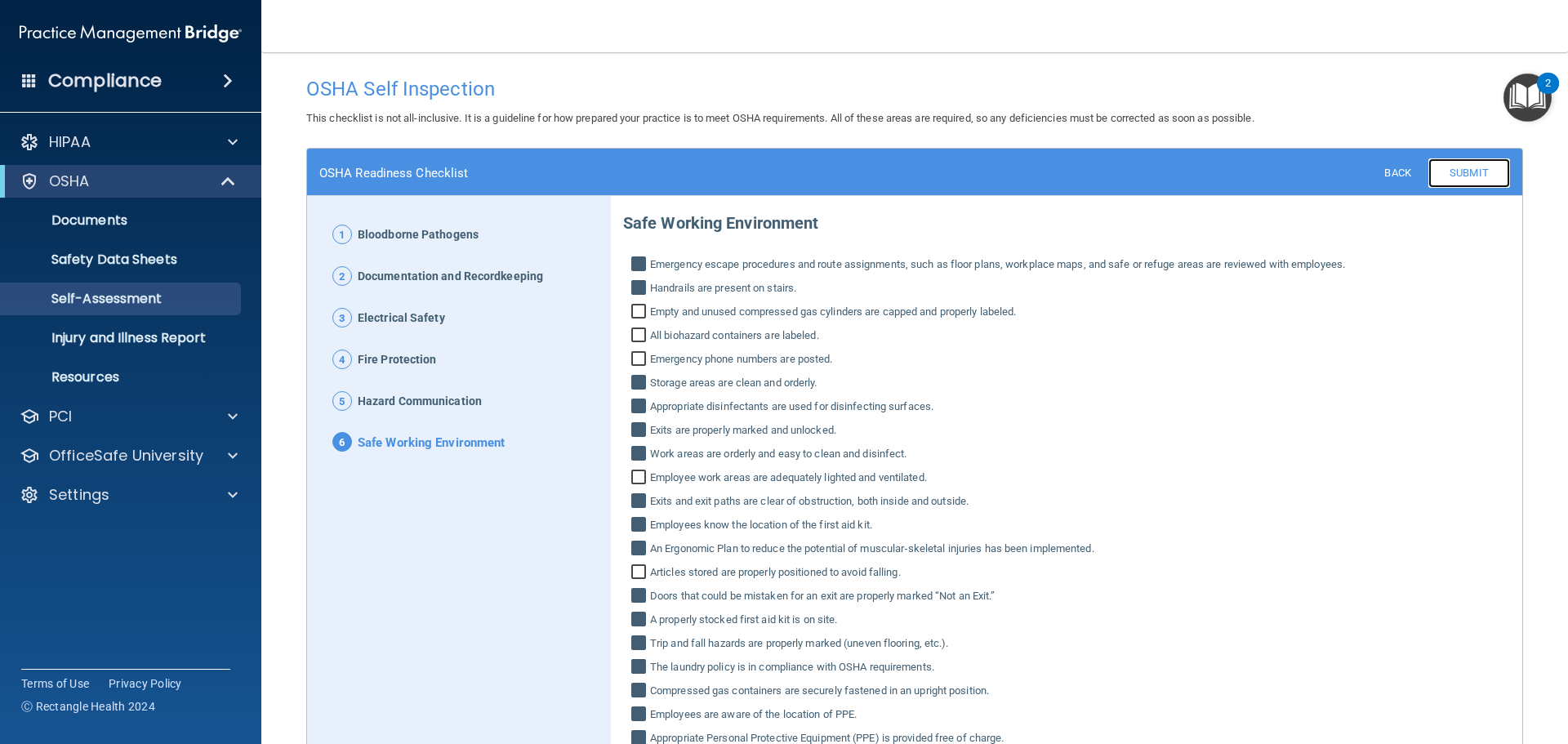
click at [1453, 182] on link "Submit" at bounding box center [1469, 172] width 81 height 29
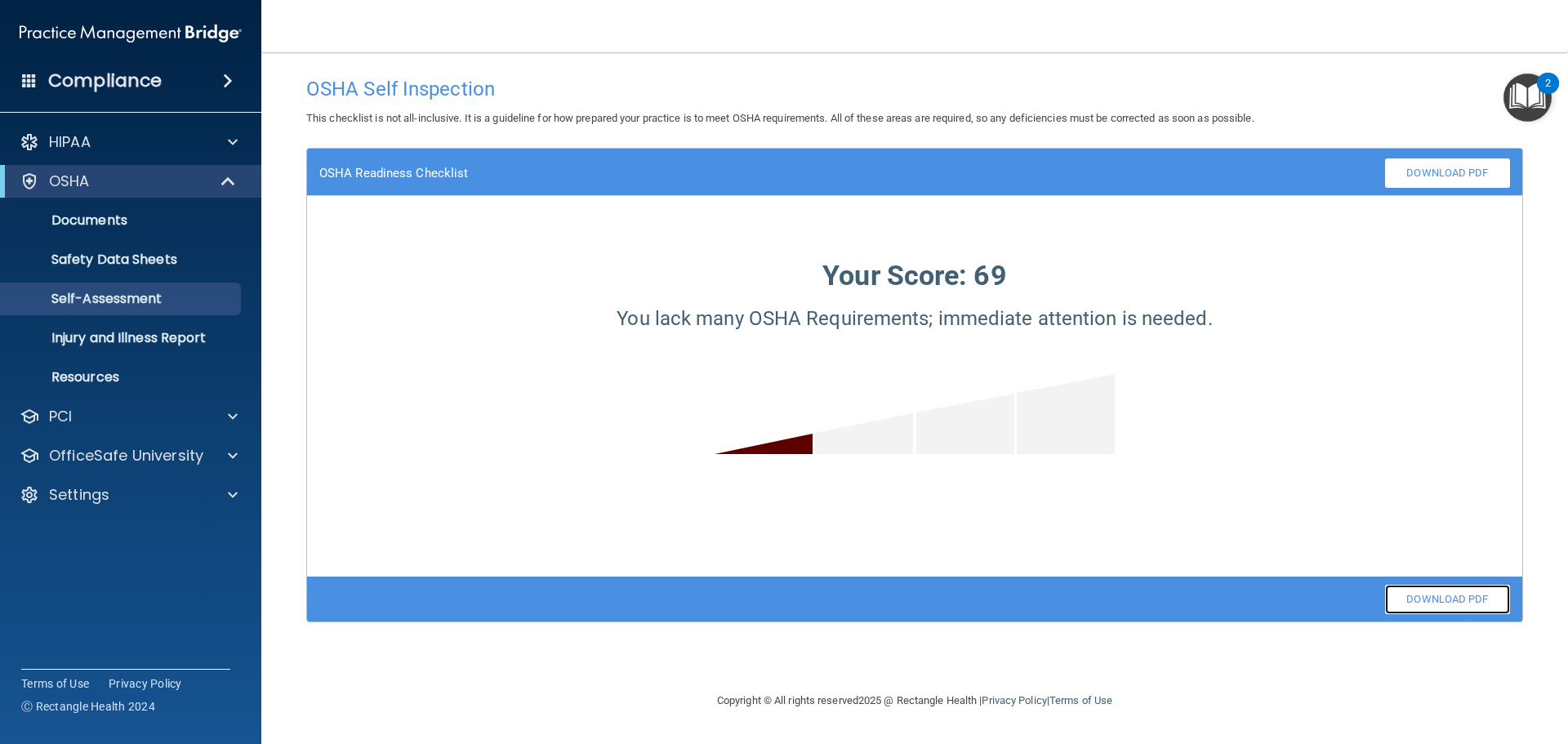
click at [1433, 598] on link "Download PDF" at bounding box center [1447, 599] width 125 height 29
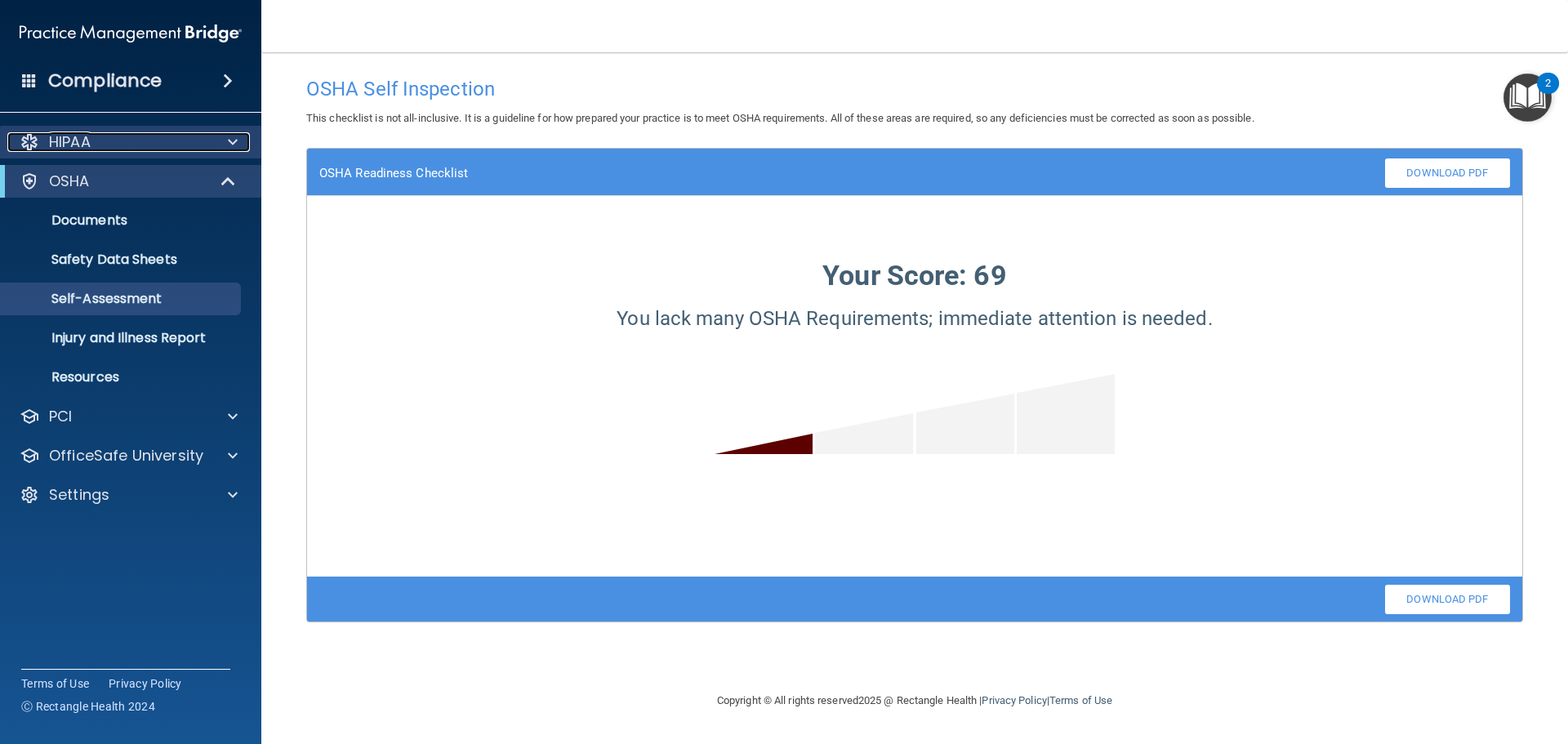
click at [131, 139] on div "HIPAA" at bounding box center [109, 142] width 203 height 19
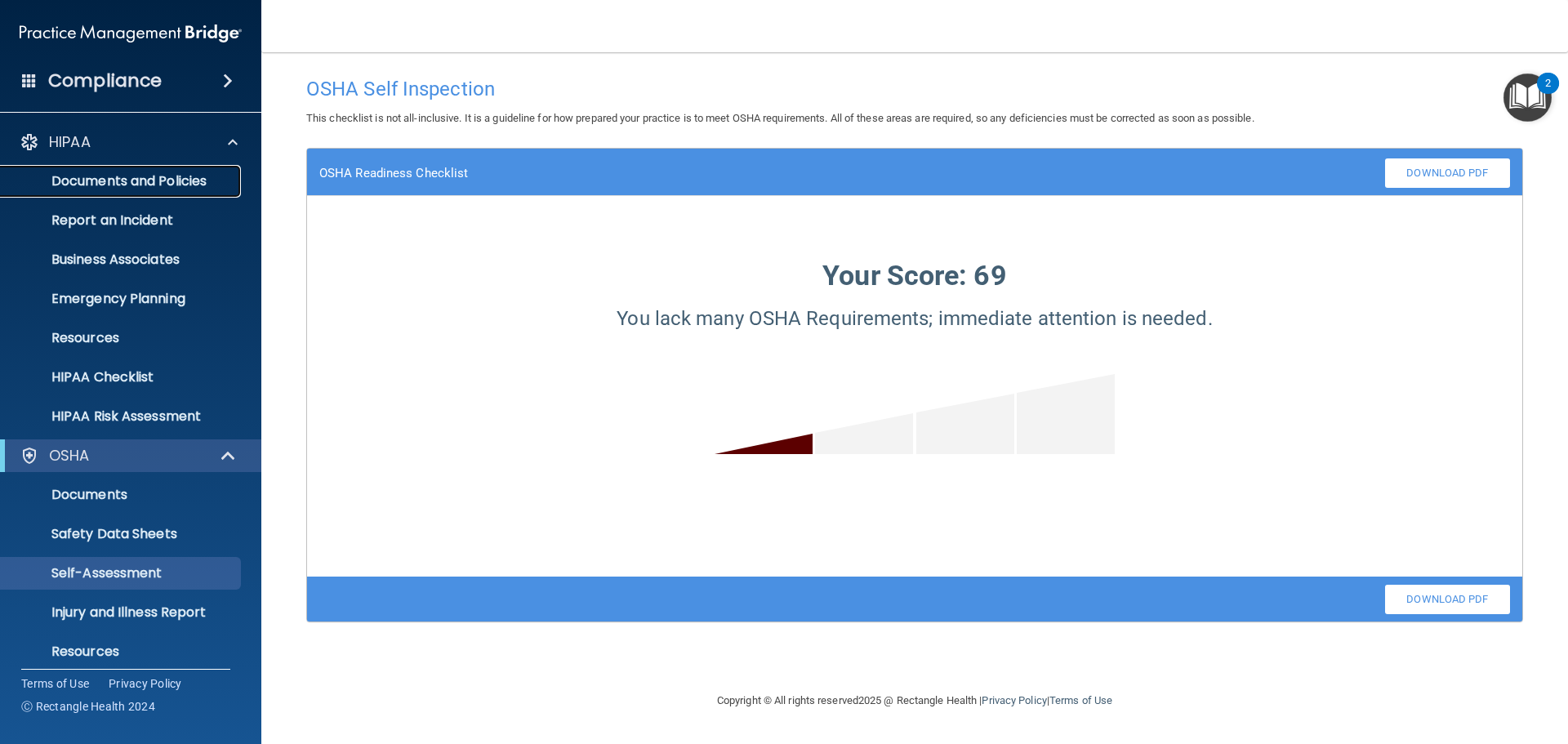
click at [128, 190] on link "Documents and Policies" at bounding box center [111, 181] width 257 height 33
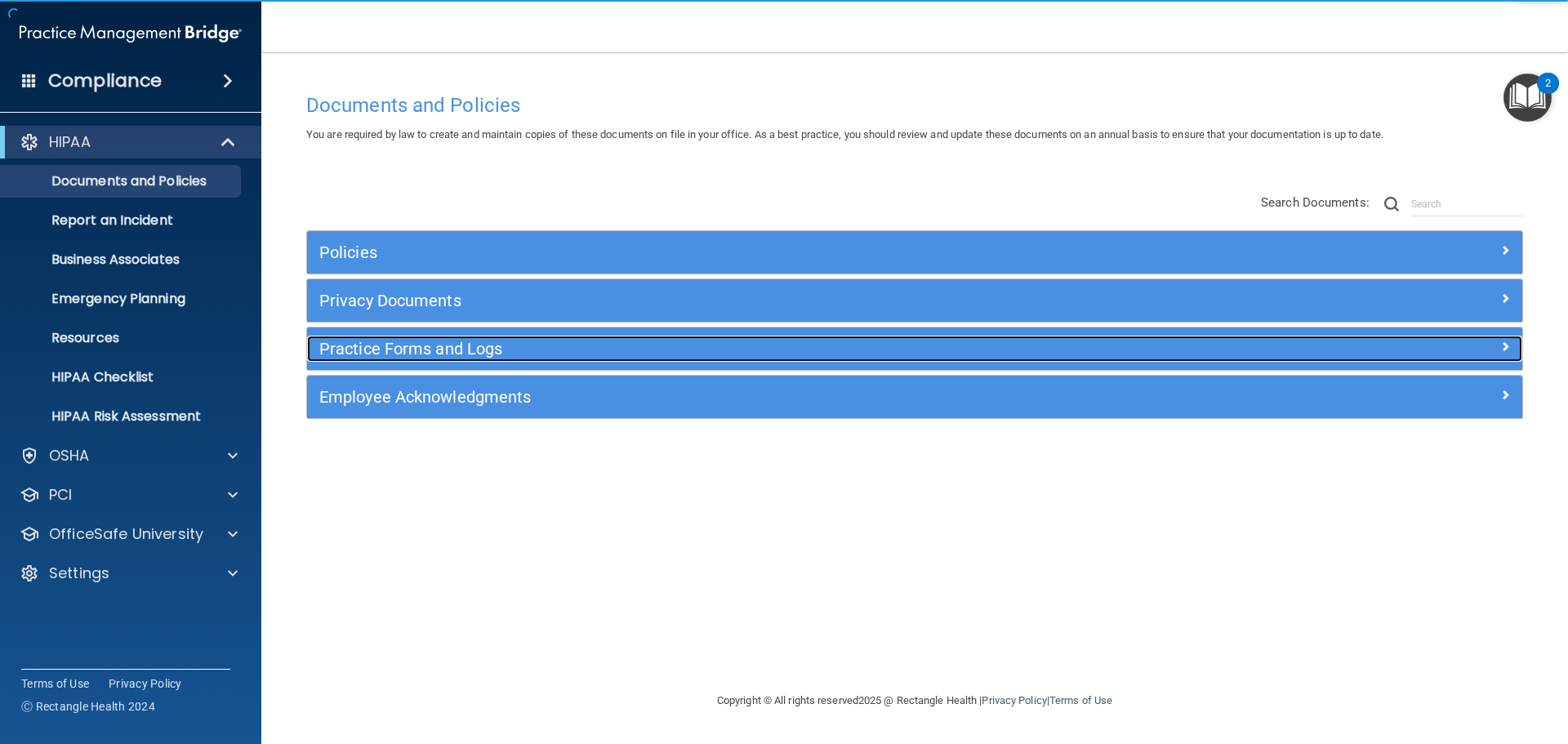
click at [333, 351] on h5 "Practice Forms and Logs" at bounding box center [762, 349] width 887 height 18
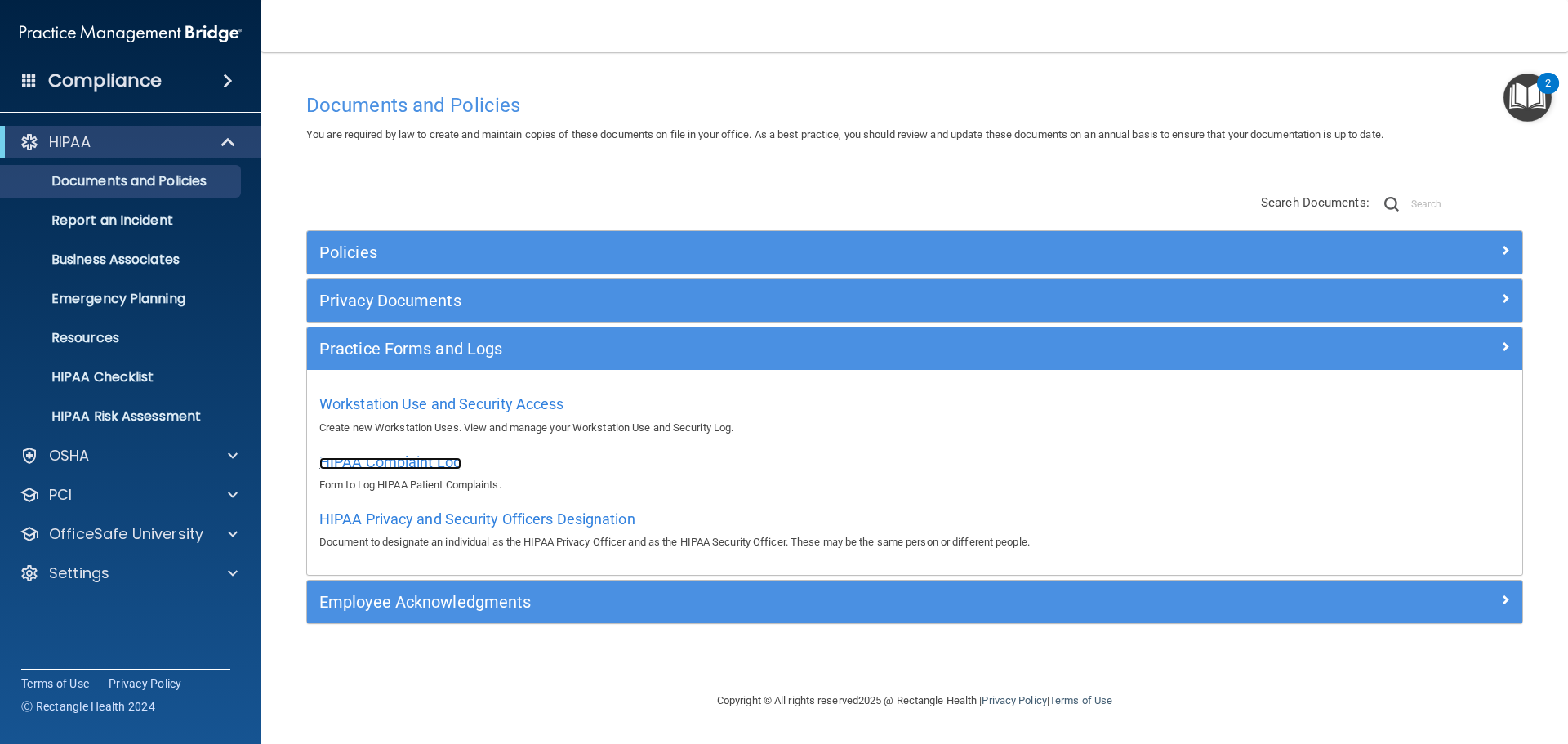
click at [449, 464] on span "HIPAA Complaint Log" at bounding box center [390, 462] width 142 height 17
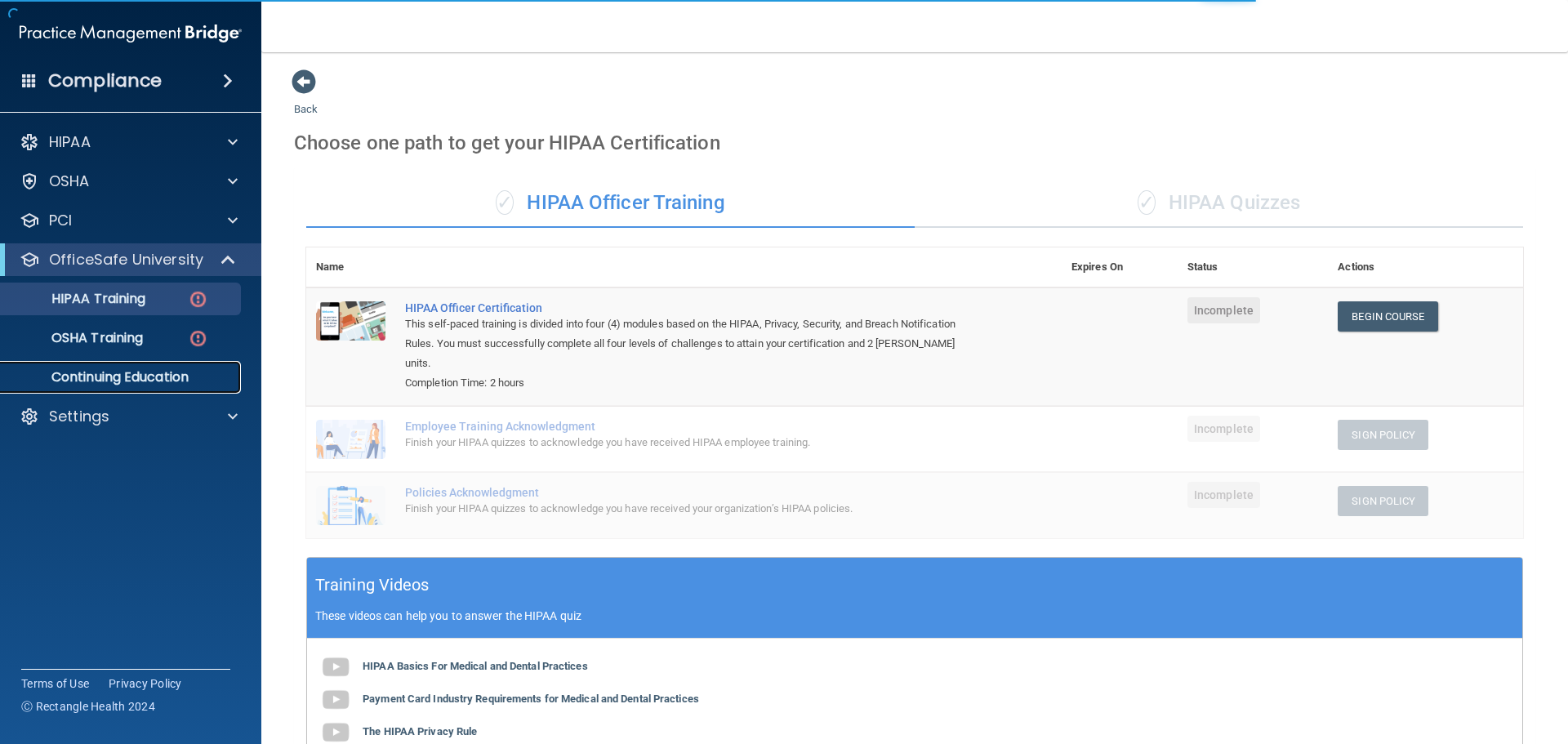
click at [160, 375] on p "Continuing Education" at bounding box center [122, 377] width 223 height 16
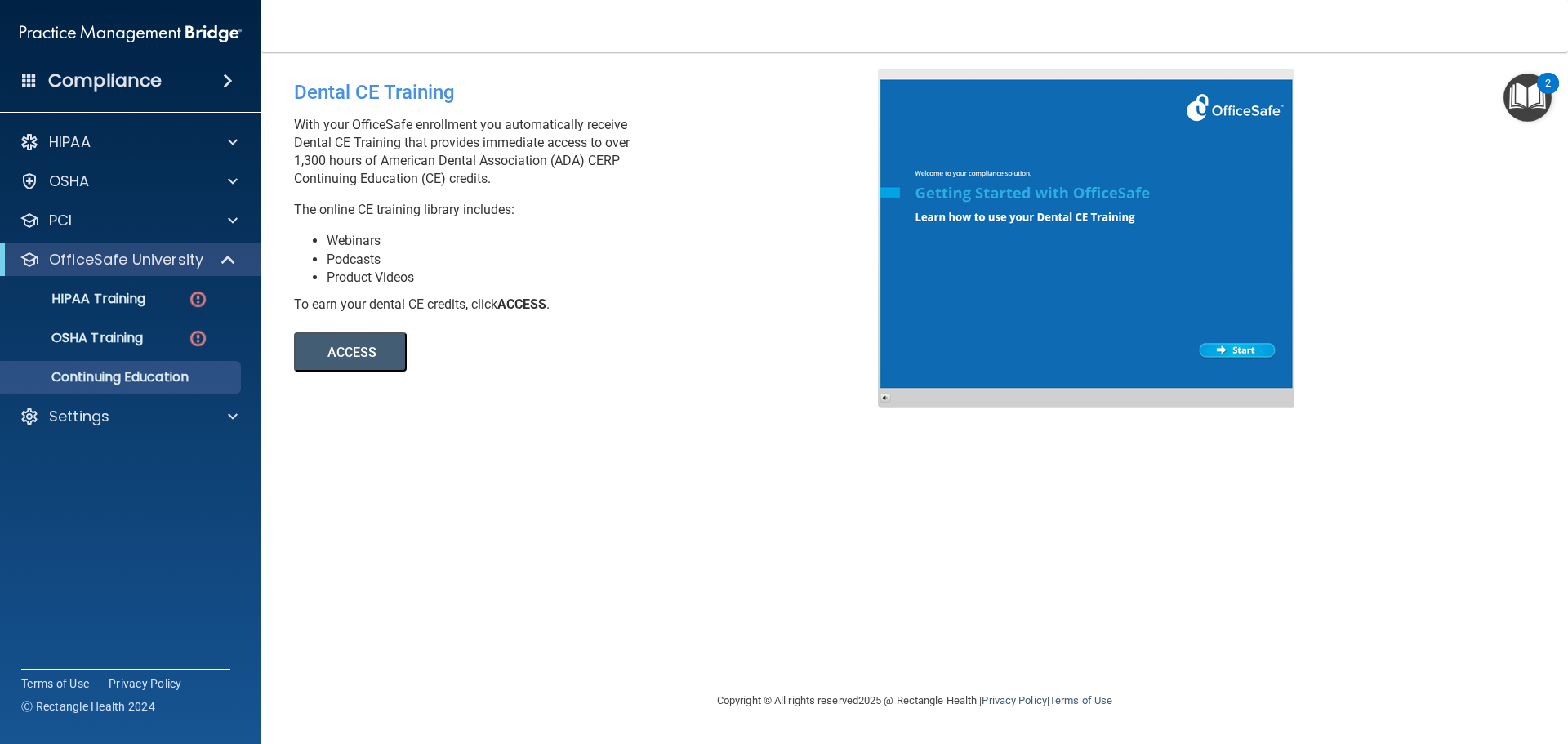
click at [361, 363] on button "ACCESS" at bounding box center [350, 352] width 112 height 39
